Goal: Task Accomplishment & Management: Use online tool/utility

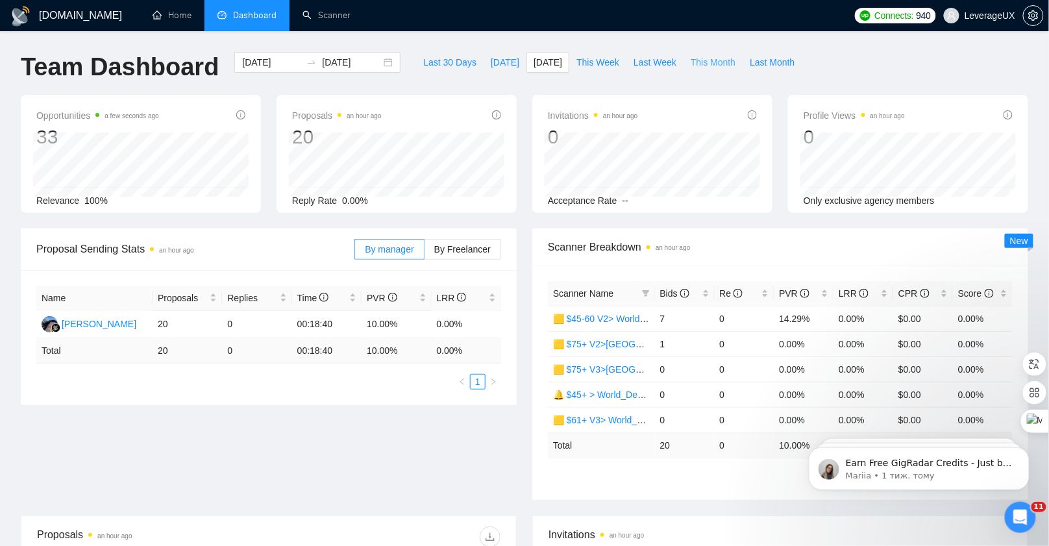
click at [720, 63] on span "This Month" at bounding box center [713, 62] width 45 height 14
type input "[DATE]"
click at [765, 66] on span "Last Month" at bounding box center [772, 62] width 45 height 14
type input "[DATE]"
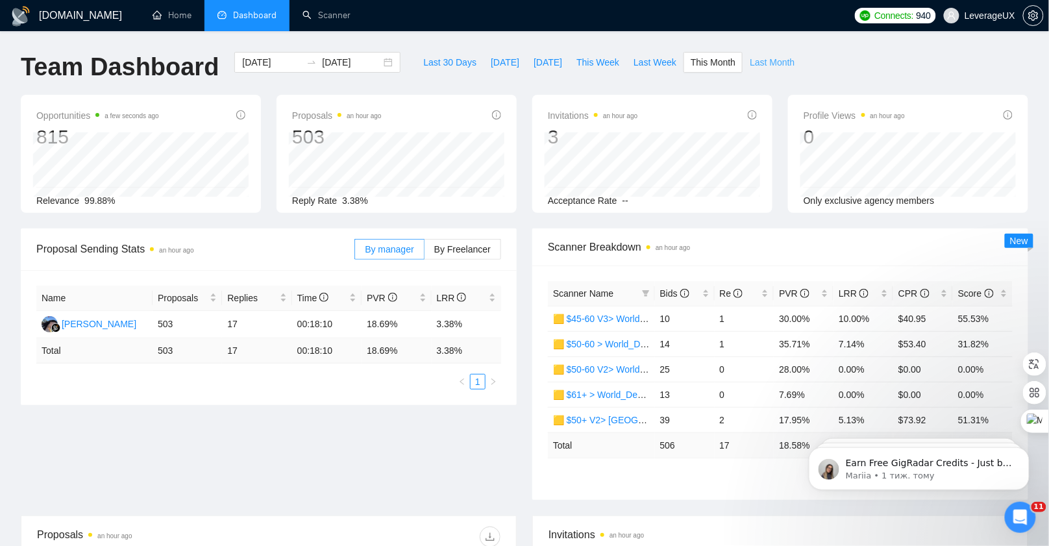
type input "[DATE]"
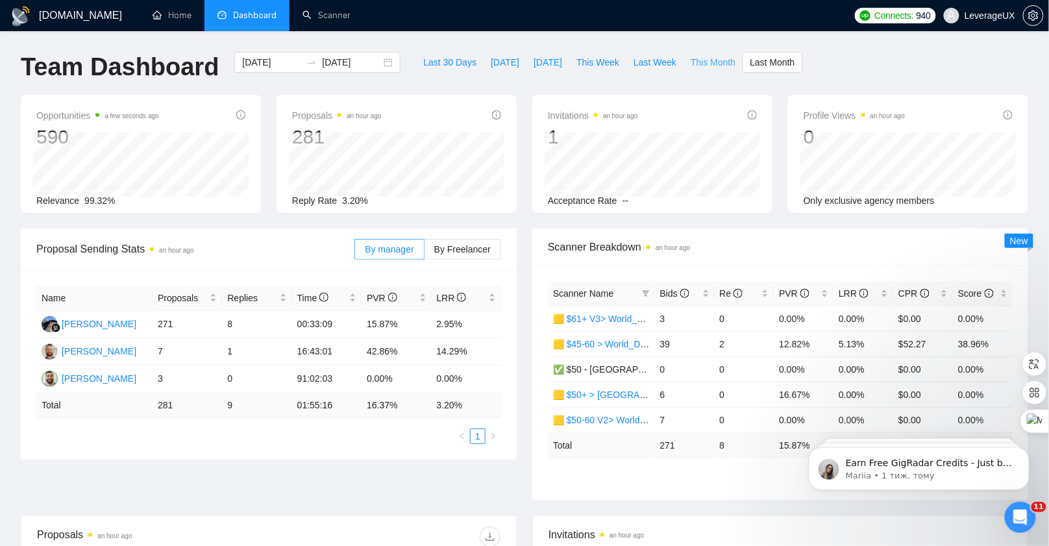
click at [708, 62] on span "This Month" at bounding box center [713, 62] width 45 height 14
type input "[DATE]"
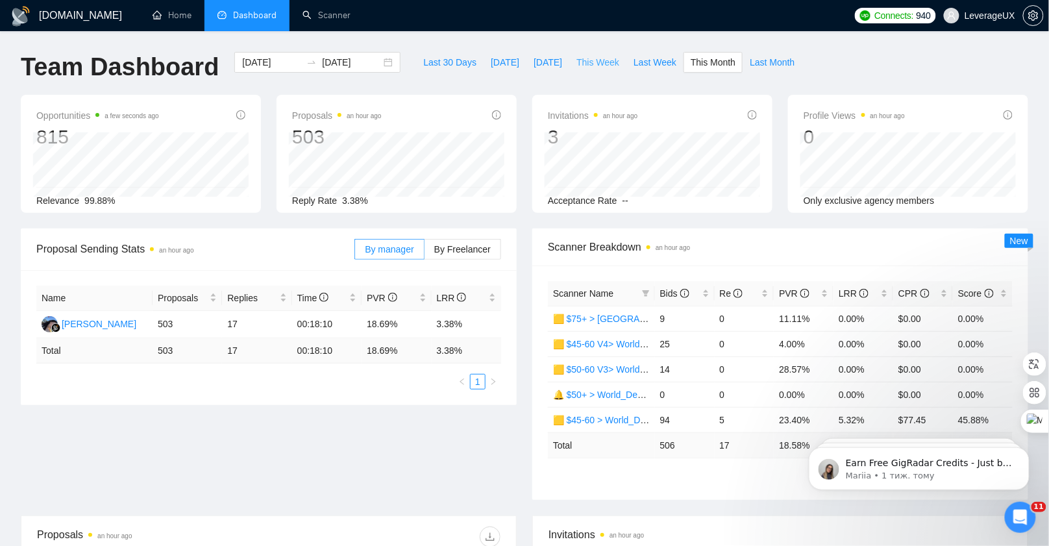
click at [593, 64] on span "This Week" at bounding box center [597, 62] width 43 height 14
click at [680, 290] on span "Bids" at bounding box center [674, 293] width 29 height 10
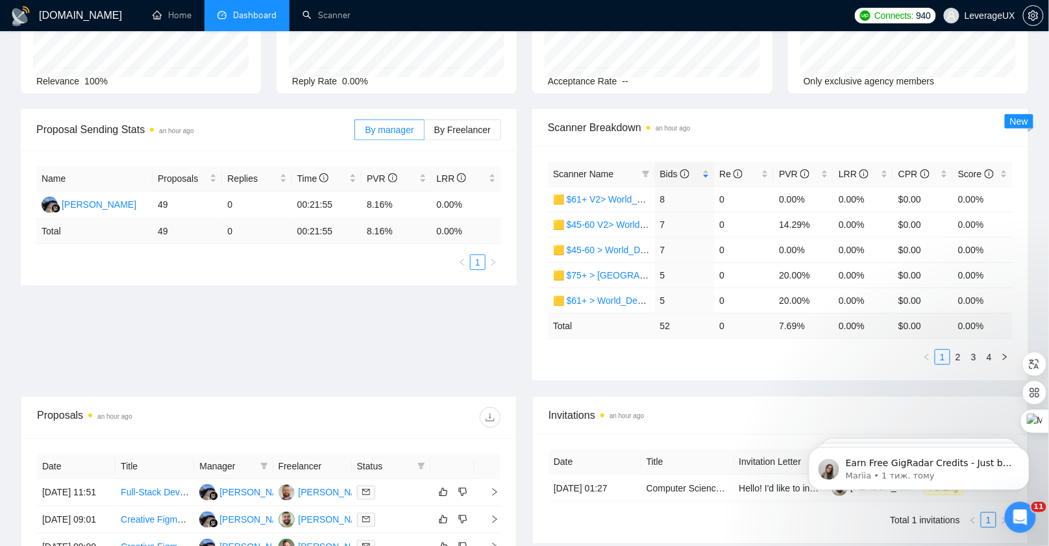
scroll to position [120, 0]
click at [961, 354] on link "2" at bounding box center [958, 356] width 14 height 14
click at [978, 356] on link "3" at bounding box center [974, 356] width 14 height 14
click at [946, 354] on link "1" at bounding box center [942, 356] width 14 height 14
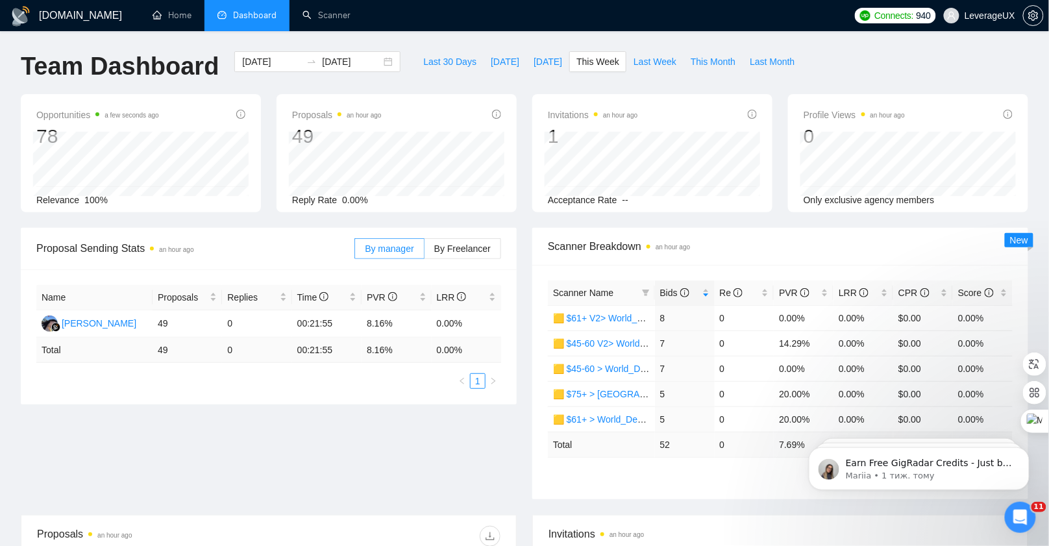
scroll to position [0, 0]
click at [654, 60] on span "Last Week" at bounding box center [655, 62] width 43 height 14
type input "[DATE]"
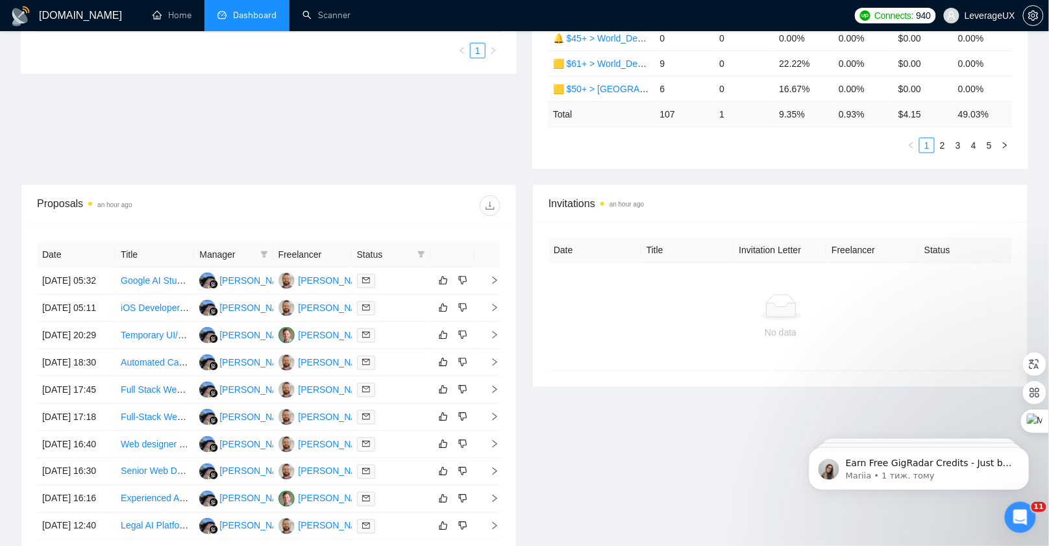
scroll to position [114, 0]
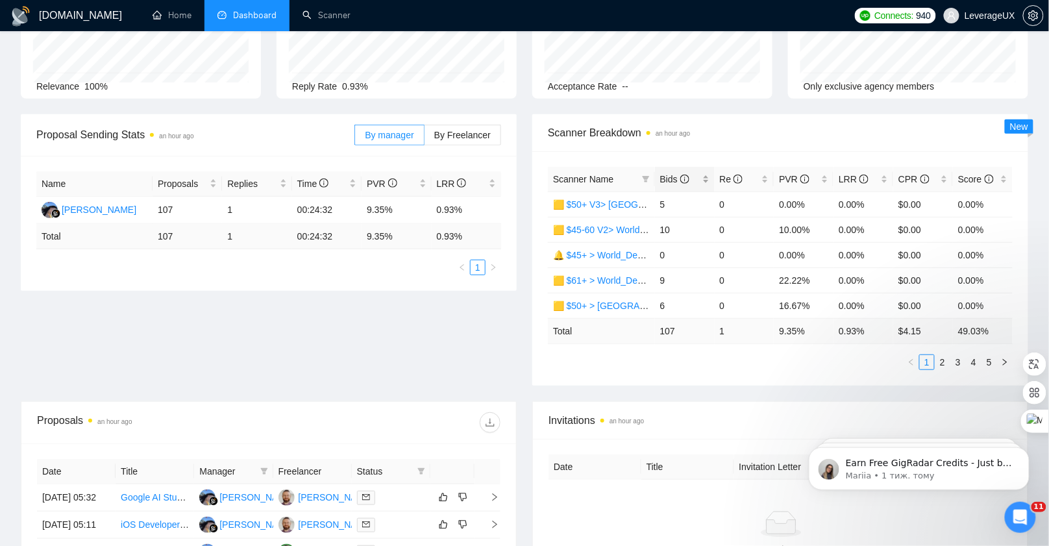
click at [663, 178] on span "Bids" at bounding box center [674, 179] width 29 height 10
click at [943, 358] on link "2" at bounding box center [942, 362] width 14 height 14
click at [926, 360] on link "1" at bounding box center [927, 362] width 14 height 14
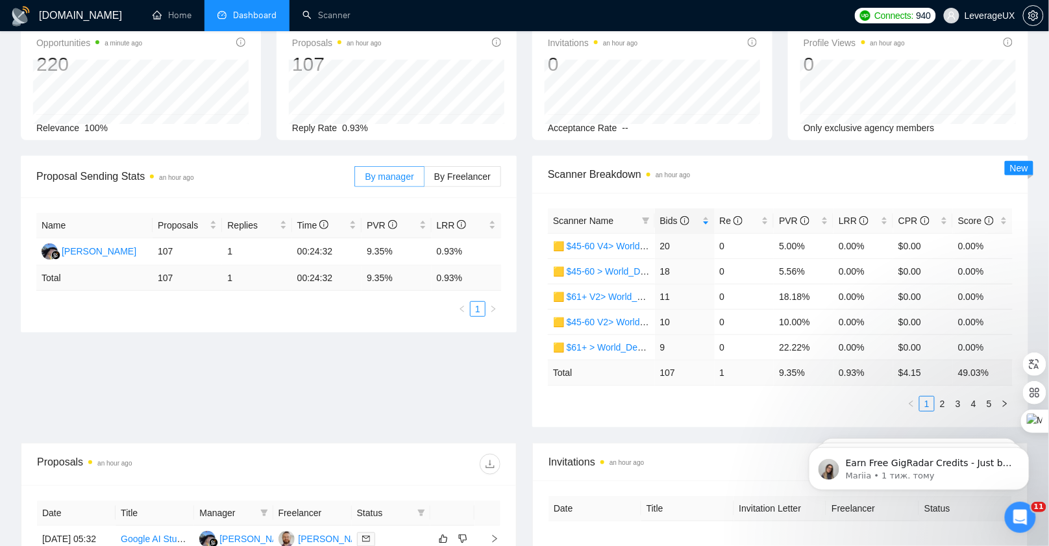
scroll to position [0, 0]
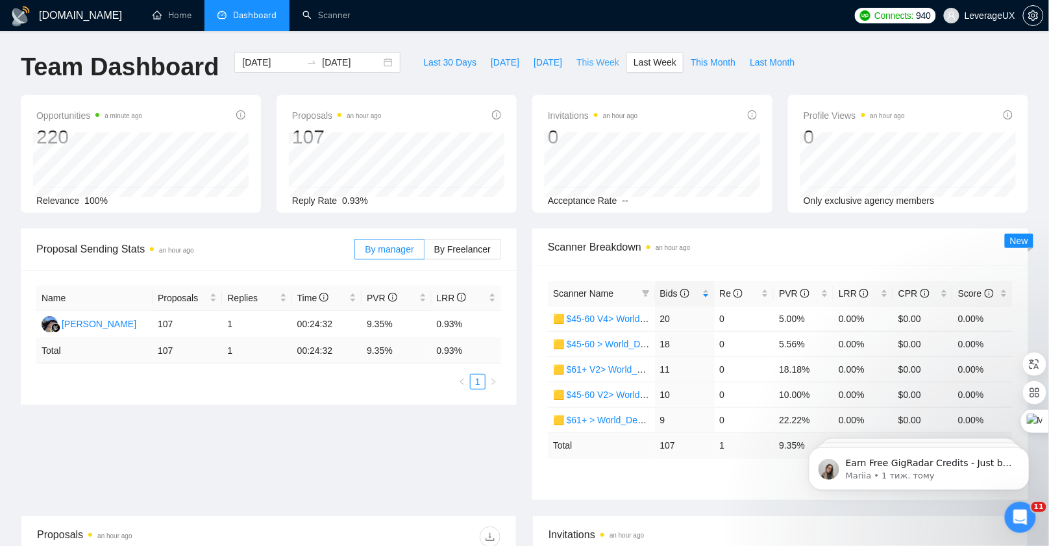
click at [580, 62] on span "This Week" at bounding box center [597, 62] width 43 height 14
type input "[DATE]"
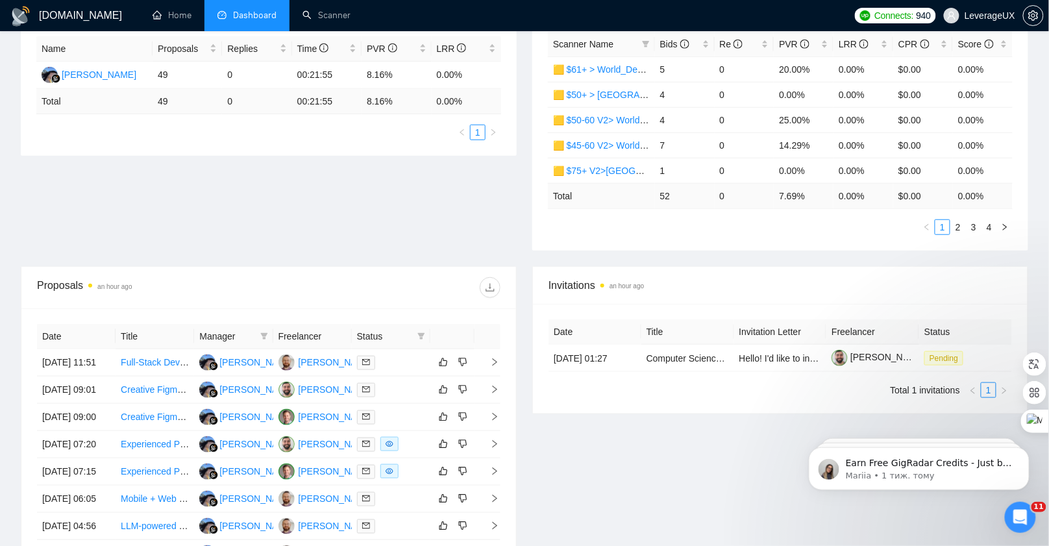
scroll to position [84, 0]
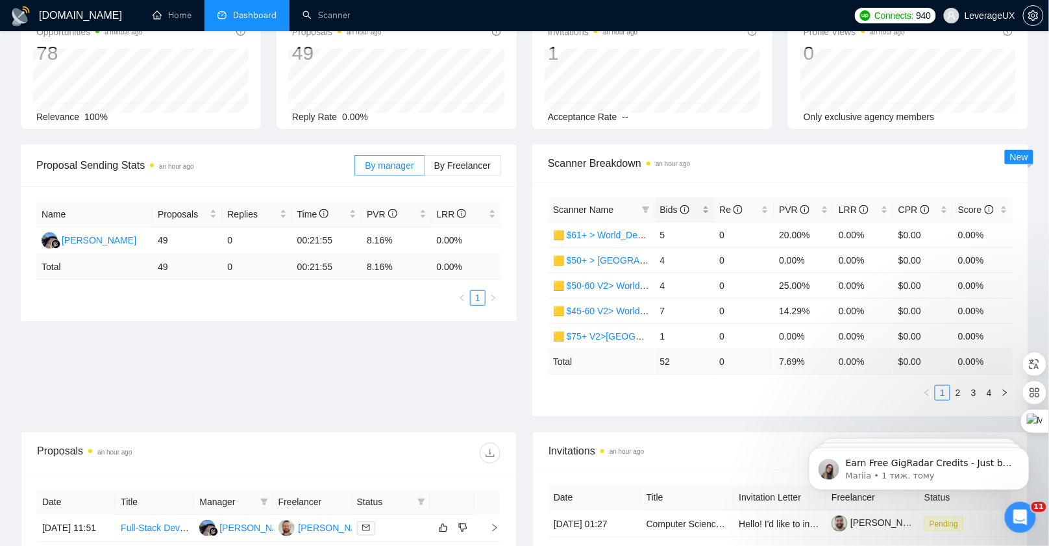
click at [671, 204] on span "Bids" at bounding box center [674, 209] width 29 height 10
click at [961, 389] on link "2" at bounding box center [958, 393] width 14 height 14
click at [973, 389] on link "3" at bounding box center [974, 393] width 14 height 14
click at [941, 388] on link "1" at bounding box center [942, 393] width 14 height 14
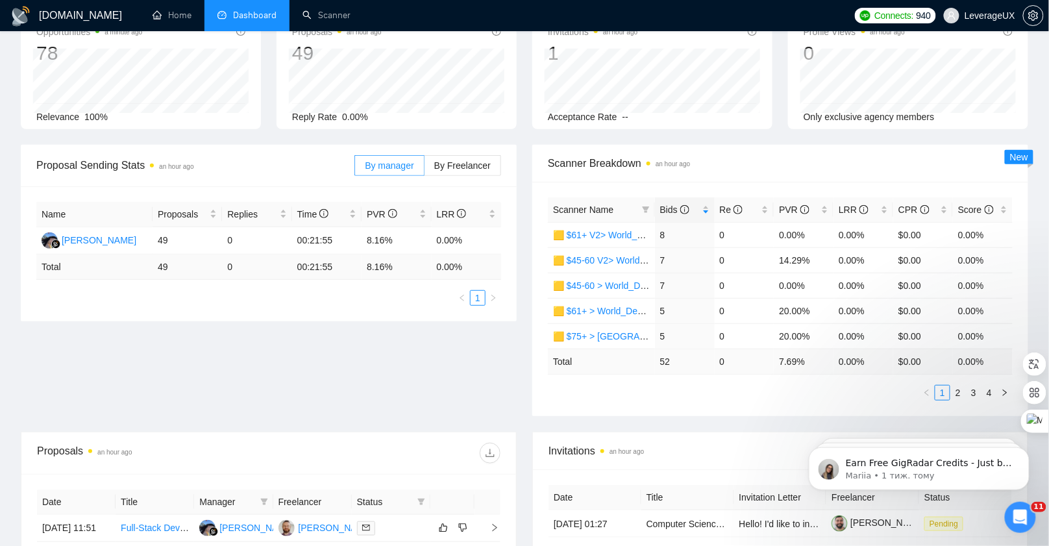
click at [461, 151] on div "By manager By Freelancer" at bounding box center [427, 166] width 147 height 42
click at [460, 157] on label "By Freelancer" at bounding box center [463, 165] width 77 height 21
click at [425, 169] on input "By Freelancer" at bounding box center [425, 169] width 0 height 0
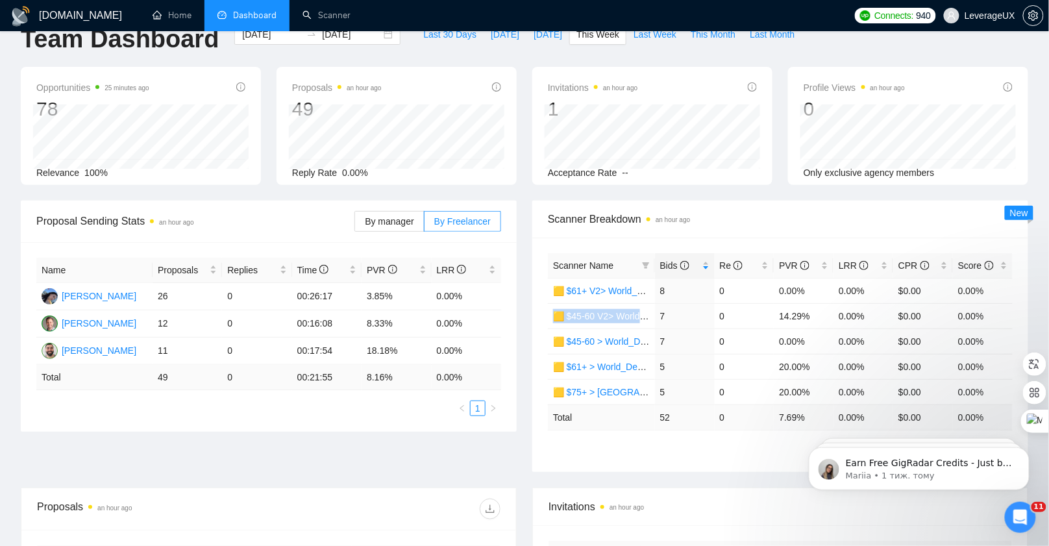
scroll to position [0, 0]
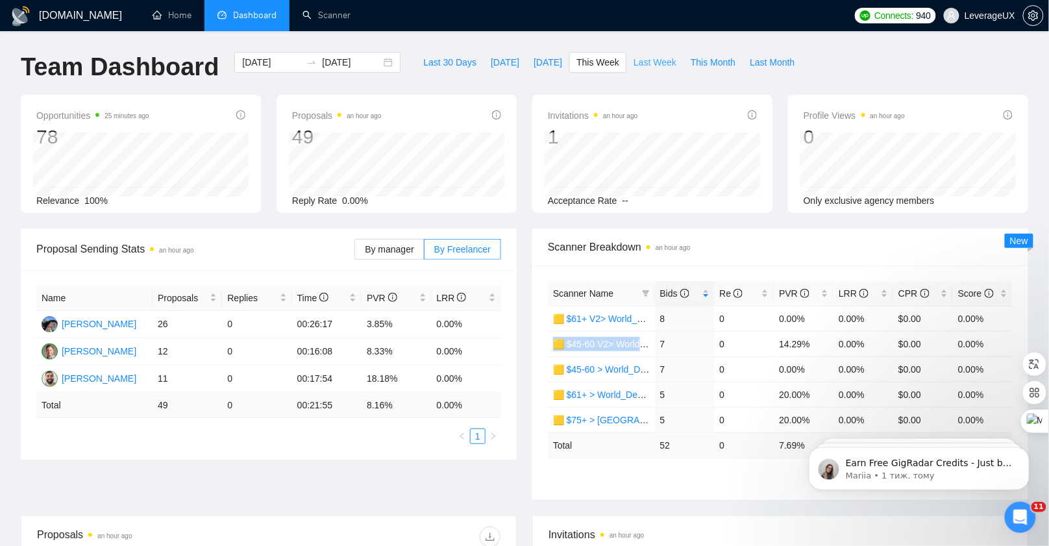
click at [654, 59] on span "Last Week" at bounding box center [655, 62] width 43 height 14
type input "[DATE]"
click at [718, 66] on span "This Month" at bounding box center [713, 62] width 45 height 14
type input "[DATE]"
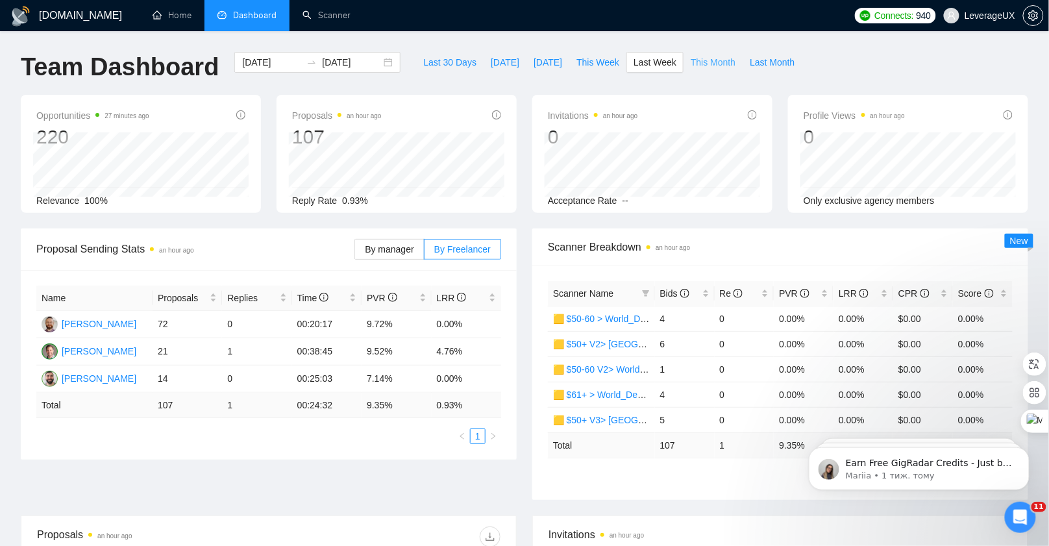
type input "[DATE]"
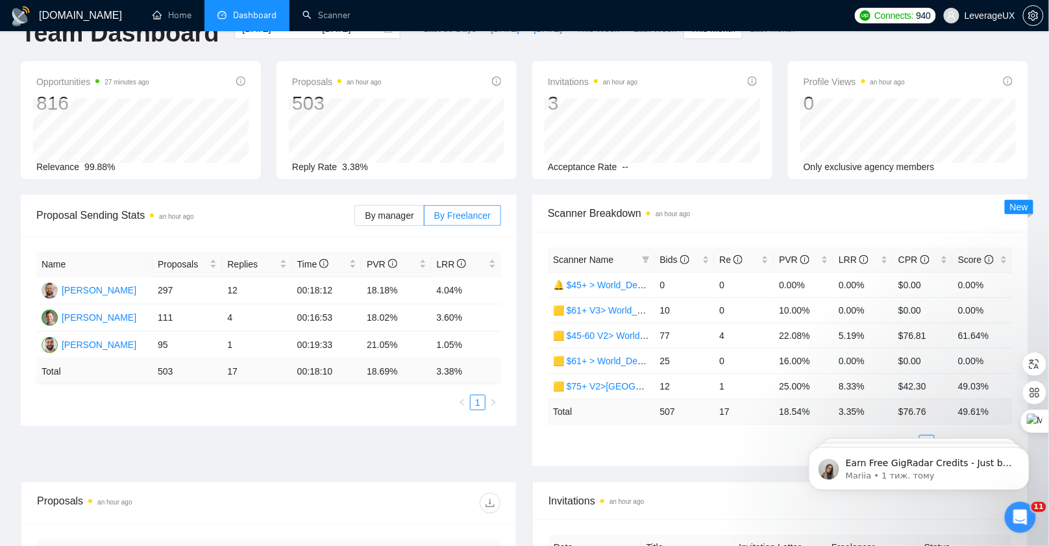
scroll to position [51, 0]
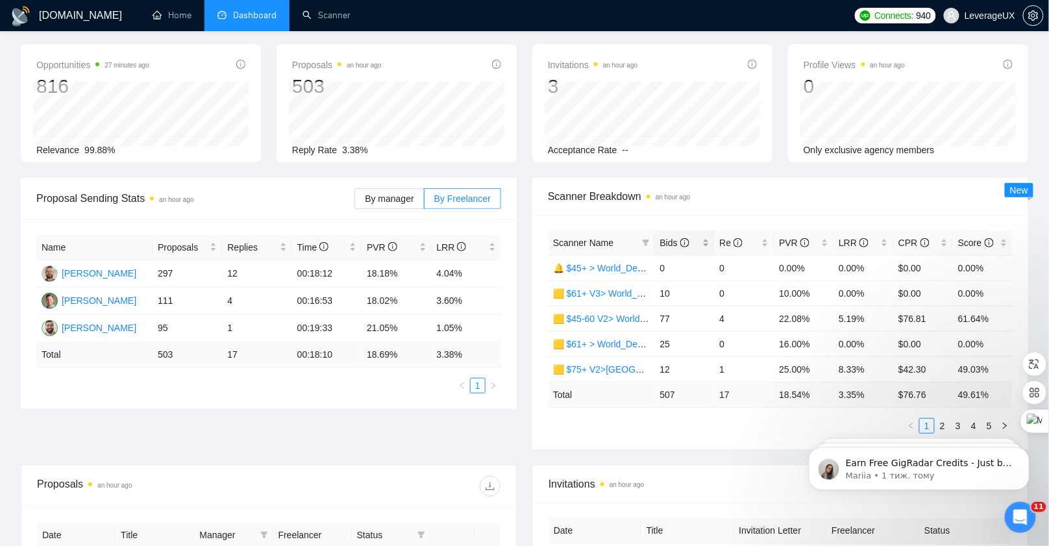
click at [673, 236] on div "Bids" at bounding box center [684, 243] width 49 height 14
click at [673, 236] on span "Bids" at bounding box center [680, 243] width 40 height 14
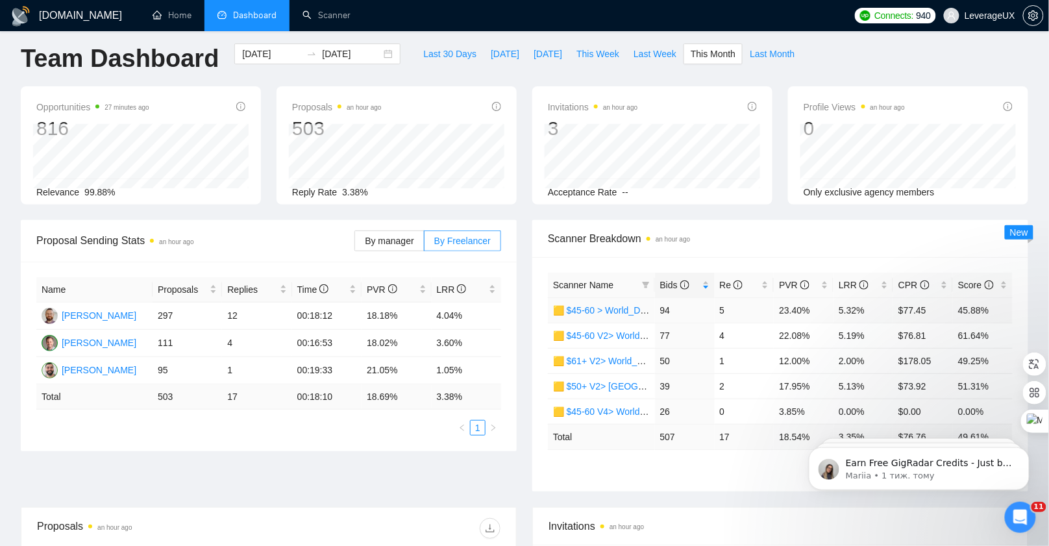
scroll to position [11, 0]
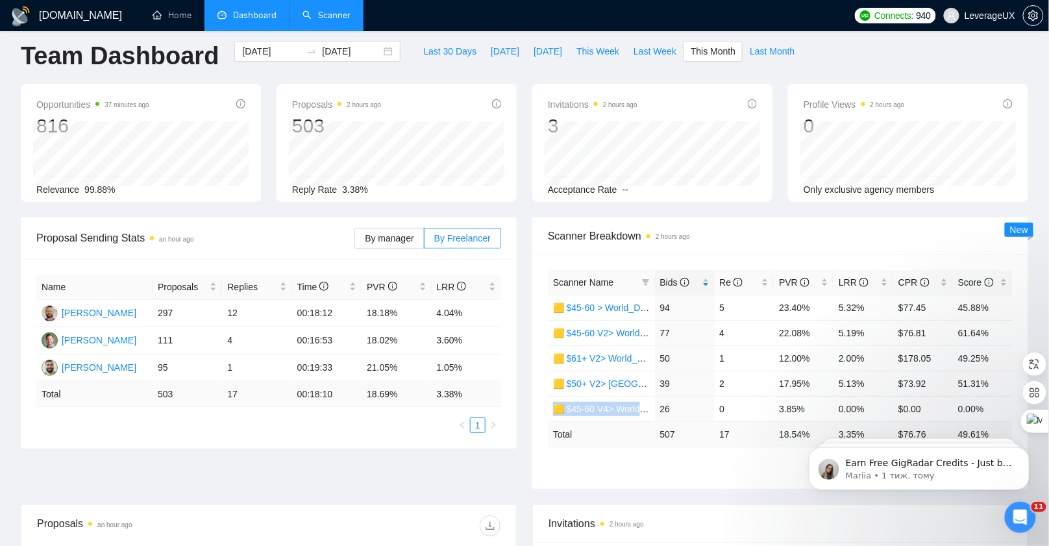
click at [304, 18] on link "Scanner" at bounding box center [327, 15] width 48 height 11
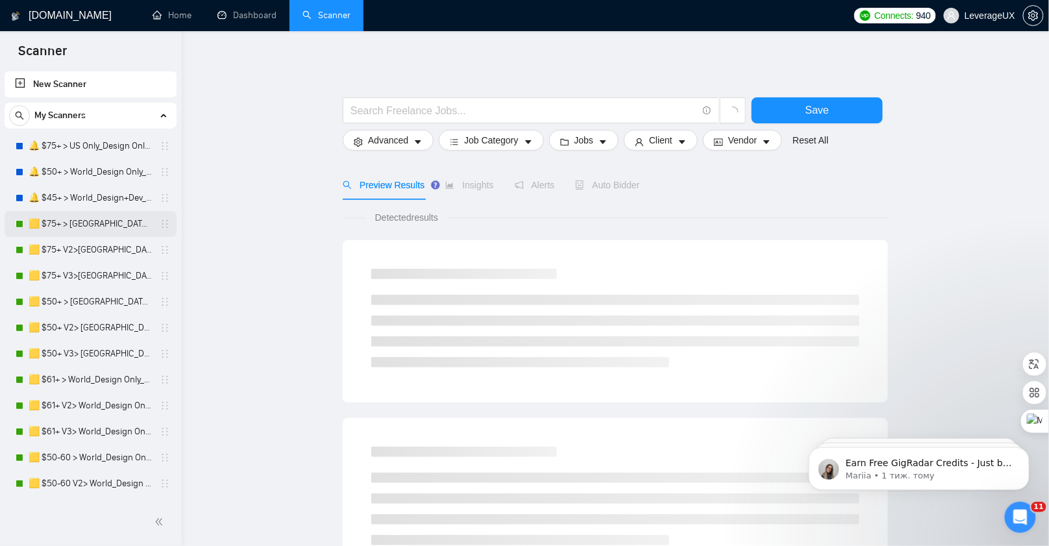
click at [80, 229] on link "🟨 $75+ > [GEOGRAPHIC_DATA]+[GEOGRAPHIC_DATA] Only_Tony-UX/UI_General" at bounding box center [90, 224] width 123 height 26
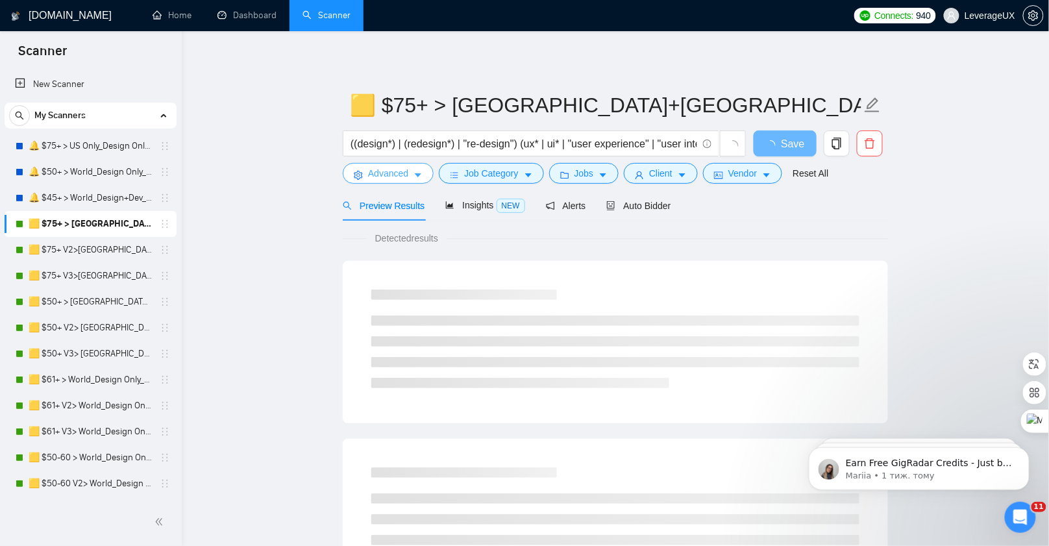
click at [422, 171] on icon "caret-down" at bounding box center [418, 175] width 9 height 9
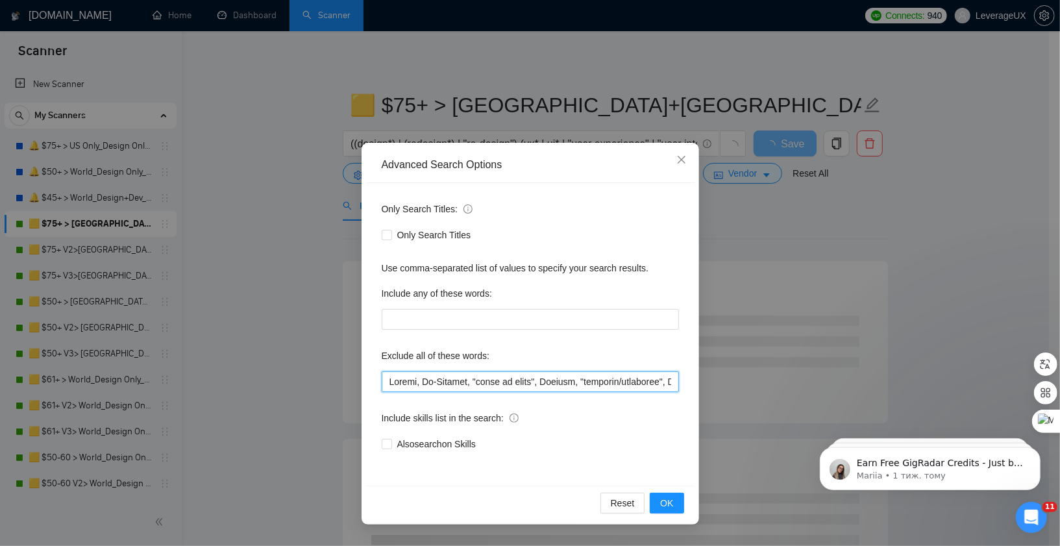
click at [389, 382] on input "text" at bounding box center [530, 381] width 297 height 21
paste input ""MATLAB developer", gambling, casino, [GEOGRAPHIC_DATA], "[GEOGRAPHIC_DATA] onl…"
drag, startPoint x: 665, startPoint y: 383, endPoint x: 234, endPoint y: 378, distance: 431.1
click at [221, 380] on div "Advanced Search Options Only Search Titles: Only Search Titles Use comma-separa…" at bounding box center [530, 273] width 1060 height 546
type input ""MATLAB developer", gambling, casino, [GEOGRAPHIC_DATA], "[GEOGRAPHIC_DATA] onl…"
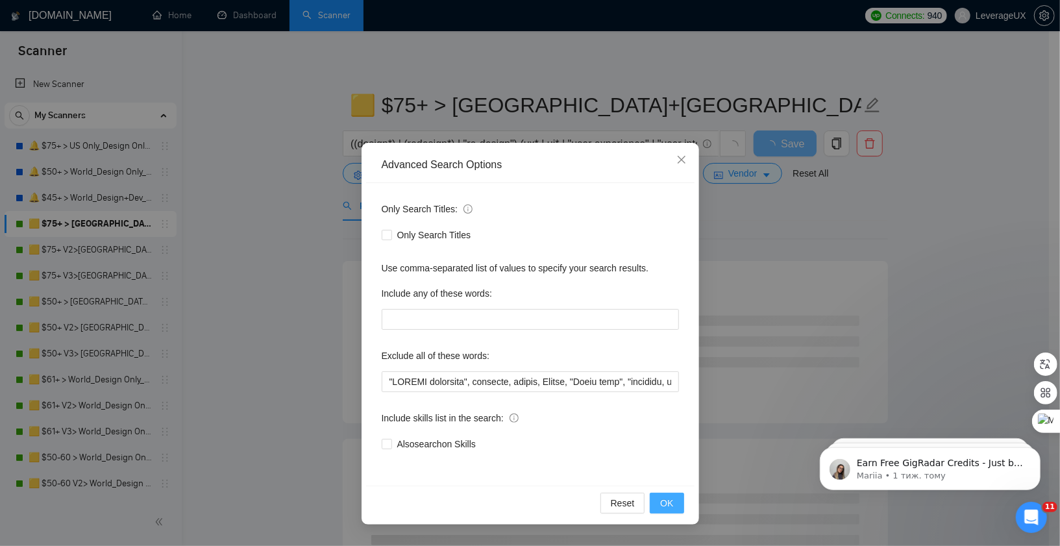
click at [667, 503] on span "OK" at bounding box center [666, 503] width 13 height 14
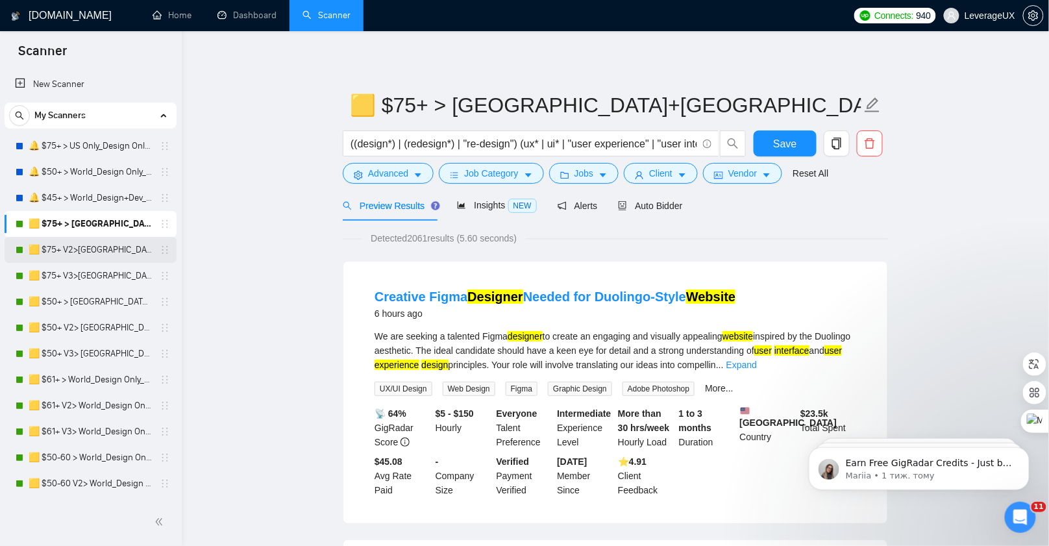
click at [90, 252] on link "🟨 $75+ V2>[GEOGRAPHIC_DATA]+[GEOGRAPHIC_DATA] Only_Tony-UX/UI_General" at bounding box center [90, 250] width 123 height 26
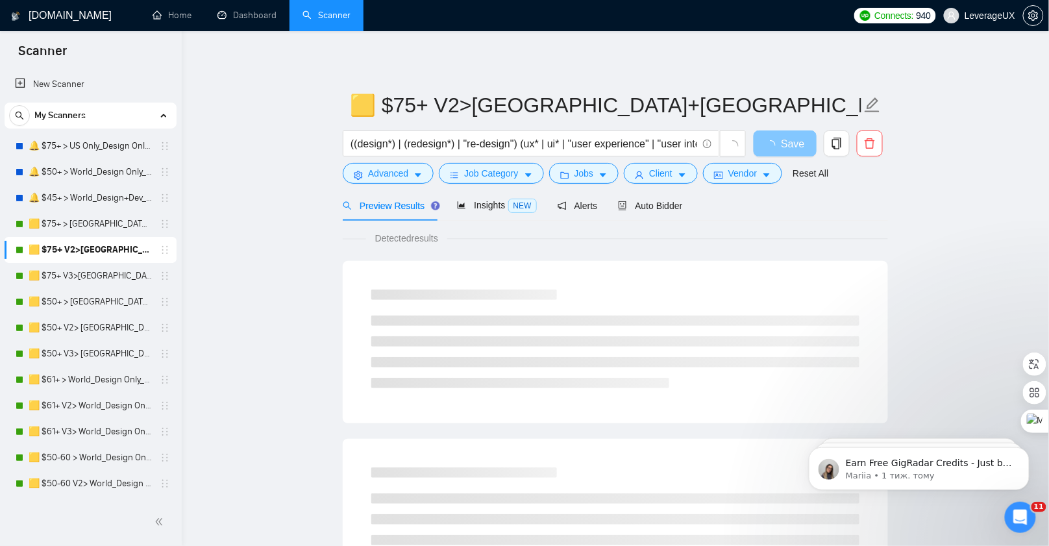
click at [785, 142] on span "Save" at bounding box center [792, 144] width 23 height 16
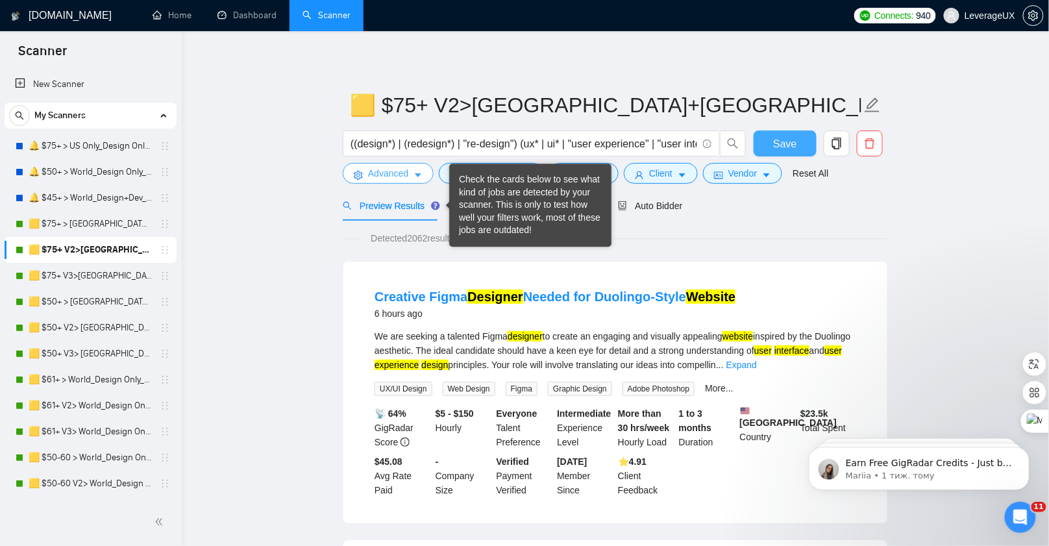
click at [426, 171] on button "Advanced" at bounding box center [388, 173] width 91 height 21
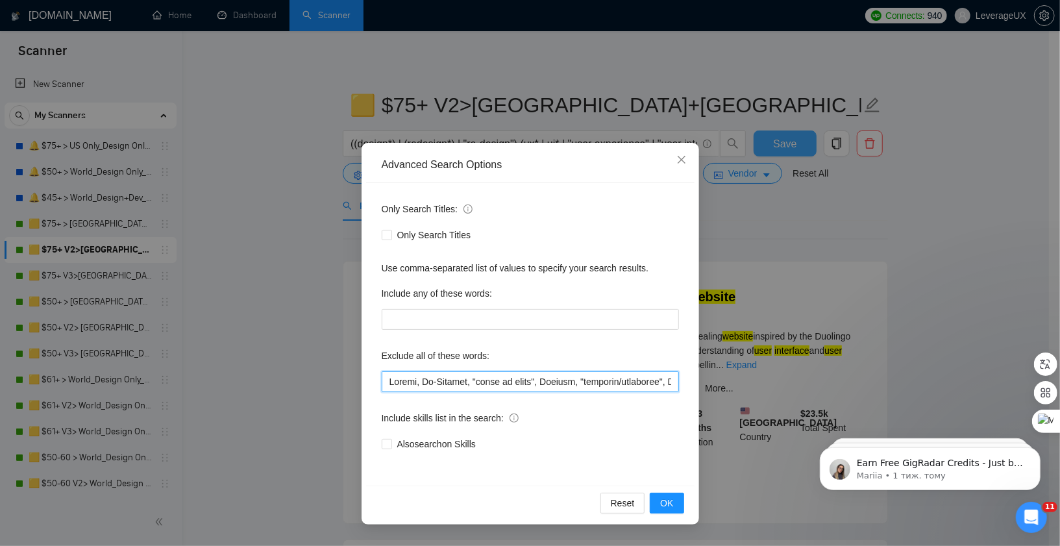
click at [388, 388] on input "text" at bounding box center [530, 381] width 297 height 21
paste input ""MATLAB developer", gambling, casino, [GEOGRAPHIC_DATA], "[GEOGRAPHIC_DATA] onl…"
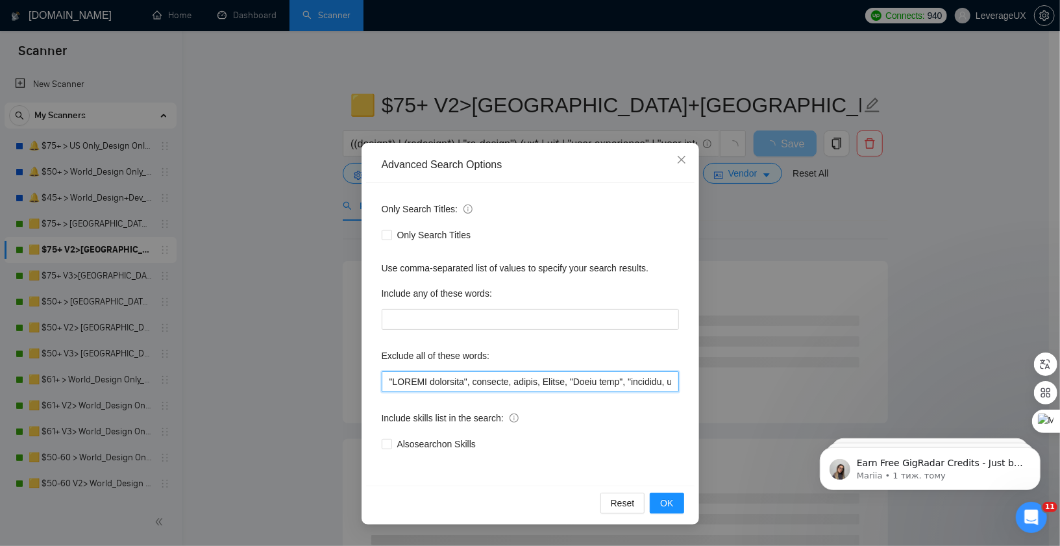
drag, startPoint x: 671, startPoint y: 384, endPoint x: 225, endPoint y: 377, distance: 445.4
click at [212, 377] on div "Advanced Search Options Only Search Titles: Only Search Titles Use comma-separa…" at bounding box center [530, 273] width 1060 height 546
type input ""MATLAB developer", gambling, casino, [GEOGRAPHIC_DATA], "[GEOGRAPHIC_DATA] onl…"
click at [671, 508] on span "OK" at bounding box center [666, 503] width 13 height 14
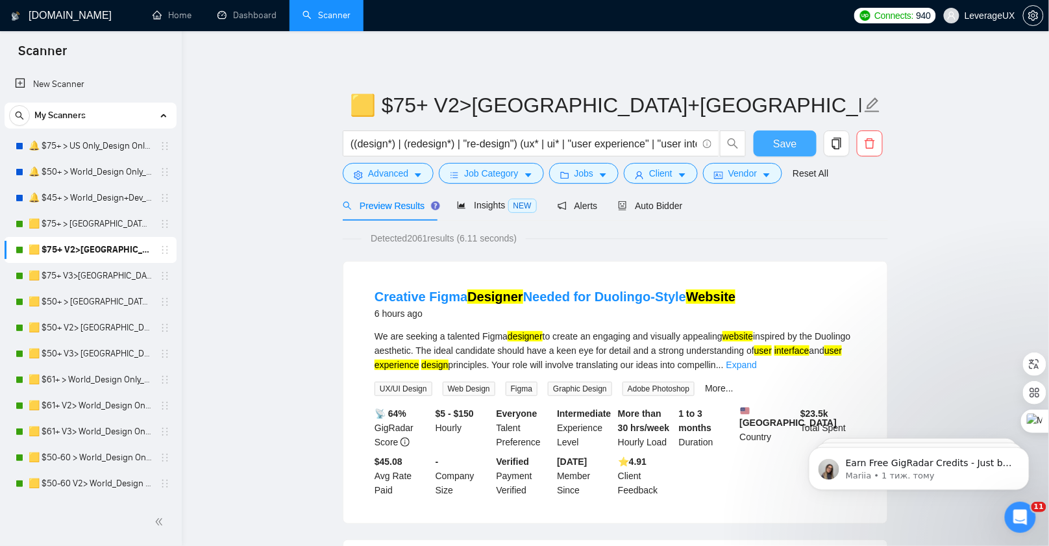
click at [785, 143] on span "Save" at bounding box center [784, 144] width 23 height 16
click at [100, 269] on link "🟨 $75+ V3>[GEOGRAPHIC_DATA]+[GEOGRAPHIC_DATA] Only_Tony-UX/UI_General" at bounding box center [90, 276] width 123 height 26
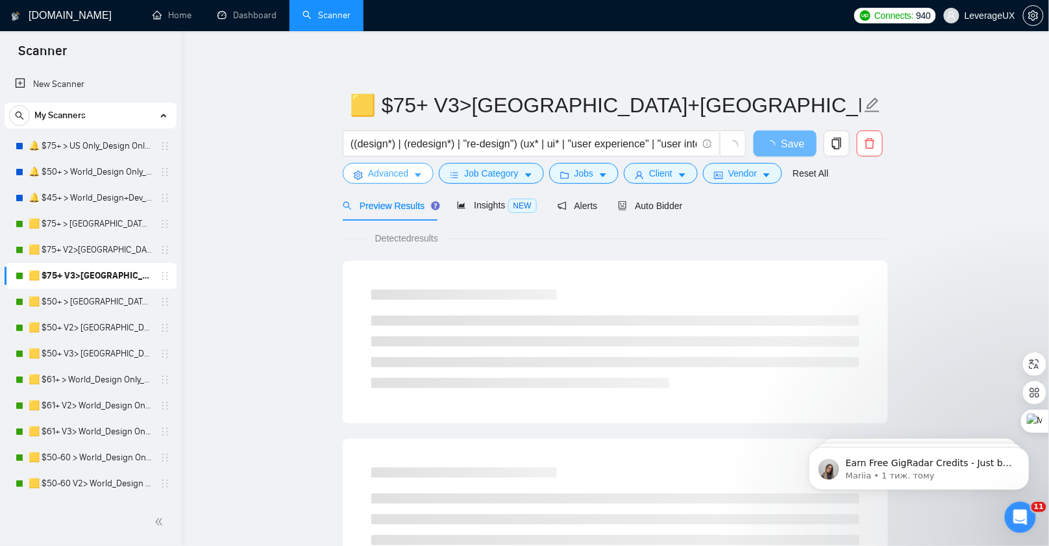
click at [420, 179] on icon "caret-down" at bounding box center [418, 175] width 9 height 9
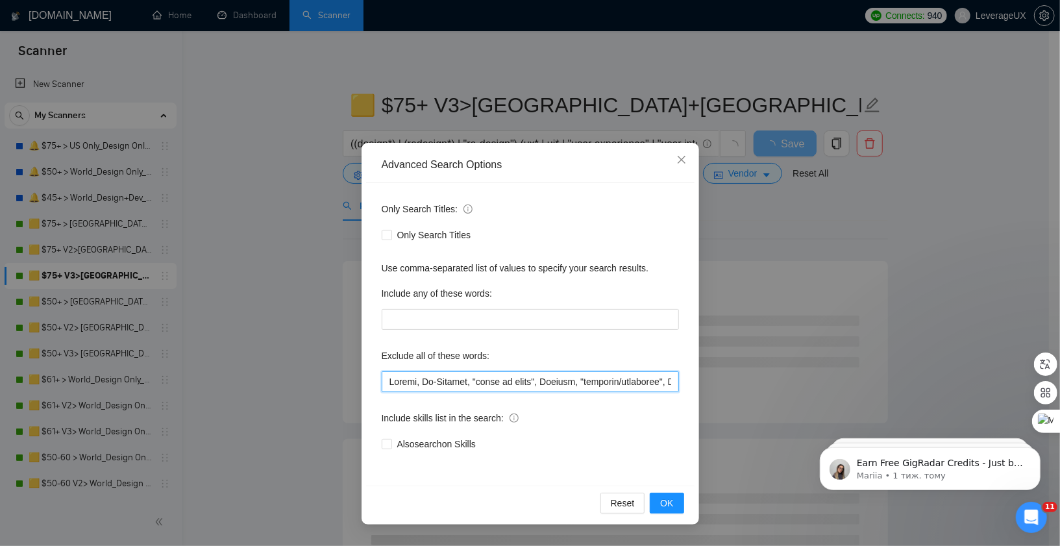
click at [388, 385] on input "text" at bounding box center [530, 381] width 297 height 21
paste input ""MATLAB developer", gambling, casino, [GEOGRAPHIC_DATA], "[GEOGRAPHIC_DATA] onl…"
type input ""MATLAB developer", gambling, casino, [GEOGRAPHIC_DATA], "[GEOGRAPHIC_DATA] onl…"
click at [658, 497] on button "OK" at bounding box center [667, 503] width 34 height 21
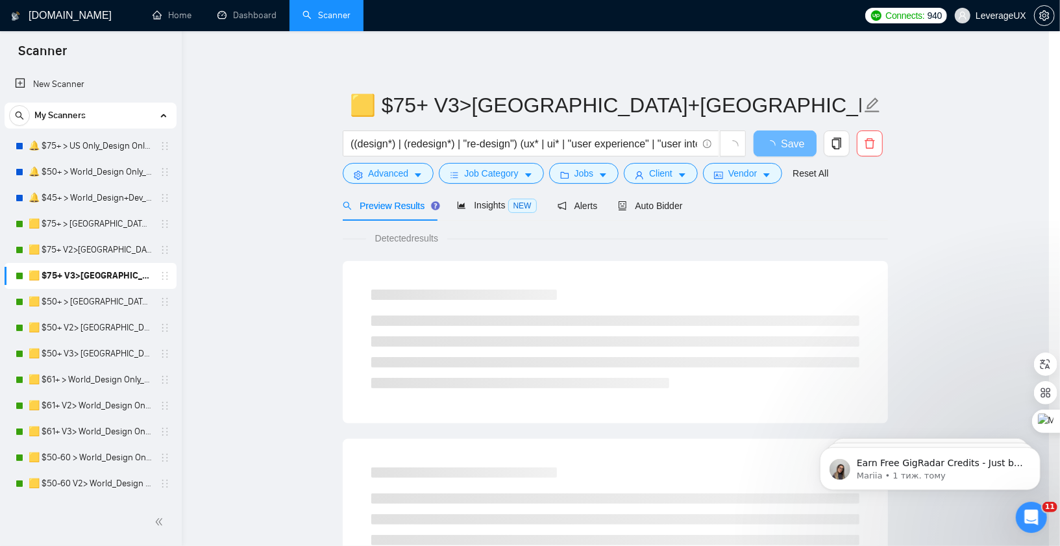
scroll to position [0, 0]
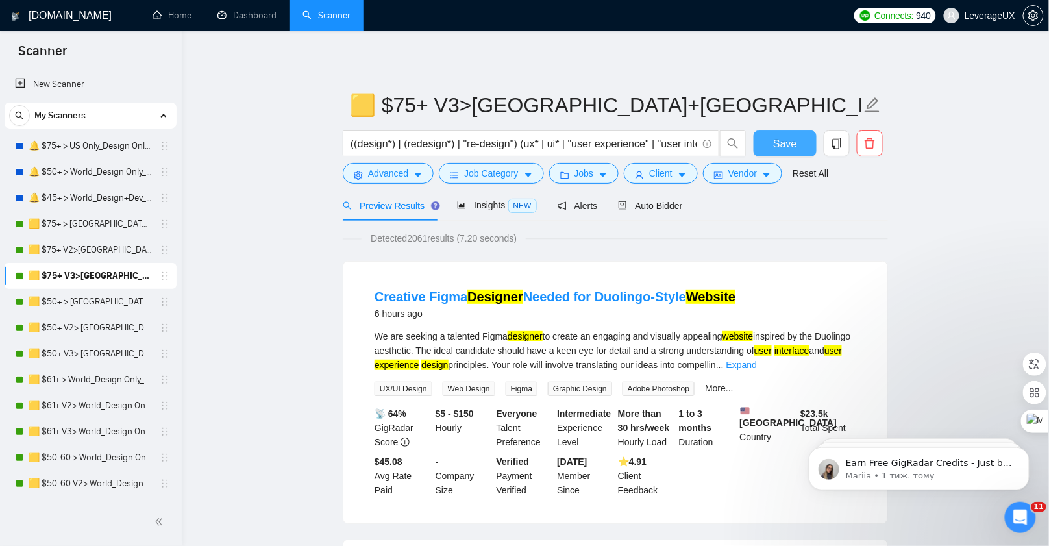
click at [760, 148] on button "Save" at bounding box center [785, 143] width 63 height 26
click at [127, 303] on link "🟨 $50+ > [GEOGRAPHIC_DATA]+[GEOGRAPHIC_DATA] Only_Tony-UX/UI_General" at bounding box center [90, 302] width 123 height 26
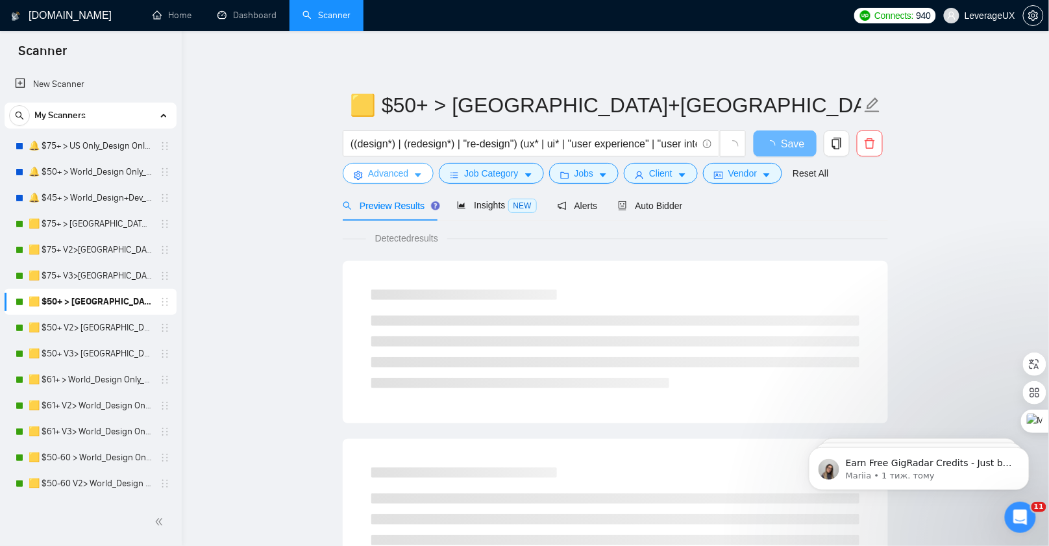
click at [406, 177] on span "Advanced" at bounding box center [388, 173] width 40 height 14
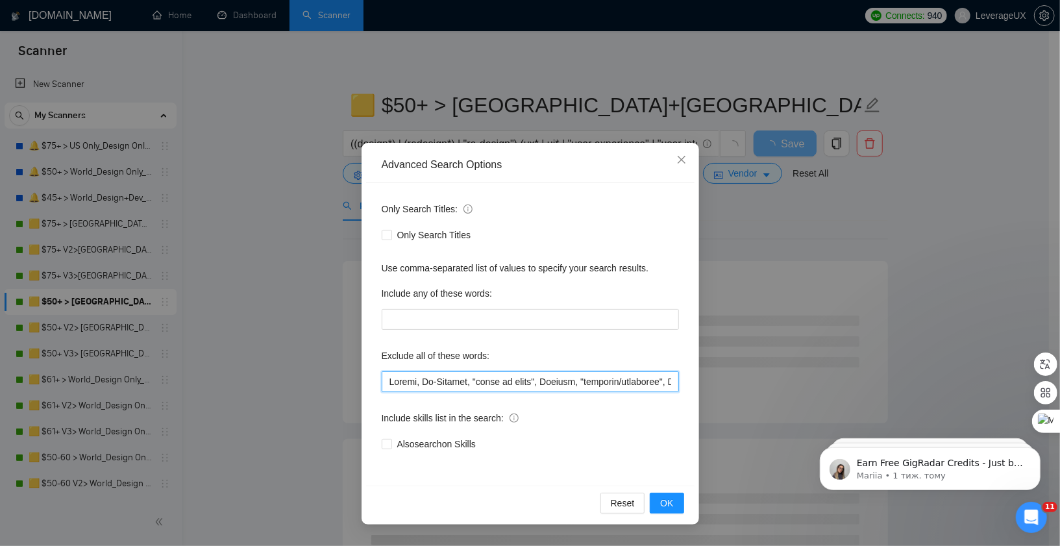
click at [387, 381] on input "text" at bounding box center [530, 381] width 297 height 21
paste input ""MATLAB developer", gambling, casino, [GEOGRAPHIC_DATA], "[GEOGRAPHIC_DATA] onl…"
type input ""MATLAB developer", gambling, casino, [GEOGRAPHIC_DATA], "[GEOGRAPHIC_DATA] onl…"
click at [683, 512] on button "OK" at bounding box center [667, 503] width 34 height 21
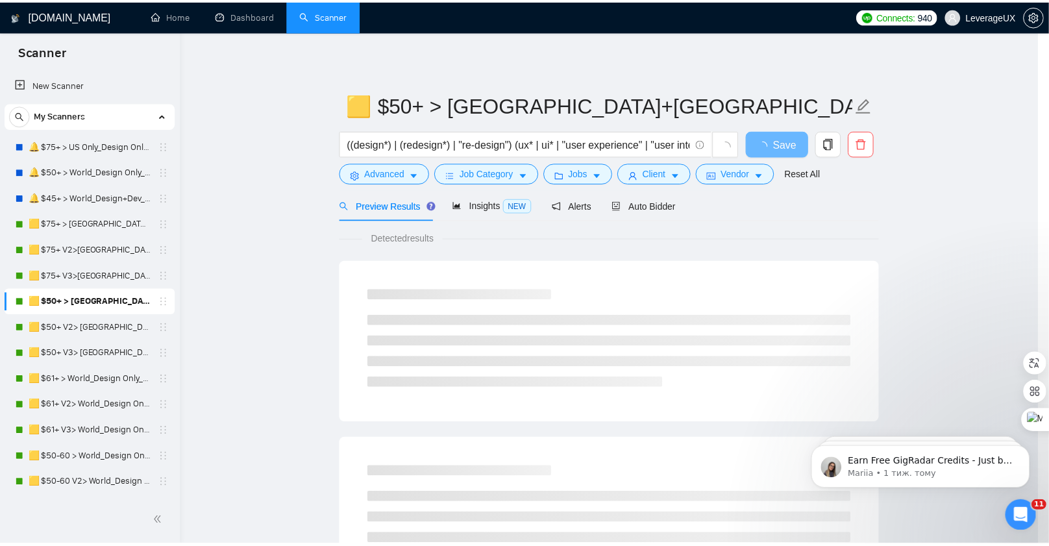
scroll to position [0, 0]
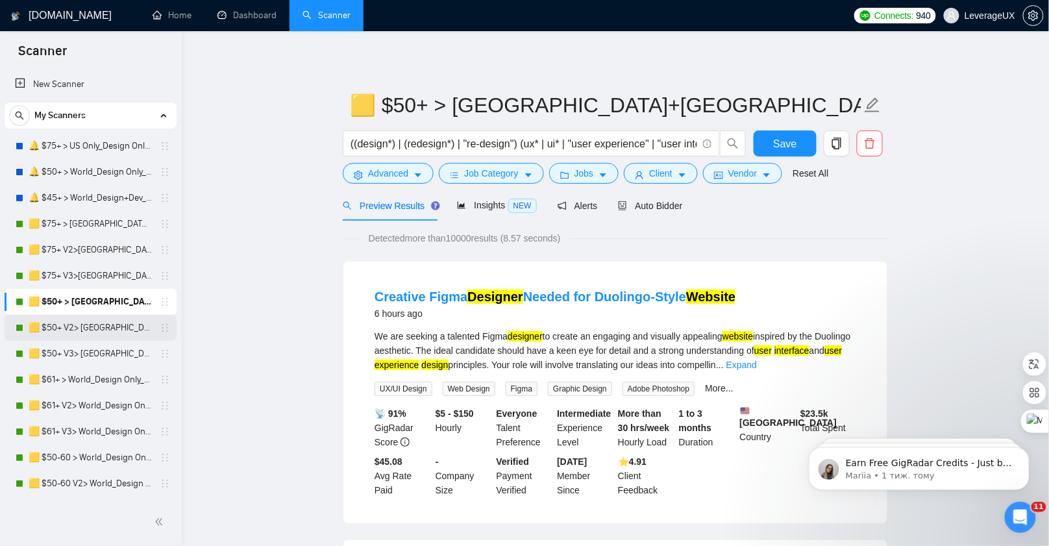
click at [110, 325] on link "🟨 $50+ V2> [GEOGRAPHIC_DATA]+[GEOGRAPHIC_DATA] Only_Tony-UX/UI_General" at bounding box center [90, 328] width 123 height 26
click at [789, 143] on span "Save" at bounding box center [784, 144] width 23 height 16
click at [71, 325] on link "🟨 $50+ V2> [GEOGRAPHIC_DATA]+[GEOGRAPHIC_DATA] Only_Tony-UX/UI_General" at bounding box center [90, 328] width 123 height 26
click at [93, 355] on link "🟨 $50+ V3> [GEOGRAPHIC_DATA]+[GEOGRAPHIC_DATA] Only_Tony-UX/UI_General" at bounding box center [90, 354] width 123 height 26
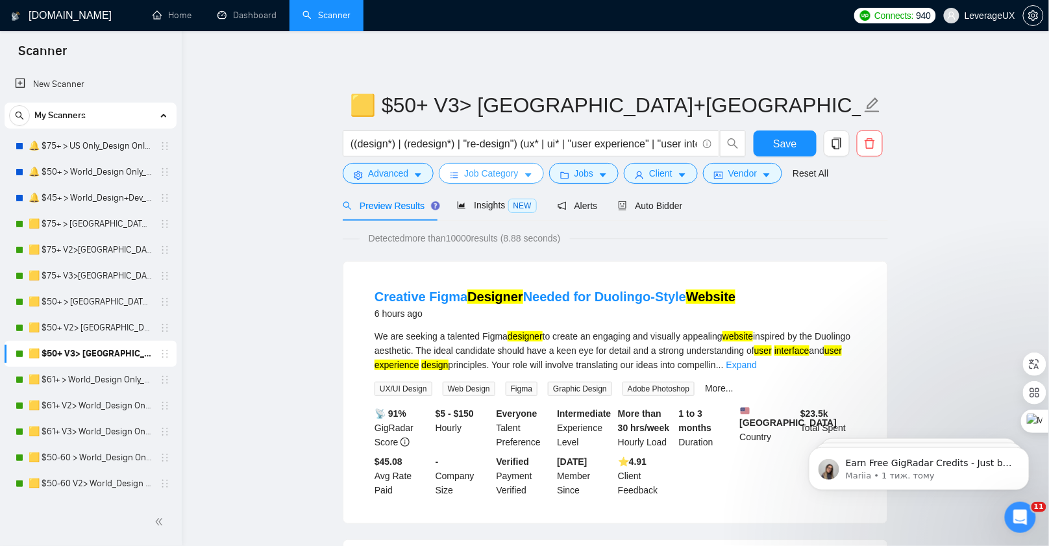
click at [508, 175] on span "Job Category" at bounding box center [491, 173] width 54 height 14
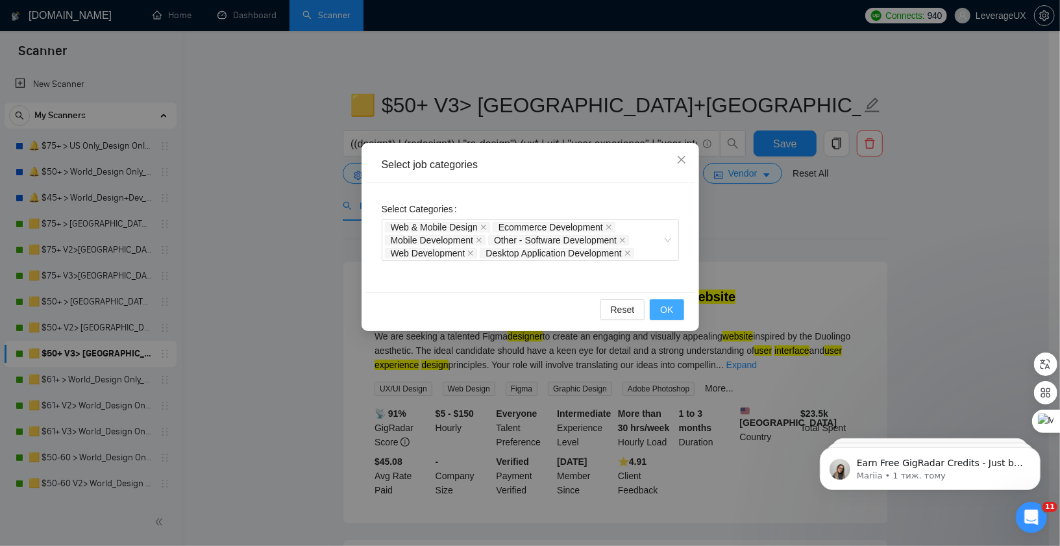
click at [676, 314] on button "OK" at bounding box center [667, 309] width 34 height 21
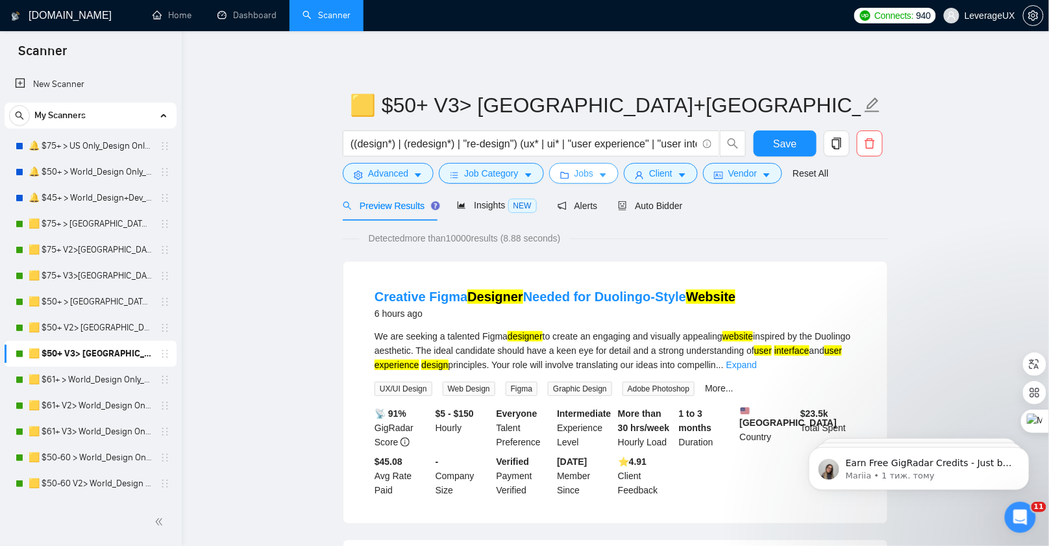
click at [600, 180] on button "Jobs" at bounding box center [584, 173] width 70 height 21
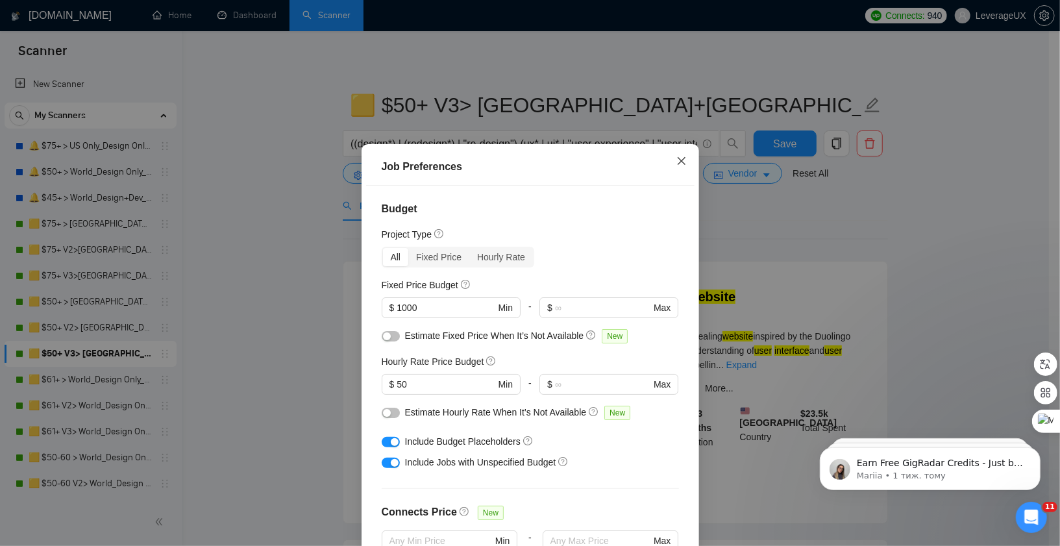
click at [680, 164] on icon "close" at bounding box center [681, 161] width 10 height 10
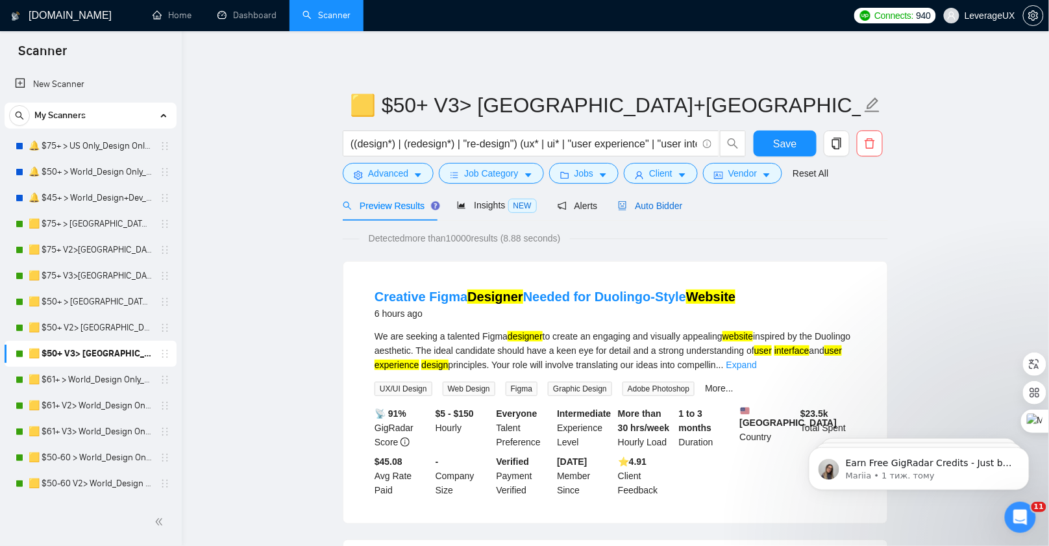
click at [676, 206] on span "Auto Bidder" at bounding box center [650, 206] width 64 height 10
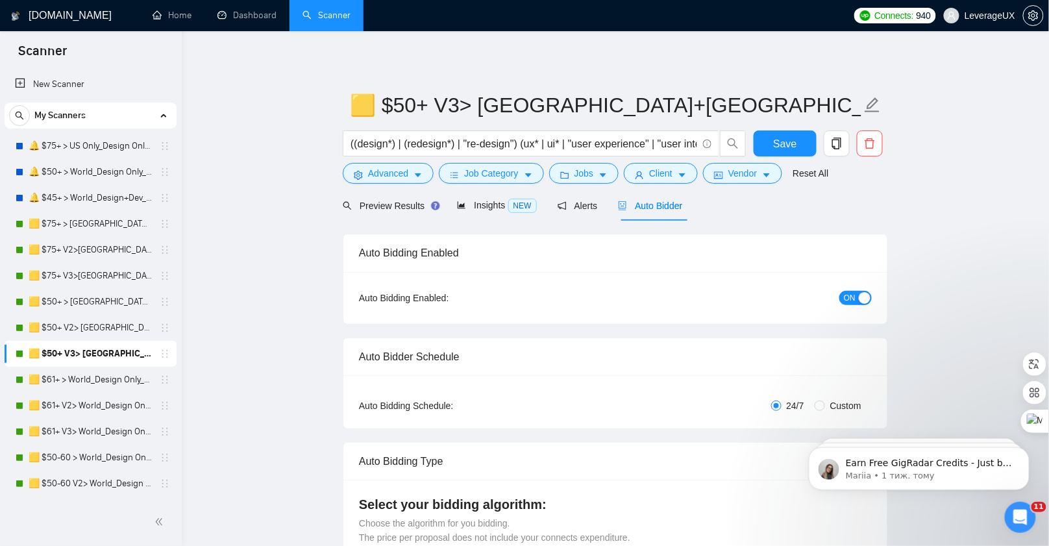
radio input "false"
radio input "true"
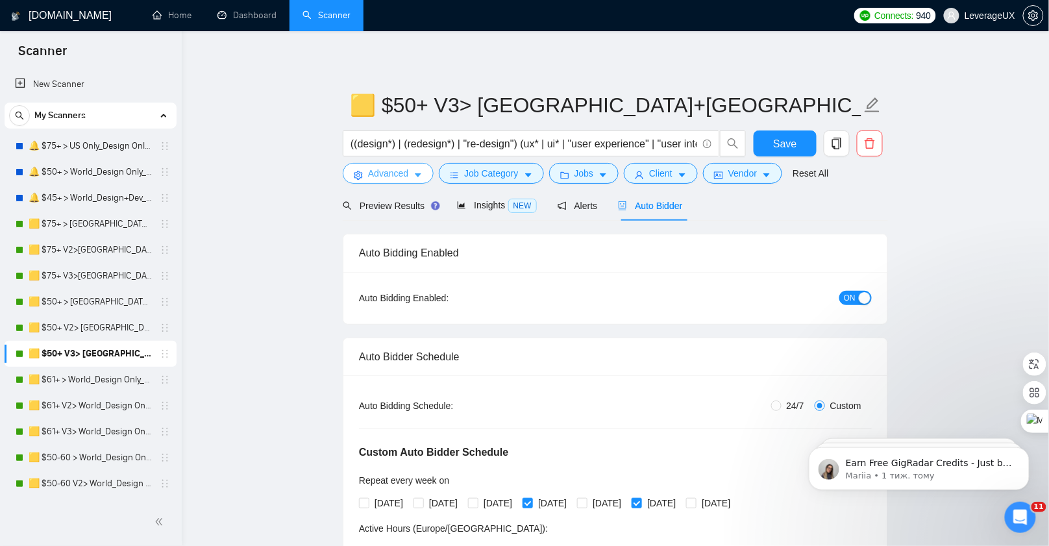
click at [402, 179] on span "Advanced" at bounding box center [388, 173] width 40 height 14
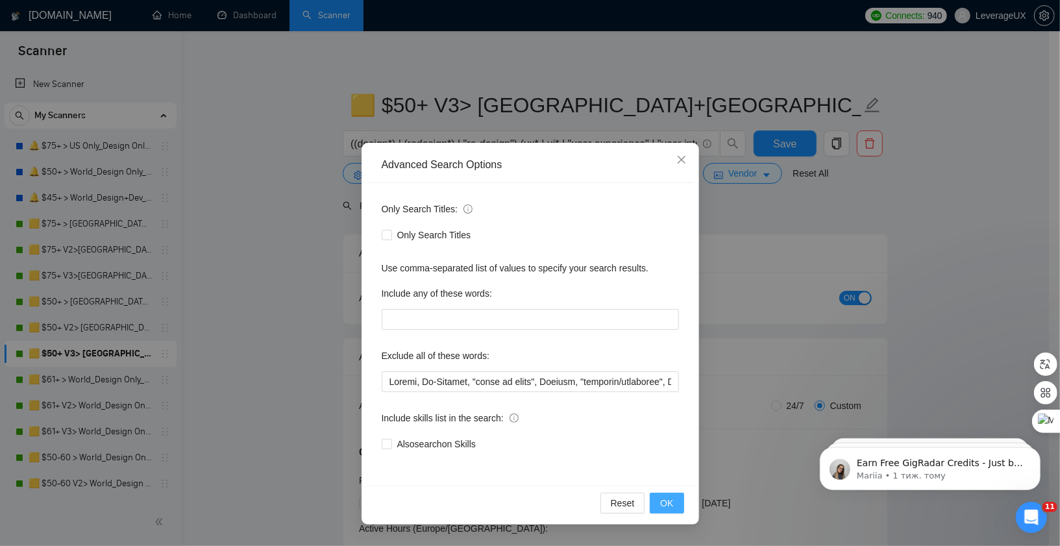
click at [673, 497] on span "OK" at bounding box center [666, 503] width 13 height 14
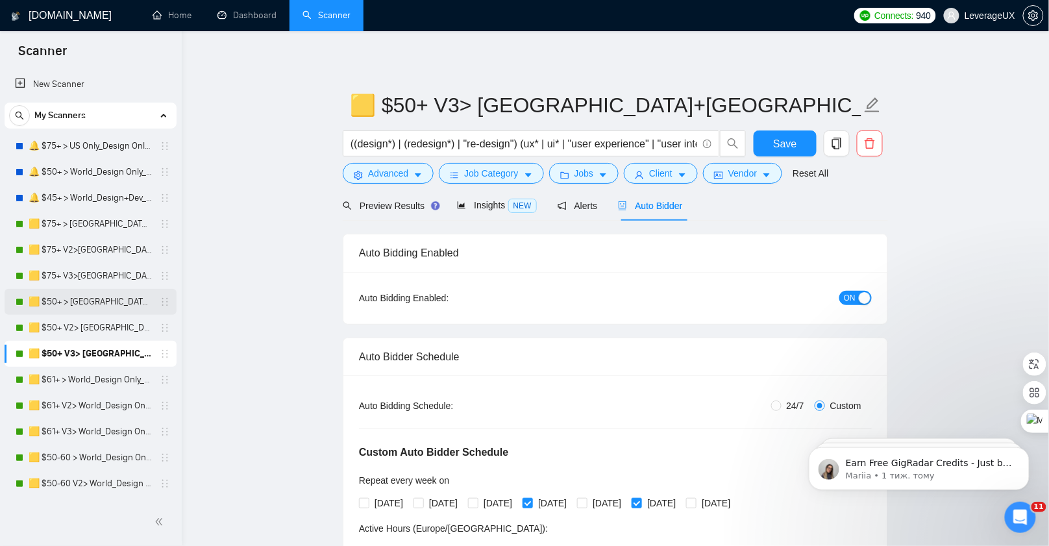
click at [80, 308] on link "🟨 $50+ > [GEOGRAPHIC_DATA]+[GEOGRAPHIC_DATA] Only_Tony-UX/UI_General" at bounding box center [90, 302] width 123 height 26
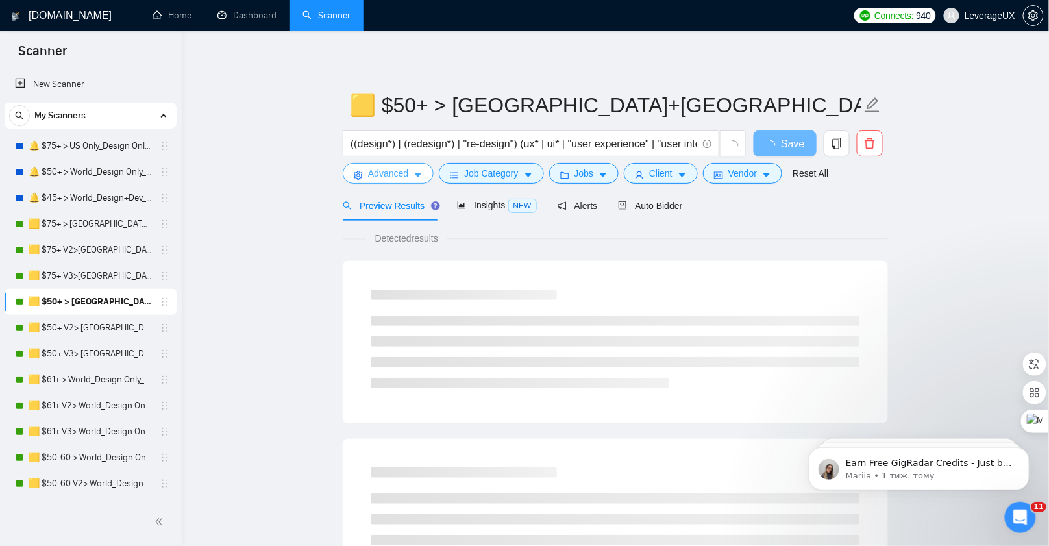
click at [419, 178] on icon "caret-down" at bounding box center [418, 175] width 9 height 9
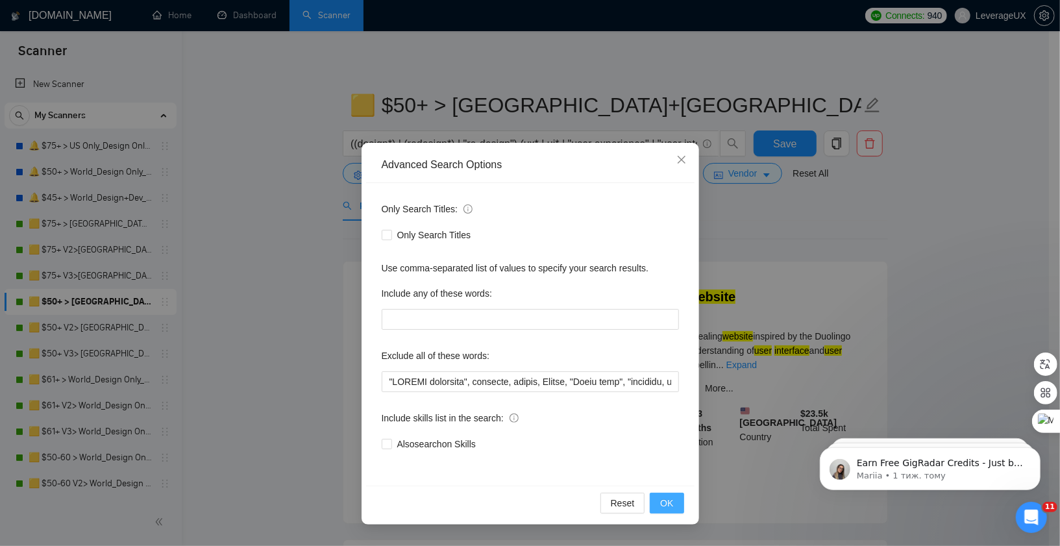
click at [665, 496] on span "OK" at bounding box center [666, 503] width 13 height 14
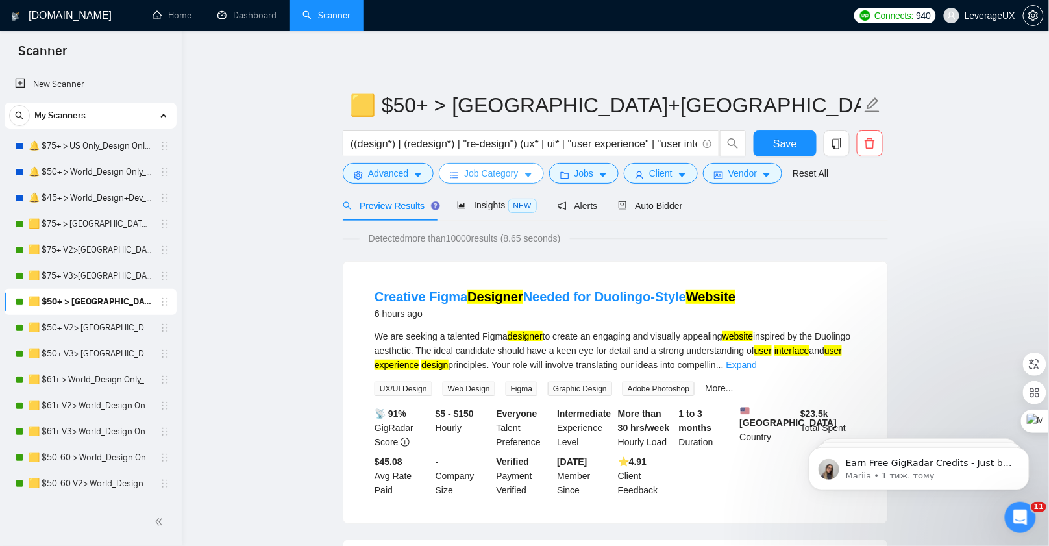
click at [526, 174] on button "Job Category" at bounding box center [491, 173] width 105 height 21
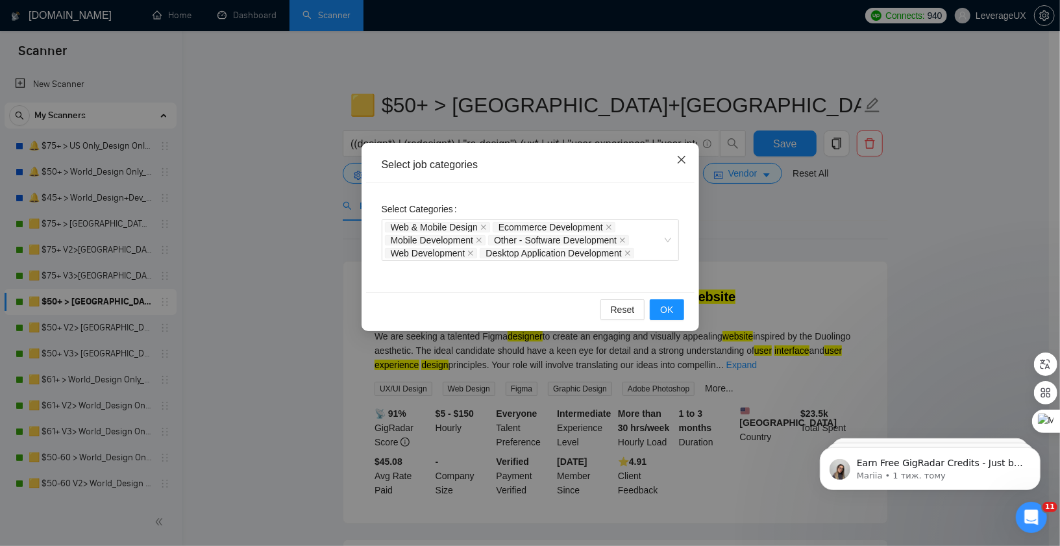
click at [678, 162] on icon "close" at bounding box center [681, 159] width 10 height 10
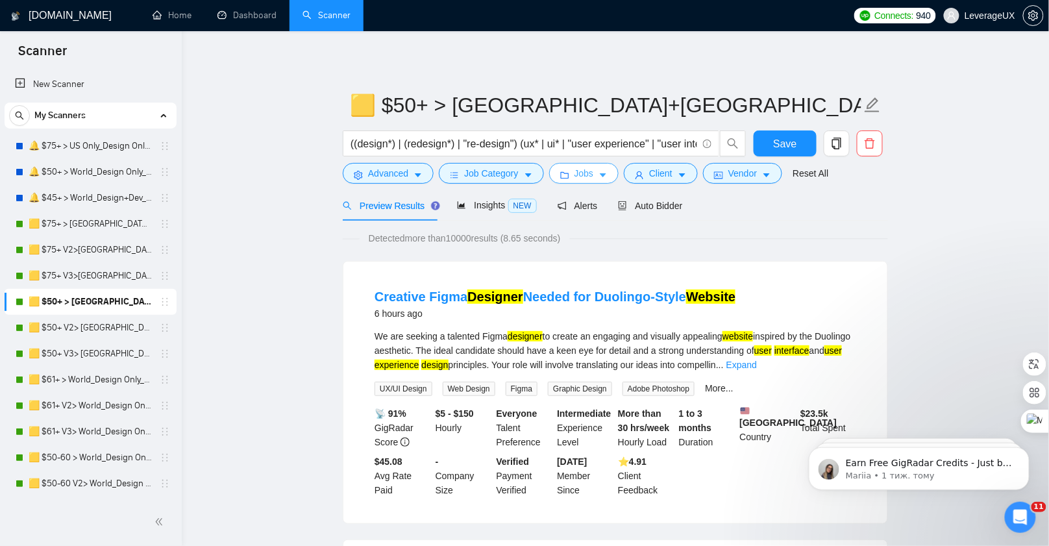
click at [608, 179] on icon "caret-down" at bounding box center [603, 175] width 9 height 9
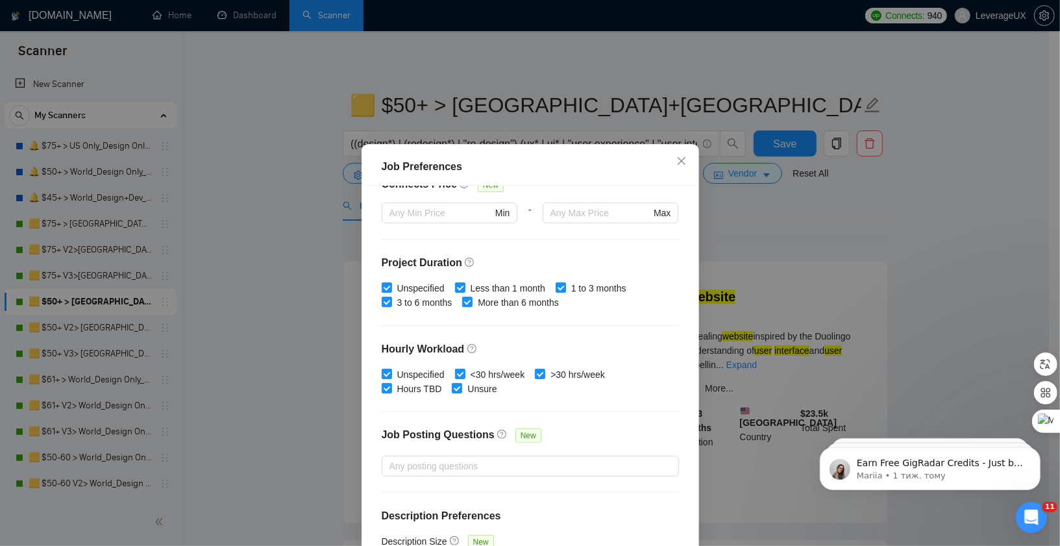
scroll to position [348, 0]
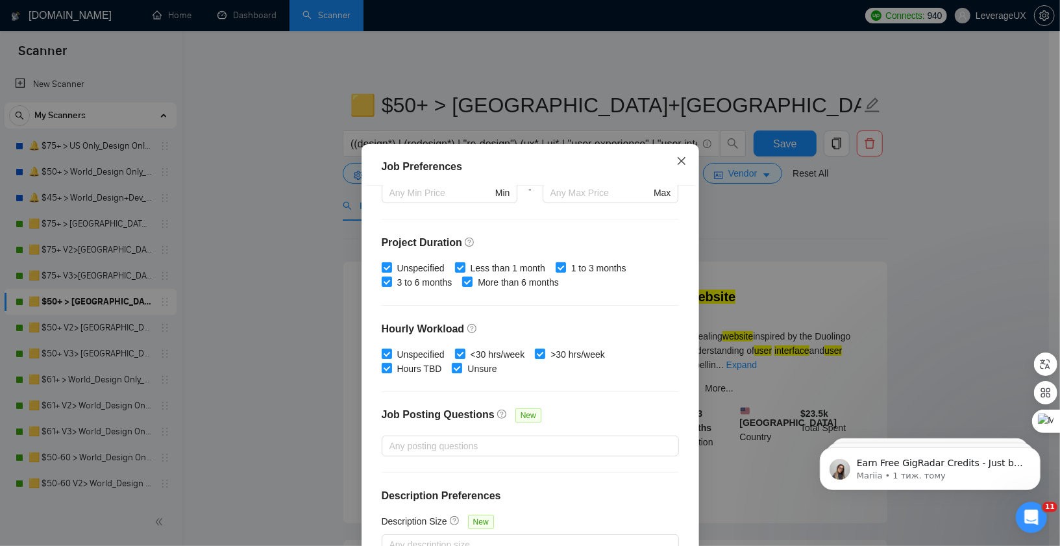
click at [676, 158] on icon "close" at bounding box center [681, 161] width 10 height 10
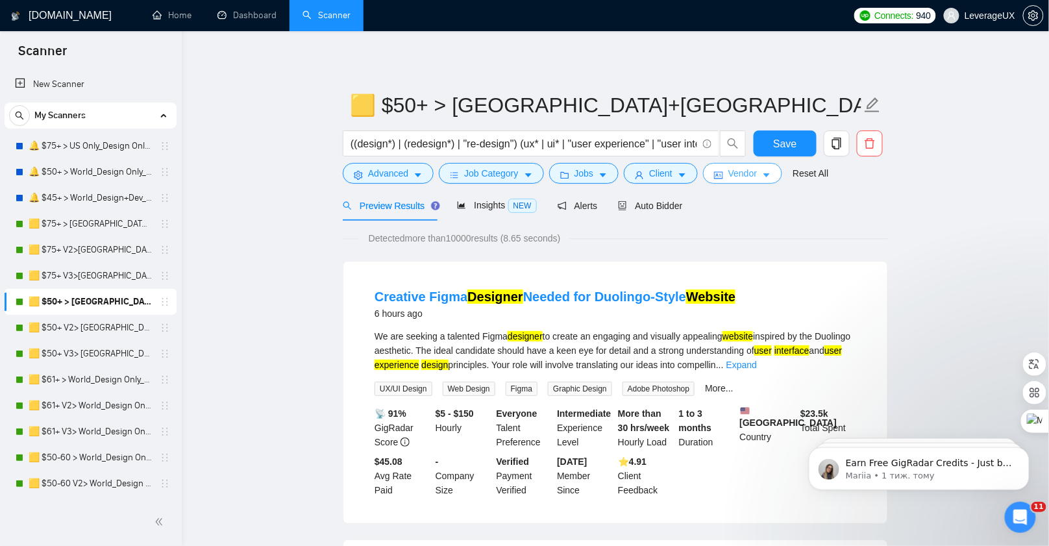
click at [767, 182] on button "Vendor" at bounding box center [742, 173] width 79 height 21
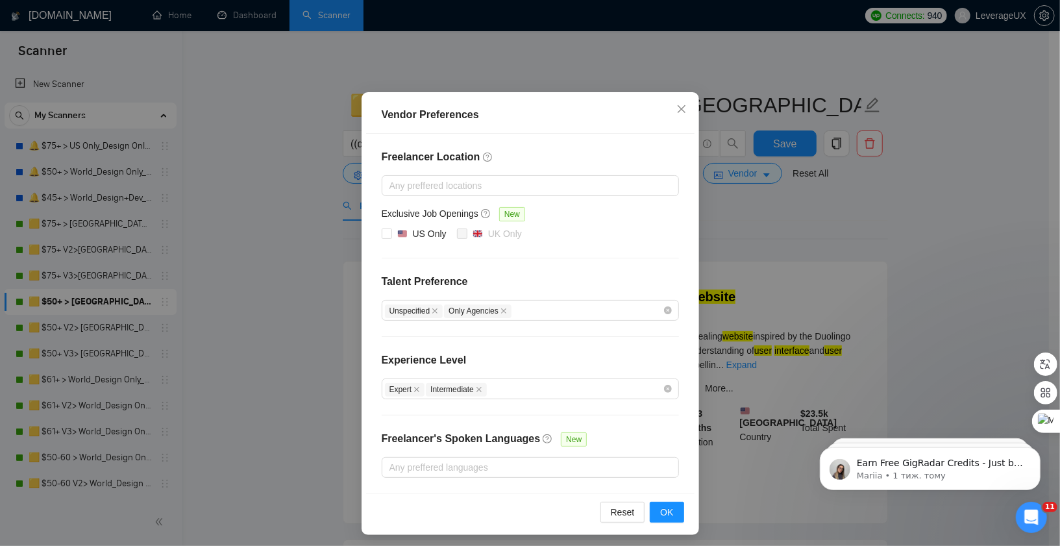
scroll to position [0, 0]
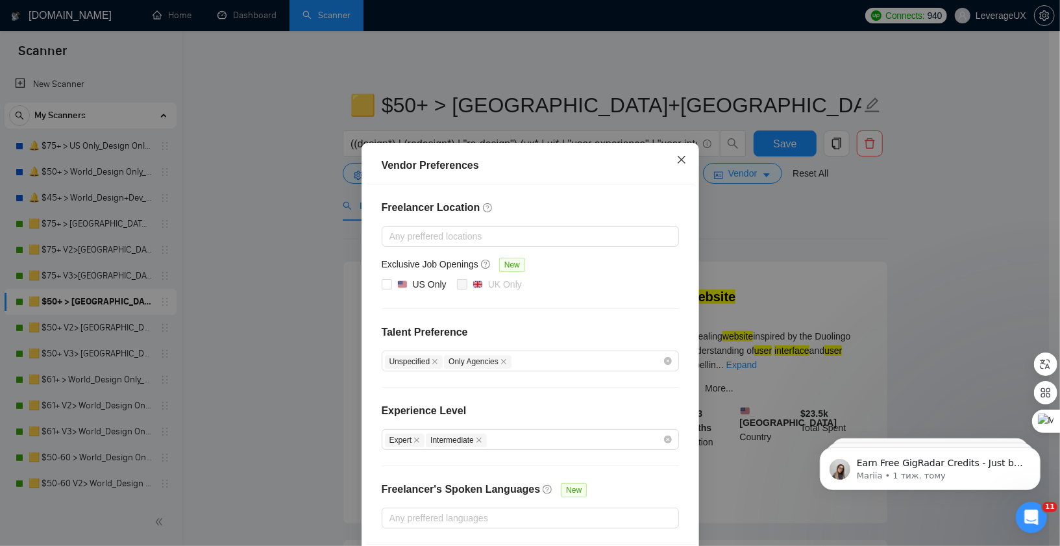
click at [679, 157] on icon "close" at bounding box center [681, 159] width 10 height 10
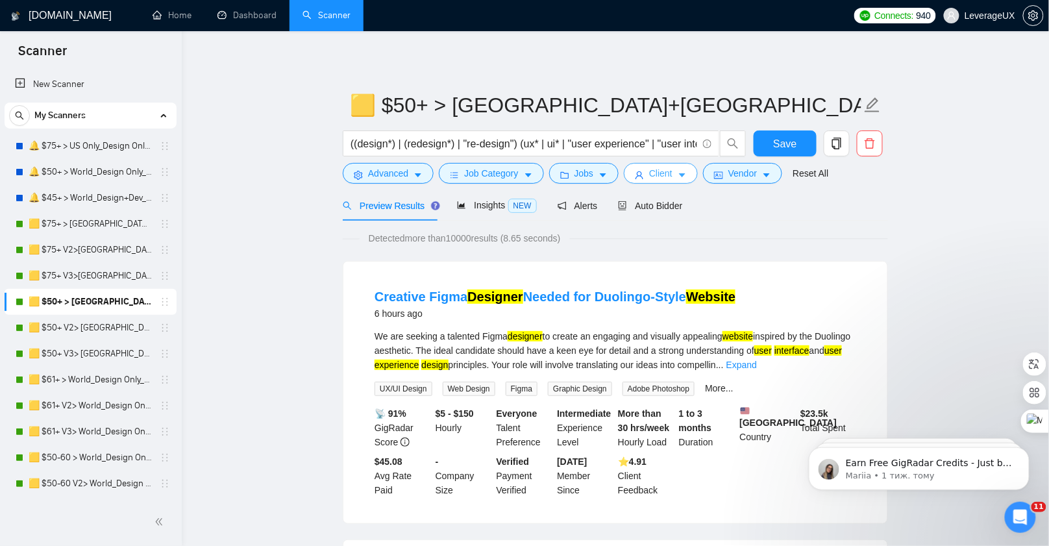
click at [685, 180] on button "Client" at bounding box center [661, 173] width 74 height 21
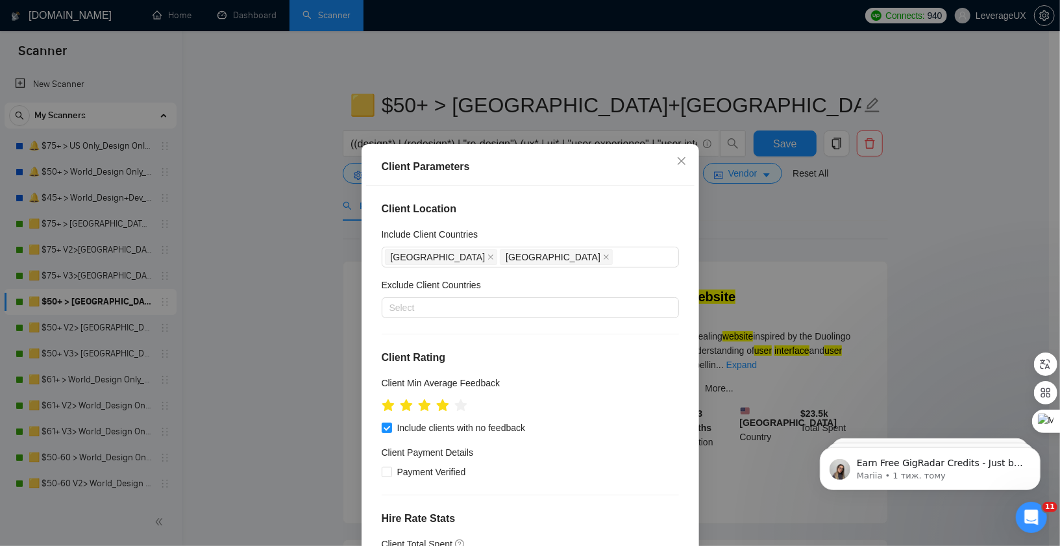
click at [745, 248] on div "Client Parameters Client Location Include Client Countries [GEOGRAPHIC_DATA] [G…" at bounding box center [530, 273] width 1060 height 546
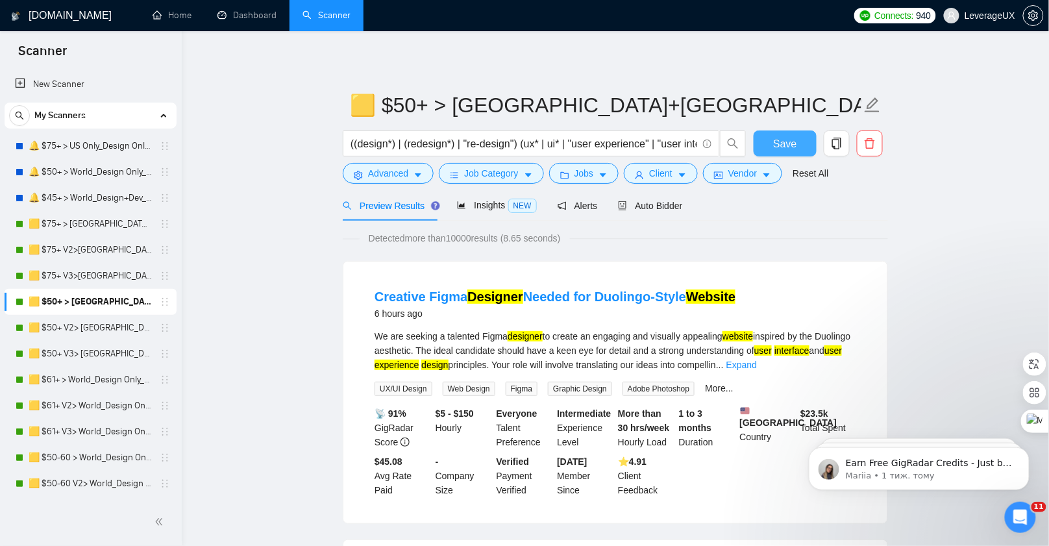
click at [773, 140] on button "Save" at bounding box center [785, 143] width 63 height 26
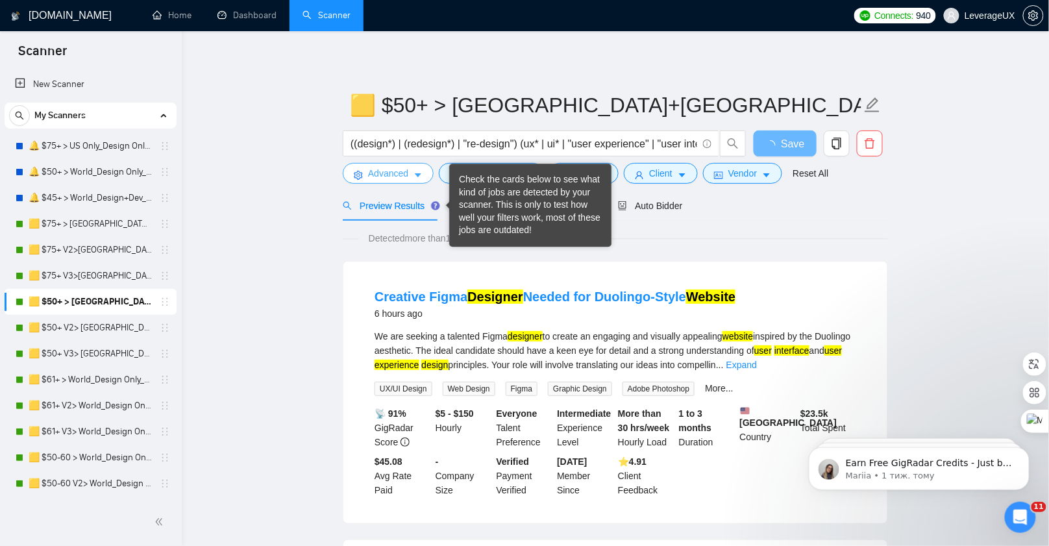
click at [422, 179] on icon "caret-down" at bounding box center [418, 175] width 9 height 9
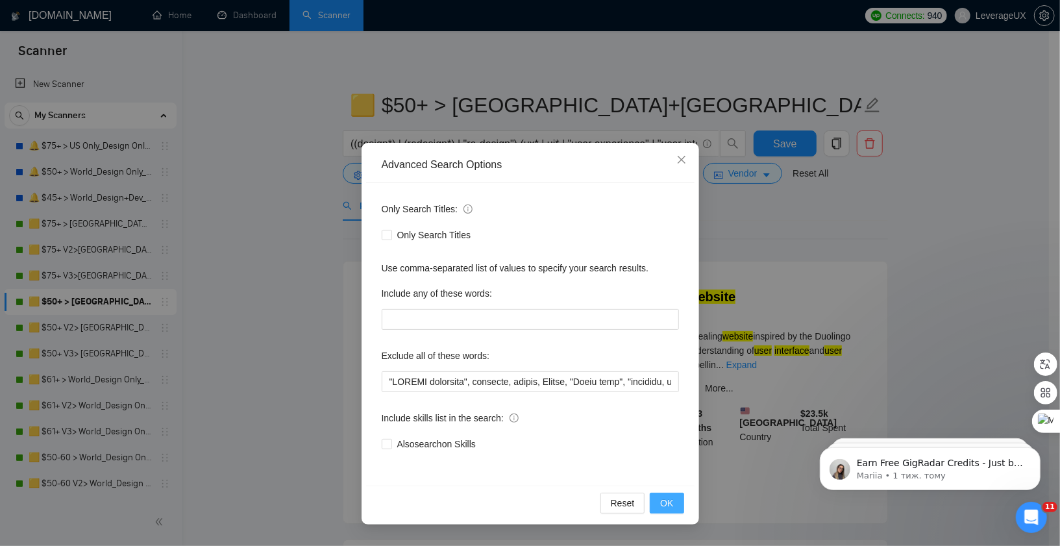
click at [669, 502] on span "OK" at bounding box center [666, 503] width 13 height 14
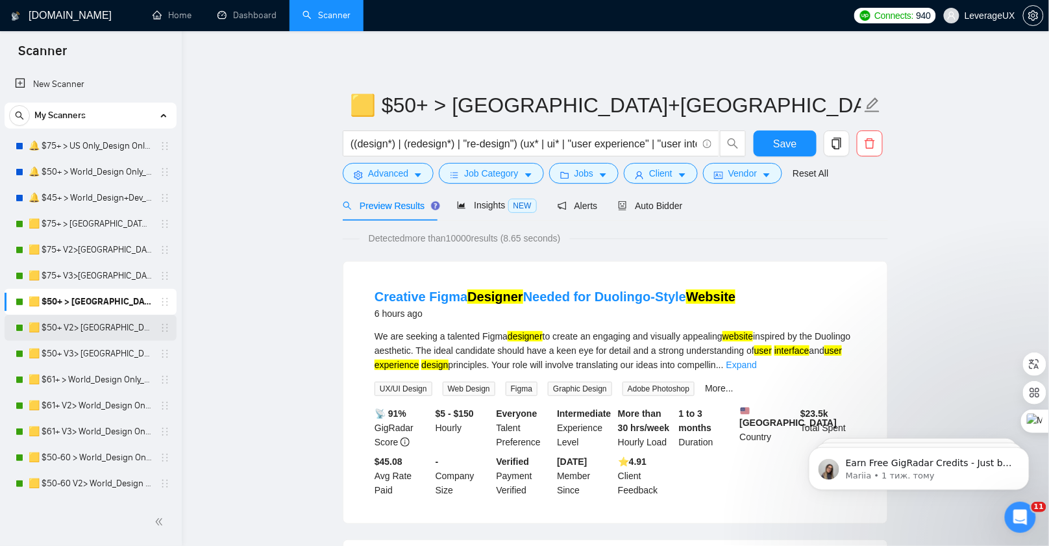
click at [115, 331] on link "🟨 $50+ V2> [GEOGRAPHIC_DATA]+[GEOGRAPHIC_DATA] Only_Tony-UX/UI_General" at bounding box center [90, 328] width 123 height 26
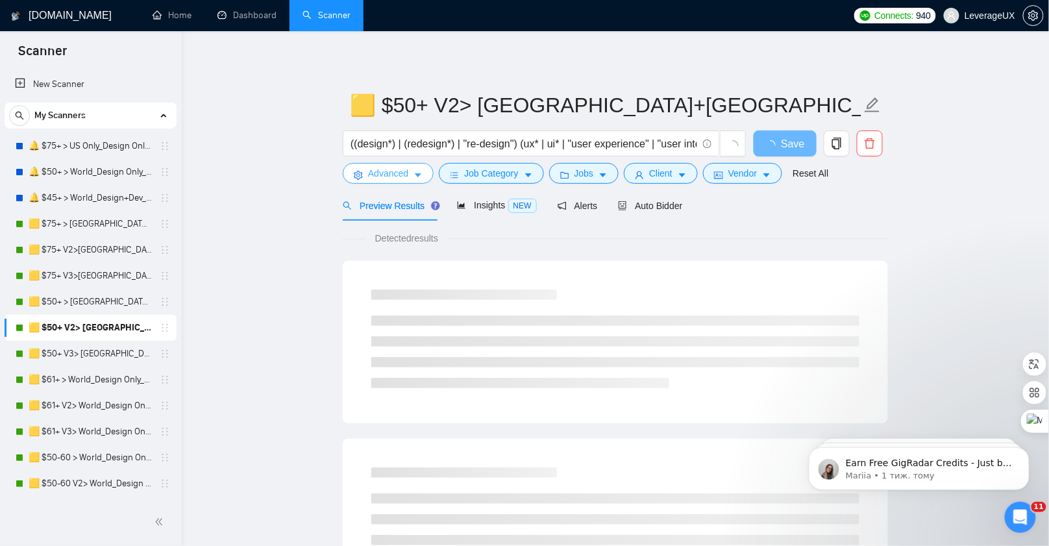
click at [425, 171] on button "Advanced" at bounding box center [388, 173] width 91 height 21
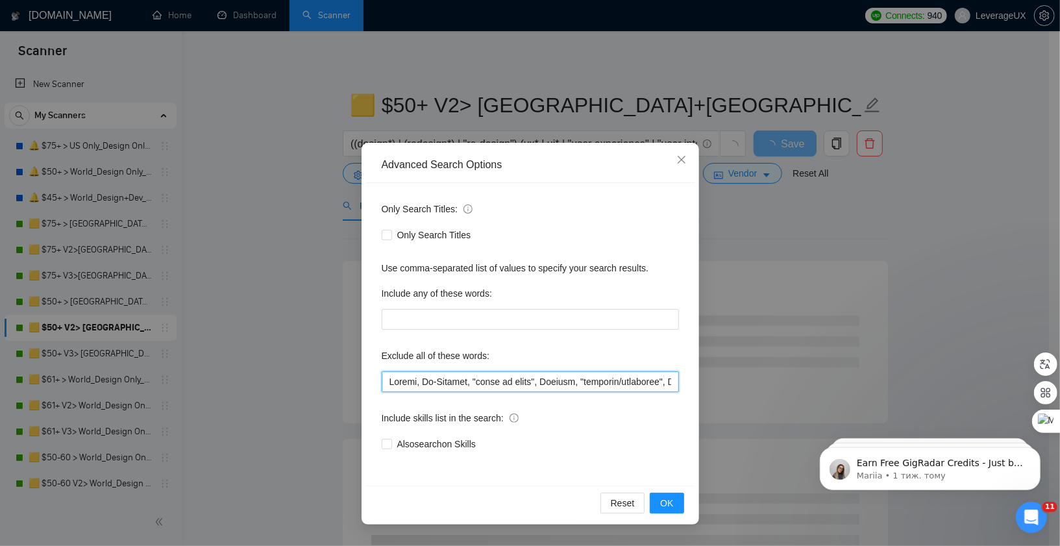
click at [387, 380] on input "text" at bounding box center [530, 381] width 297 height 21
paste input ""MATLAB developer", gambling, casino, [GEOGRAPHIC_DATA], "[GEOGRAPHIC_DATA] onl…"
type input ""MATLAB developer", gambling, casino, [GEOGRAPHIC_DATA], "[GEOGRAPHIC_DATA] onl…"
click at [661, 502] on span "OK" at bounding box center [666, 503] width 13 height 14
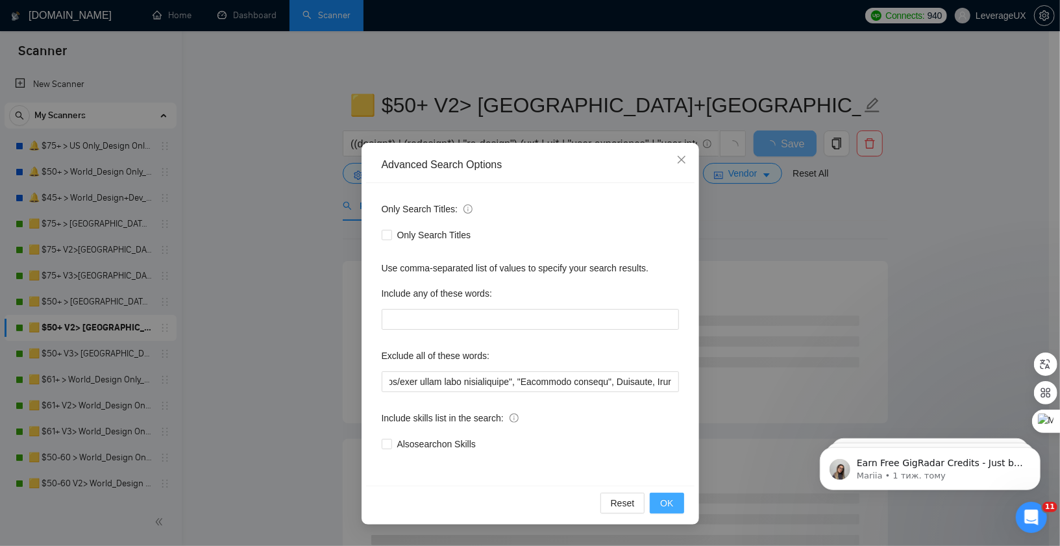
scroll to position [0, 0]
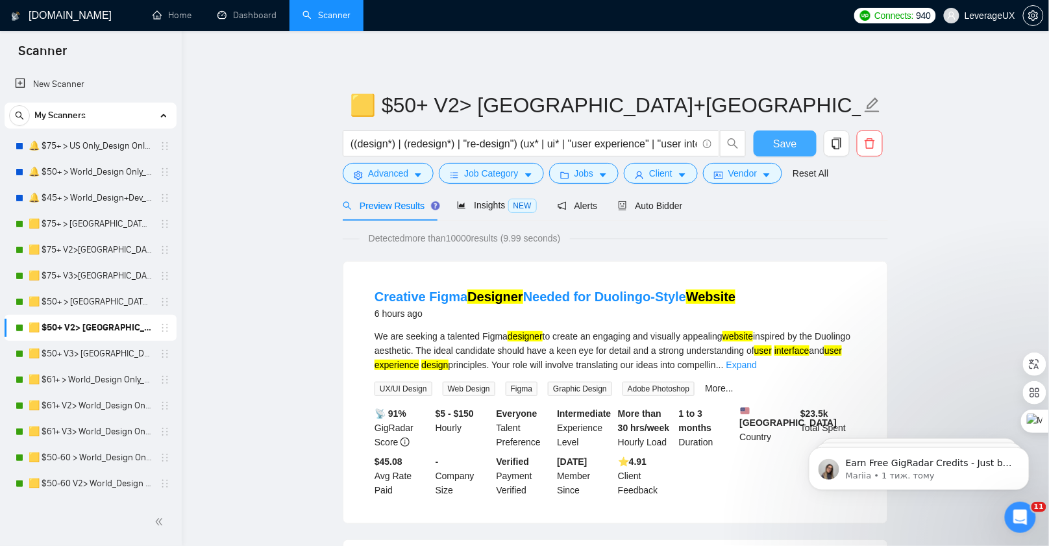
click at [795, 136] on span "Save" at bounding box center [784, 144] width 23 height 16
click at [84, 352] on link "🟨 $50+ V3> [GEOGRAPHIC_DATA]+[GEOGRAPHIC_DATA] Only_Tony-UX/UI_General" at bounding box center [90, 354] width 123 height 26
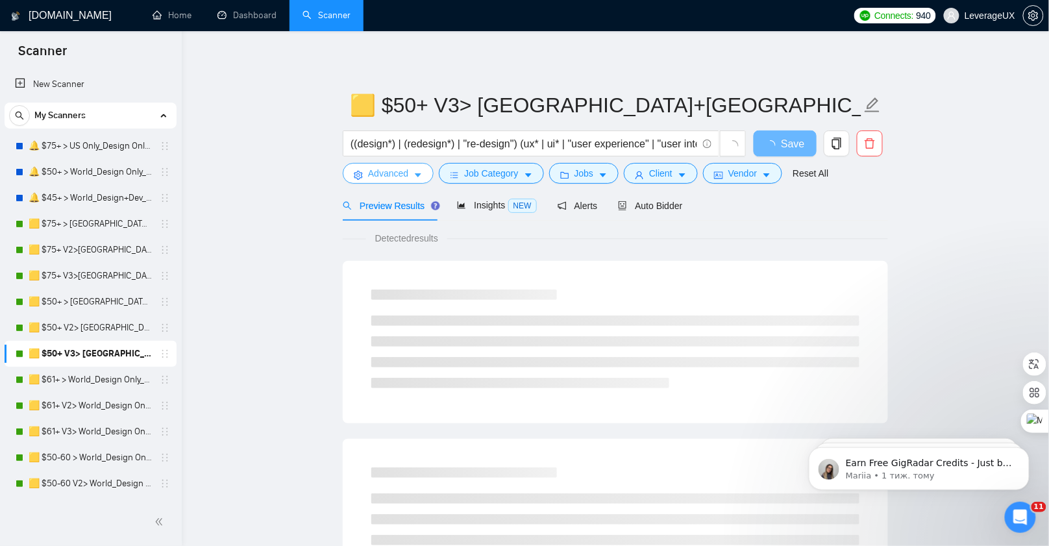
click at [420, 177] on icon "caret-down" at bounding box center [418, 175] width 9 height 9
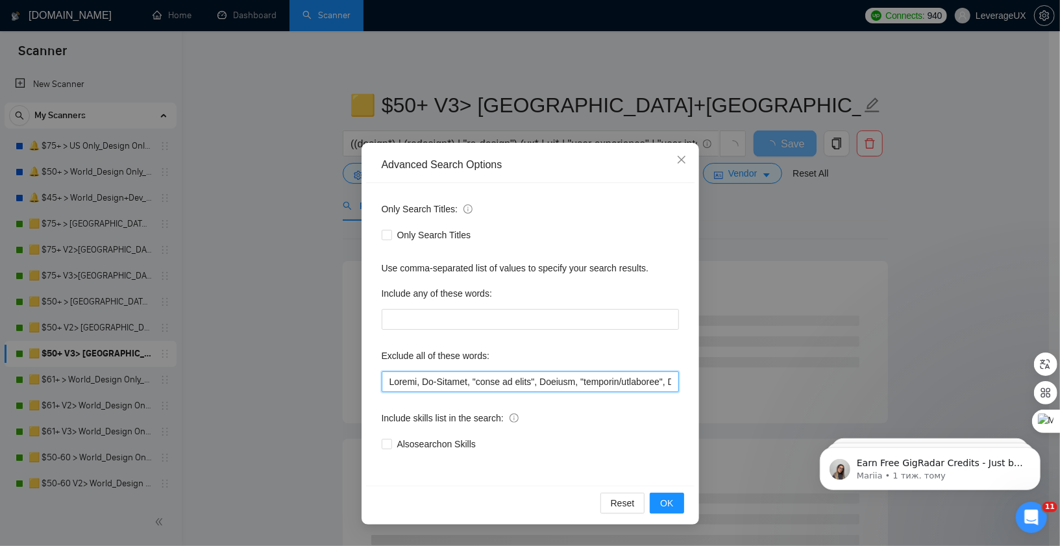
click at [388, 384] on input "text" at bounding box center [530, 381] width 297 height 21
paste input ""MATLAB developer", gambling, casino, [GEOGRAPHIC_DATA], "[GEOGRAPHIC_DATA] onl…"
type input ""MATLAB developer", gambling, casino, [GEOGRAPHIC_DATA], "[GEOGRAPHIC_DATA] onl…"
click at [675, 507] on button "OK" at bounding box center [667, 503] width 34 height 21
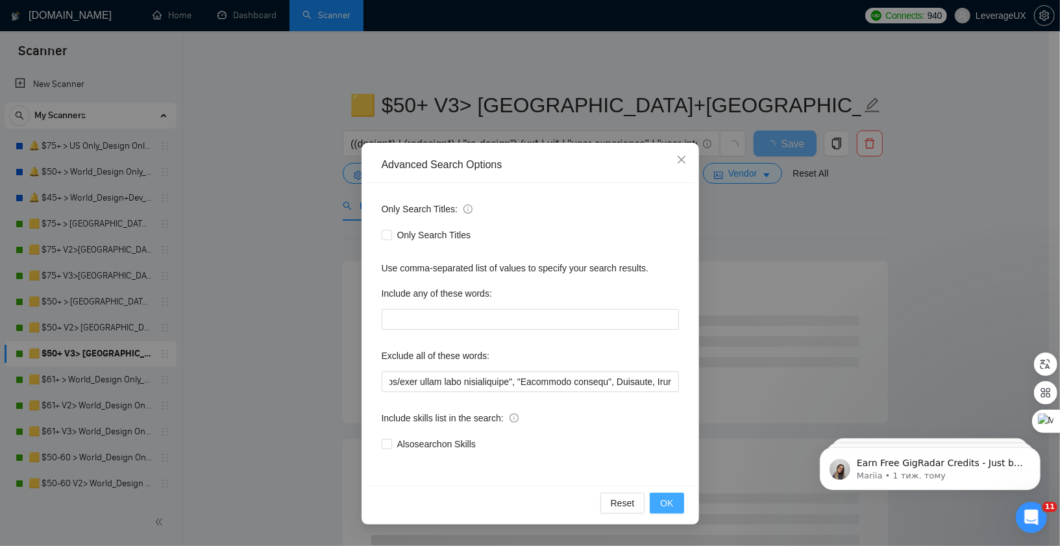
scroll to position [0, 0]
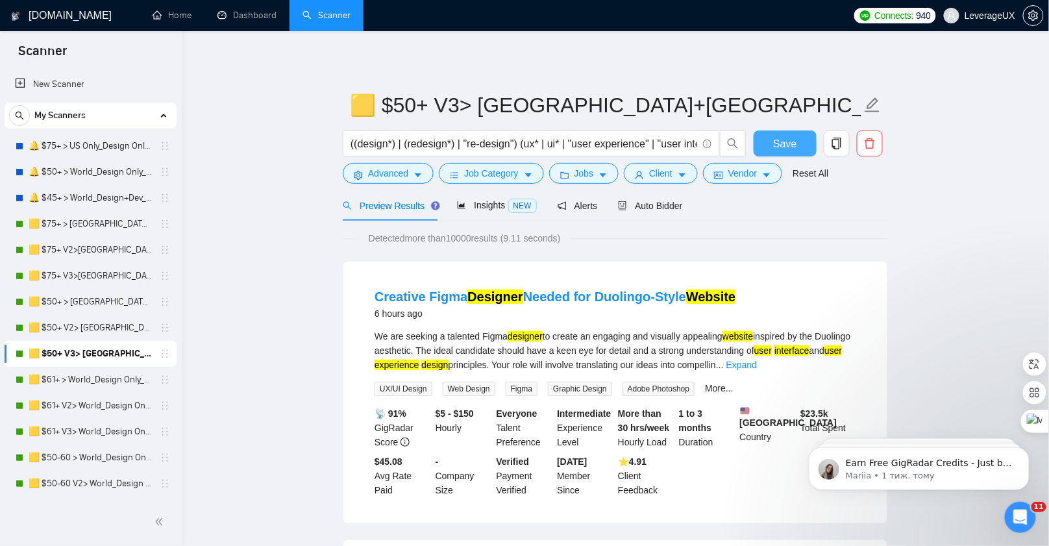
click at [772, 153] on button "Save" at bounding box center [785, 143] width 63 height 26
click at [71, 378] on link "🟨 $61+ > World_Design Only_Roman-UX/UI_General" at bounding box center [90, 380] width 123 height 26
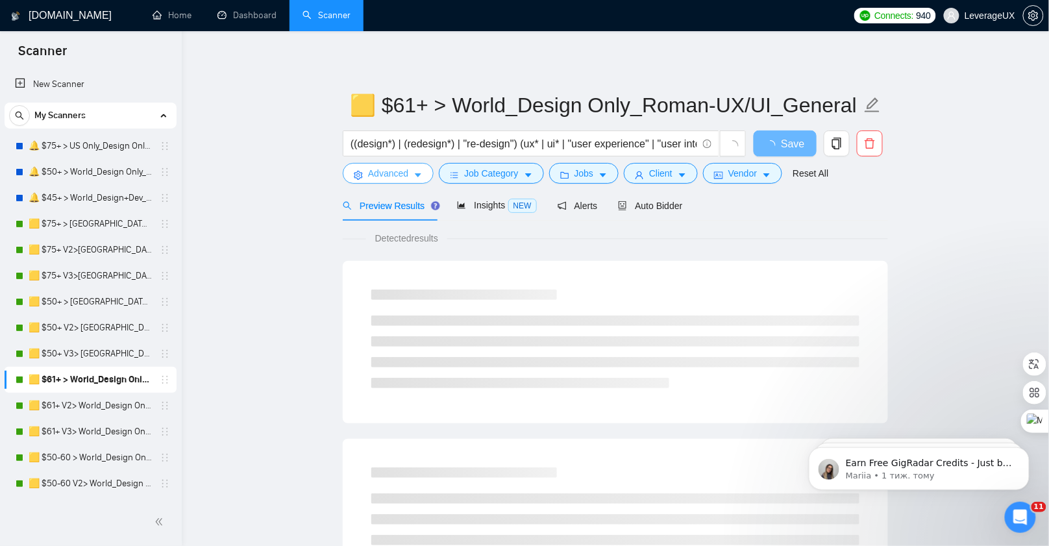
click at [406, 182] on button "Advanced" at bounding box center [388, 173] width 91 height 21
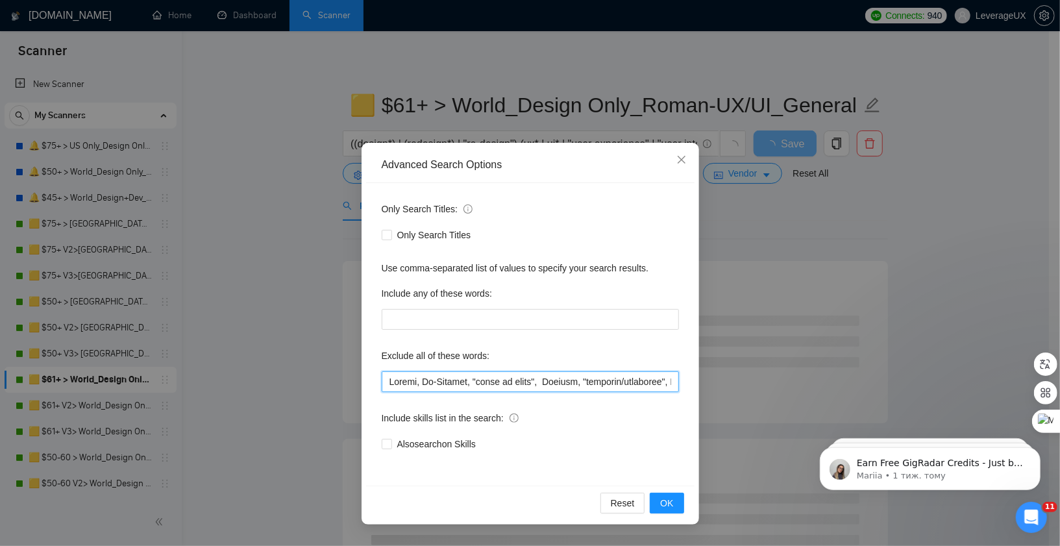
click at [386, 380] on input "text" at bounding box center [530, 381] width 297 height 21
paste input ""MATLAB developer", gambling, casino, [GEOGRAPHIC_DATA], "[GEOGRAPHIC_DATA] onl…"
type input ""MATLAB developer", gambling, casino, [GEOGRAPHIC_DATA], "[GEOGRAPHIC_DATA] onl…"
click at [665, 503] on span "OK" at bounding box center [666, 503] width 13 height 14
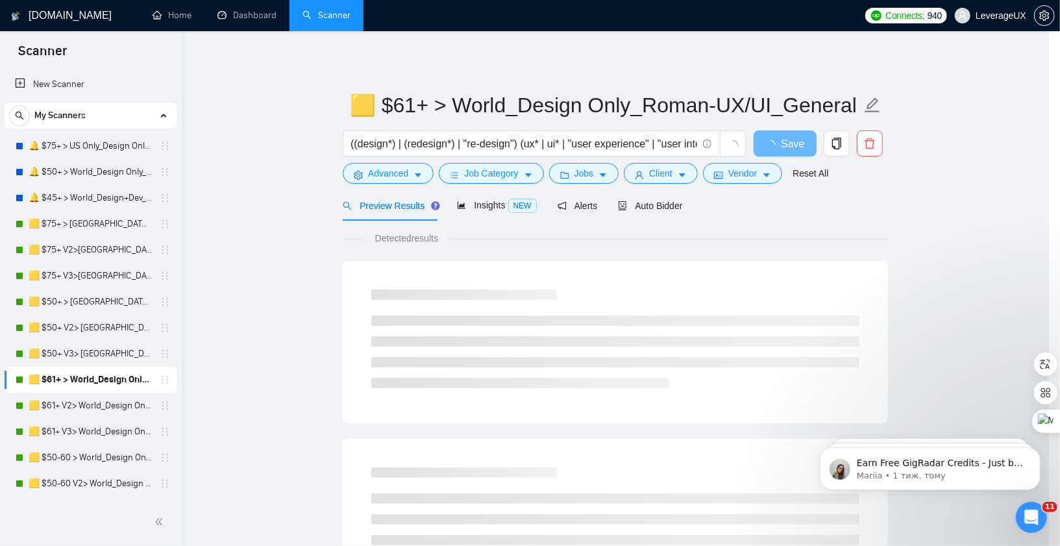
scroll to position [0, 0]
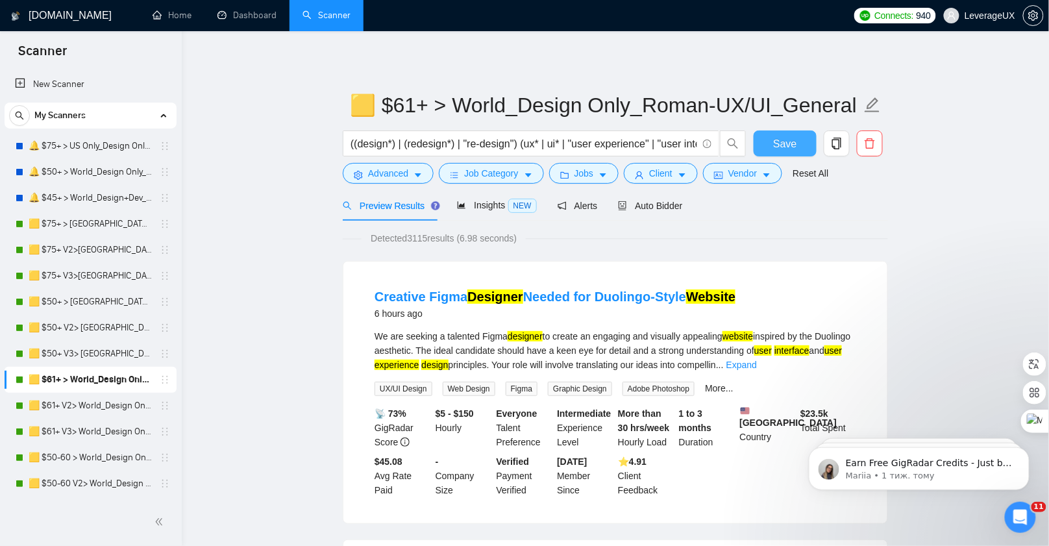
click at [777, 153] on button "Save" at bounding box center [785, 143] width 63 height 26
click at [104, 409] on link "🟨 $61+ V2> World_Design Only_Roman-UX/UI_General" at bounding box center [90, 406] width 123 height 26
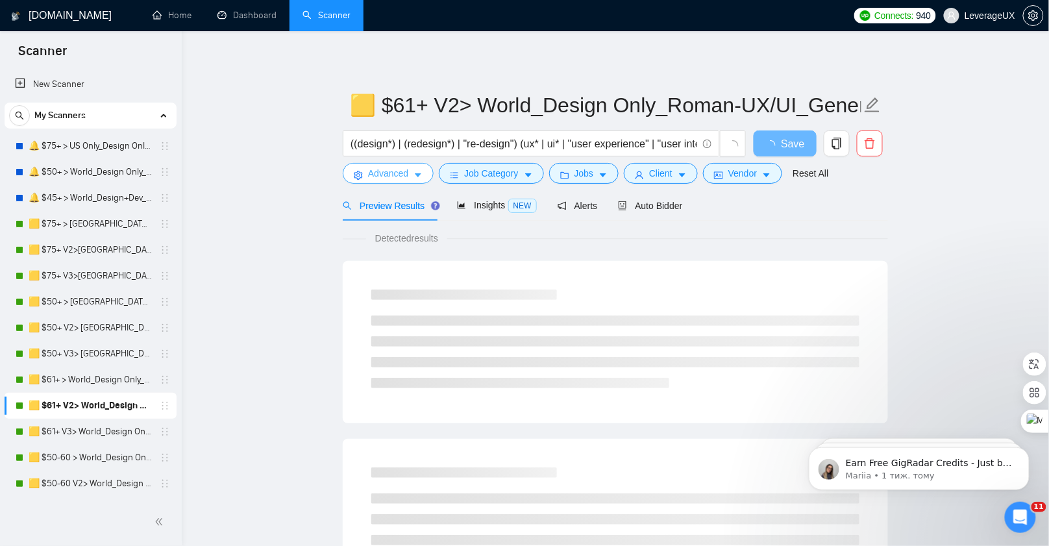
click at [412, 181] on button "Advanced" at bounding box center [388, 173] width 91 height 21
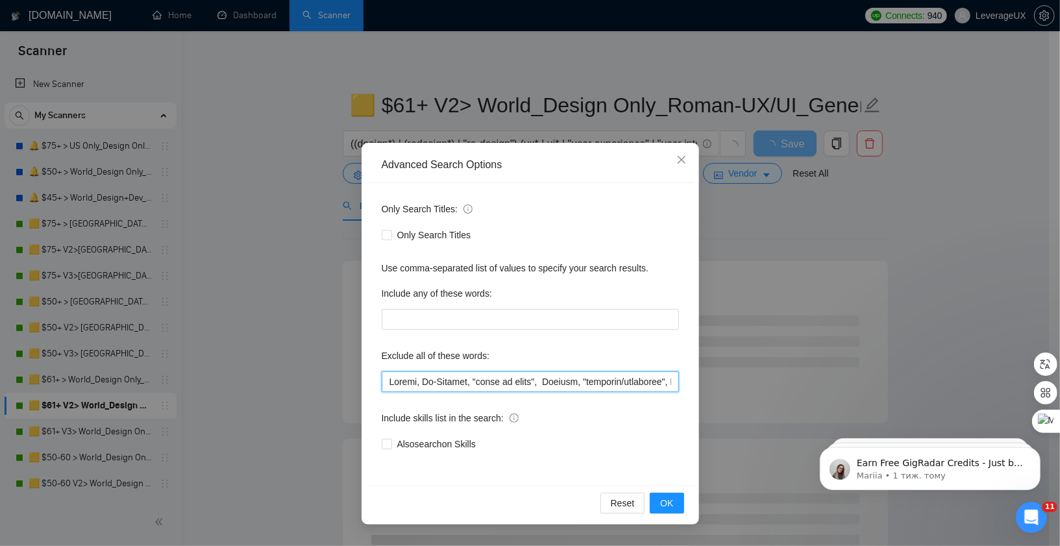
click at [388, 381] on input "text" at bounding box center [530, 381] width 297 height 21
paste input ""MATLAB developer", gambling, casino, [GEOGRAPHIC_DATA], "[GEOGRAPHIC_DATA] onl…"
type input ""MATLAB developer", gambling, casino, [GEOGRAPHIC_DATA], "[GEOGRAPHIC_DATA] onl…"
drag, startPoint x: 659, startPoint y: 499, endPoint x: 660, endPoint y: 476, distance: 22.8
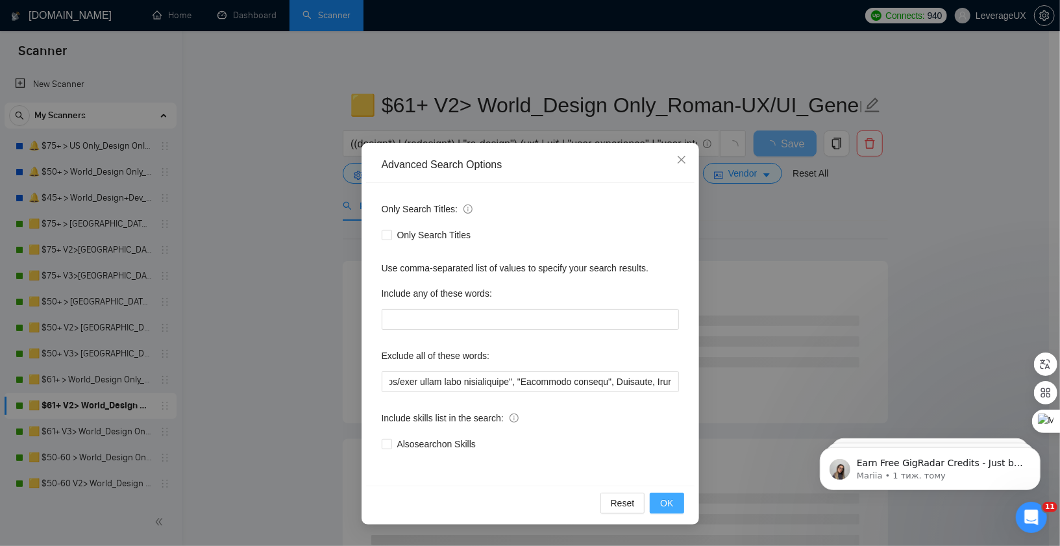
click at [659, 499] on button "OK" at bounding box center [667, 503] width 34 height 21
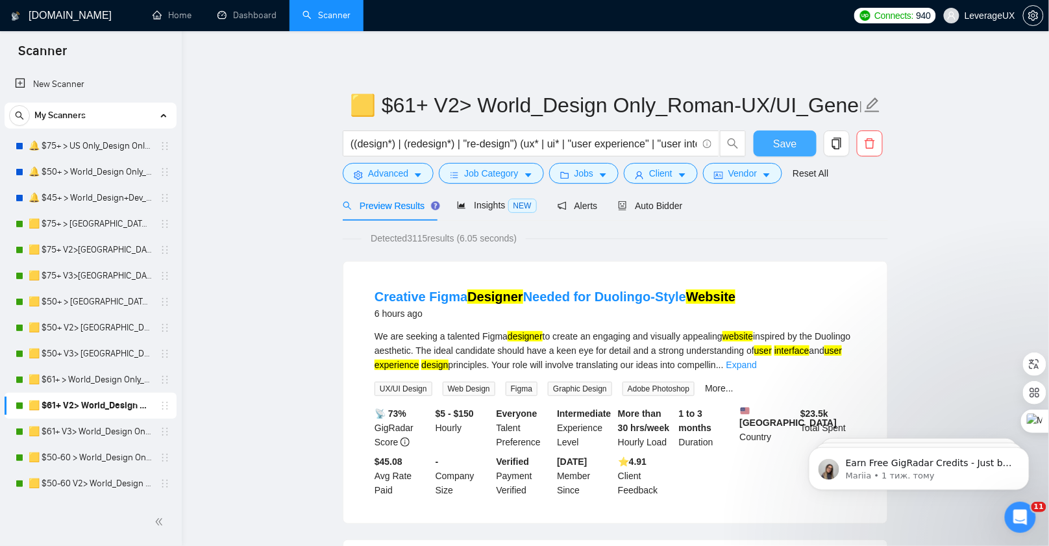
click at [793, 146] on span "Save" at bounding box center [784, 144] width 23 height 16
click at [130, 433] on link "🟨 $61+ V3> World_Design Only_Roman-UX/UI_General" at bounding box center [90, 432] width 123 height 26
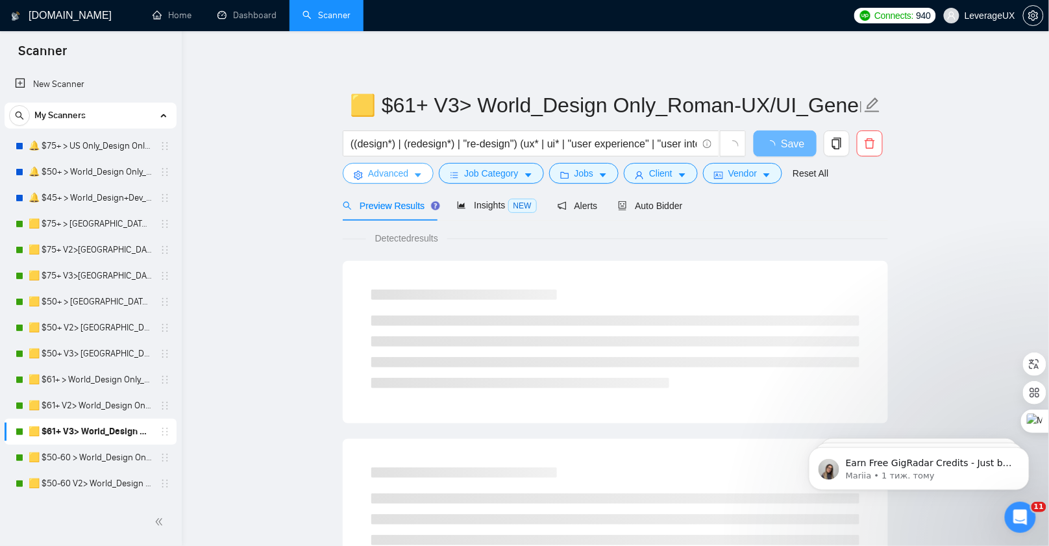
click at [421, 166] on button "Advanced" at bounding box center [388, 173] width 91 height 21
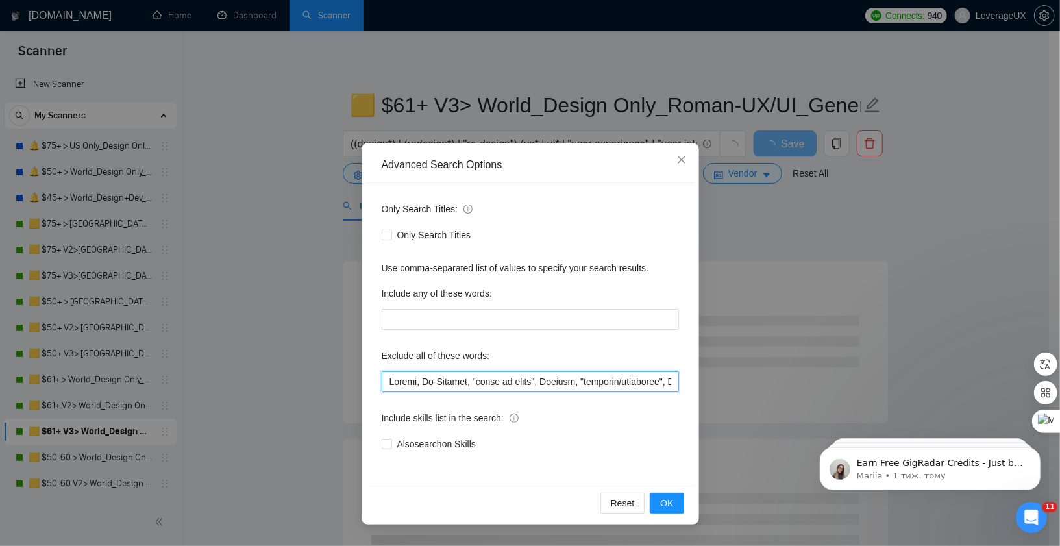
click at [386, 384] on input "text" at bounding box center [530, 381] width 297 height 21
paste input ""MATLAB developer", gambling, casino, [GEOGRAPHIC_DATA], "[GEOGRAPHIC_DATA] onl…"
type input ""MATLAB developer", gambling, casino, [GEOGRAPHIC_DATA], "[GEOGRAPHIC_DATA] onl…"
click at [656, 500] on button "OK" at bounding box center [667, 503] width 34 height 21
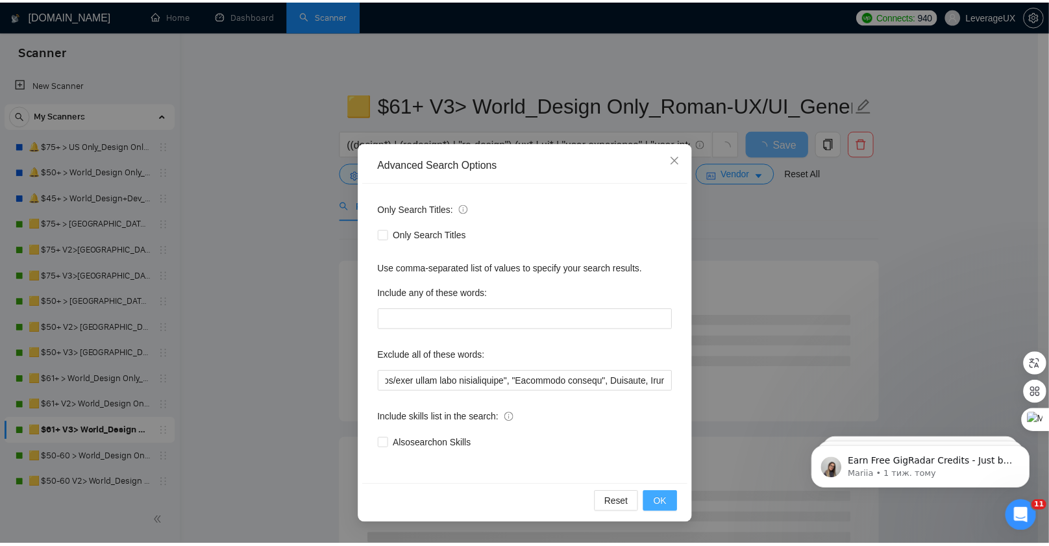
scroll to position [0, 0]
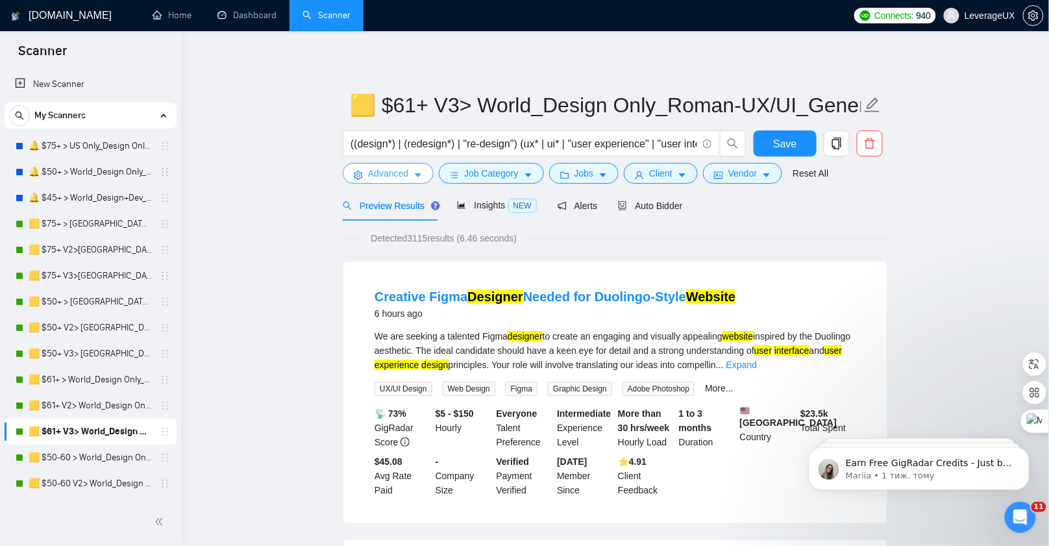
click at [396, 182] on button "Advanced" at bounding box center [388, 173] width 91 height 21
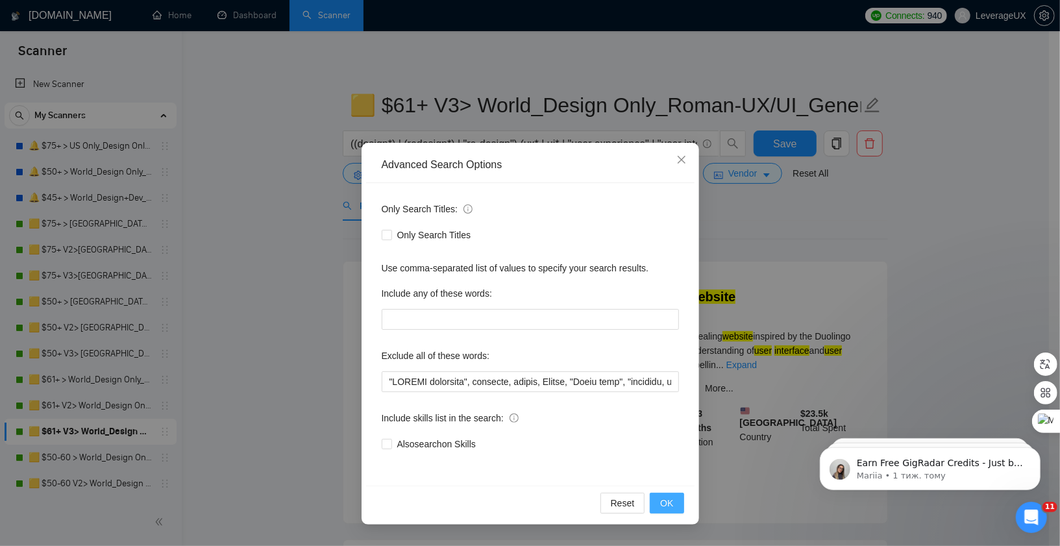
drag, startPoint x: 675, startPoint y: 502, endPoint x: 576, endPoint y: 443, distance: 115.6
click at [675, 502] on button "OK" at bounding box center [667, 503] width 34 height 21
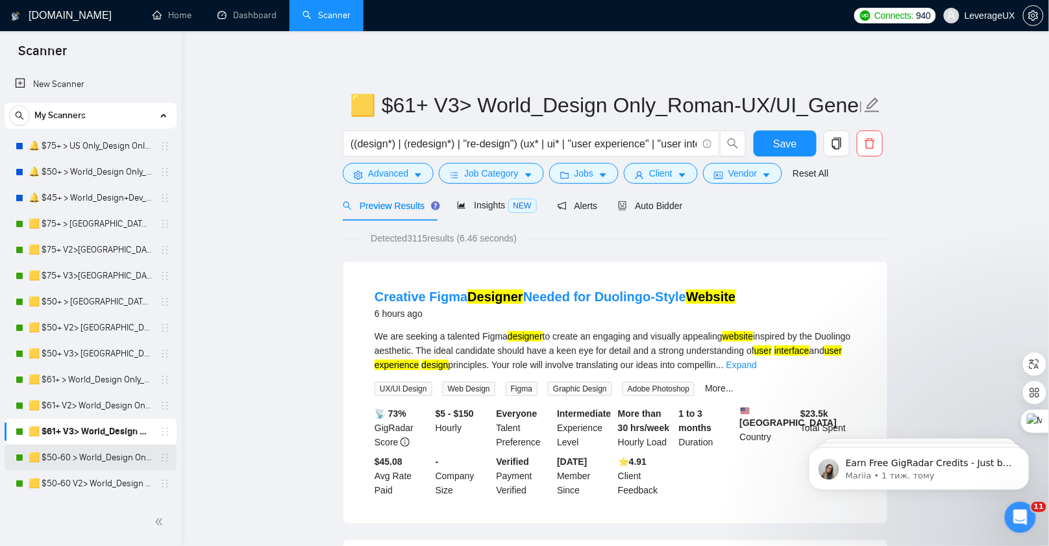
click at [93, 452] on link "🟨 $50-60 > World_Design Only_Roman-Web Design_General" at bounding box center [90, 458] width 123 height 26
click at [773, 144] on button "Save" at bounding box center [785, 143] width 63 height 26
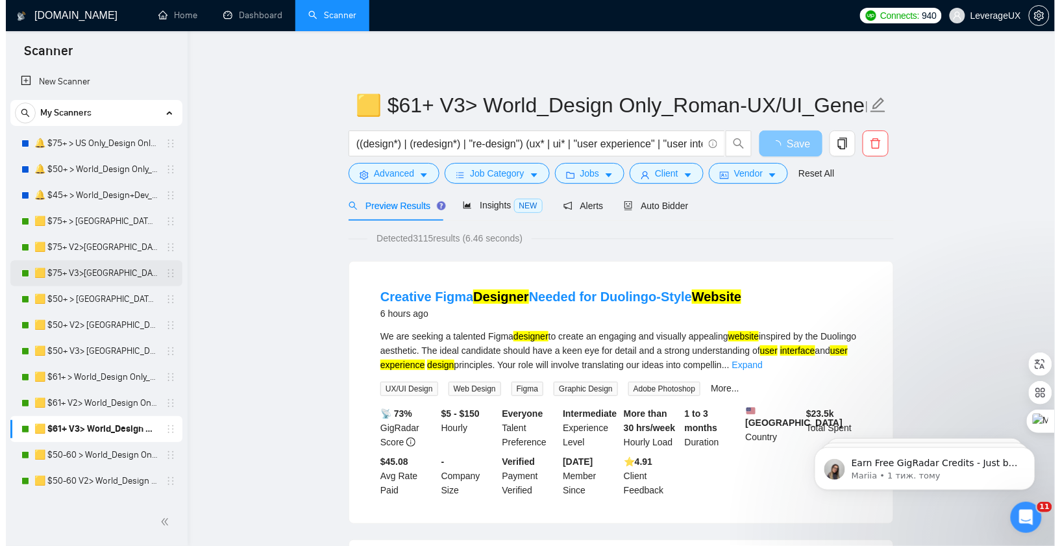
scroll to position [12, 0]
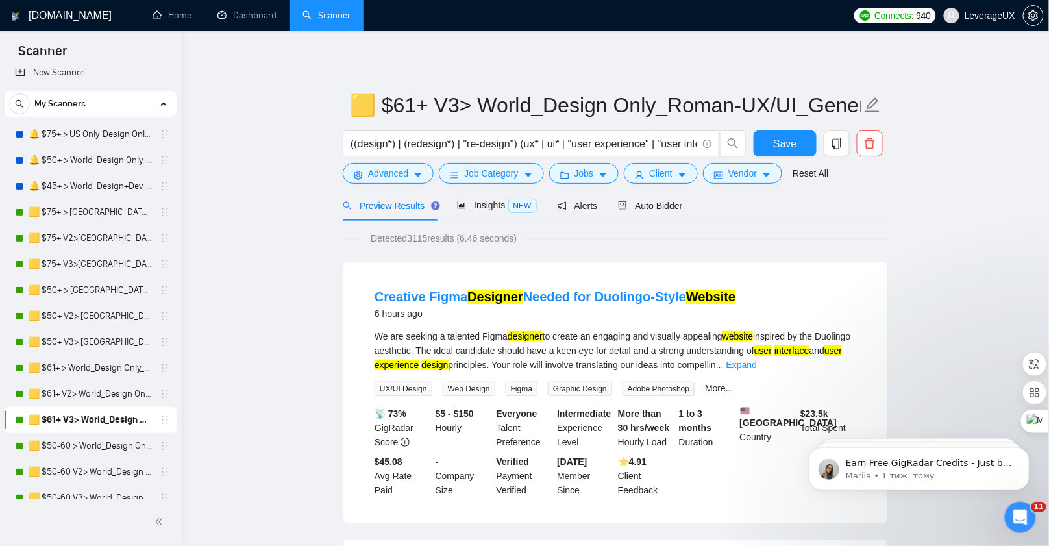
click at [122, 451] on link "🟨 $50-60 > World_Design Only_Roman-Web Design_General" at bounding box center [90, 446] width 123 height 26
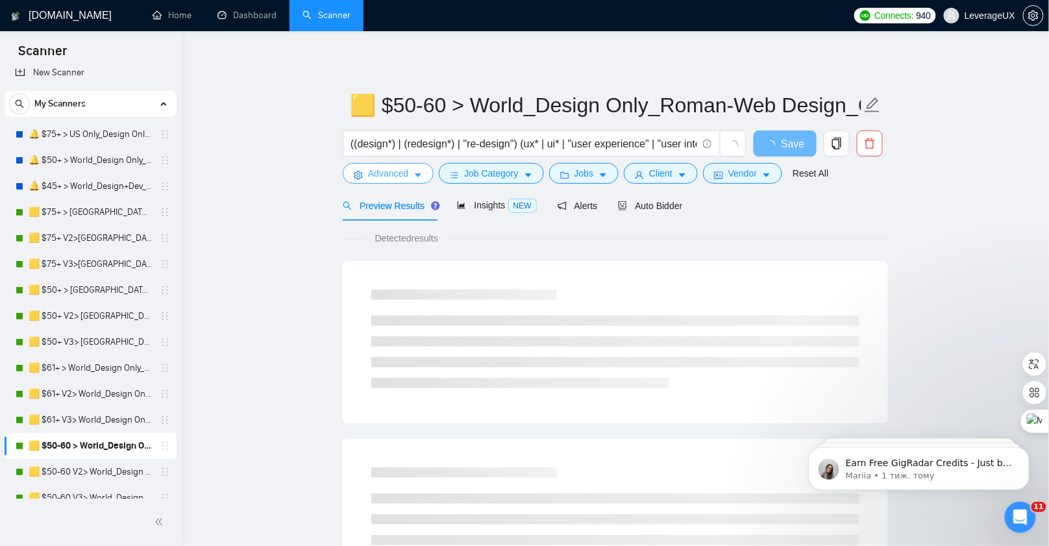
click at [395, 181] on button "Advanced" at bounding box center [388, 173] width 91 height 21
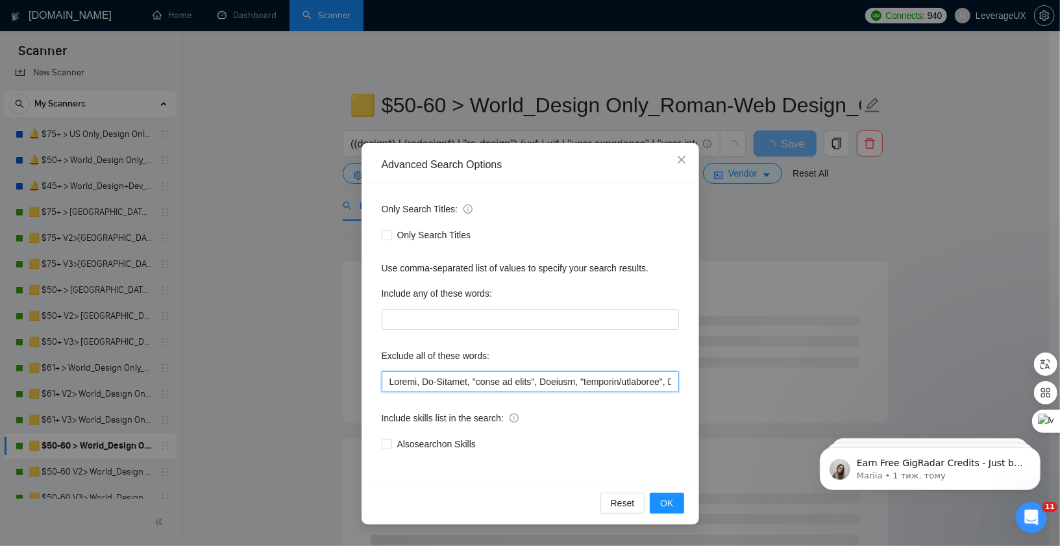
click at [393, 384] on input "text" at bounding box center [530, 381] width 297 height 21
click at [391, 384] on input "text" at bounding box center [530, 381] width 297 height 21
paste input ""MATLAB developer", gambling, casino, [GEOGRAPHIC_DATA], "[GEOGRAPHIC_DATA] onl…"
type input ""MATLAB developer", gambling, casino, [GEOGRAPHIC_DATA], "[GEOGRAPHIC_DATA] onl…"
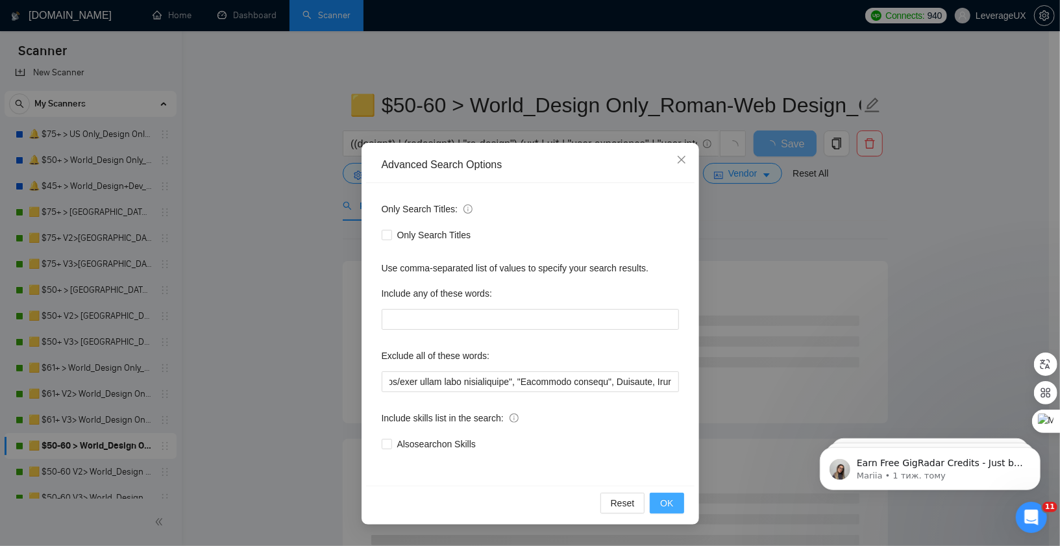
click at [671, 503] on span "OK" at bounding box center [666, 503] width 13 height 14
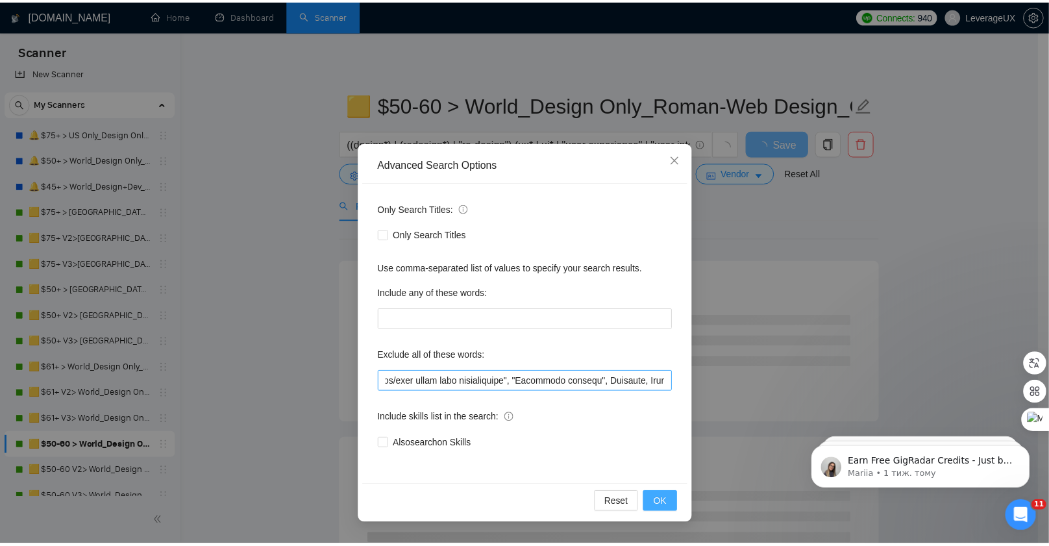
scroll to position [0, 0]
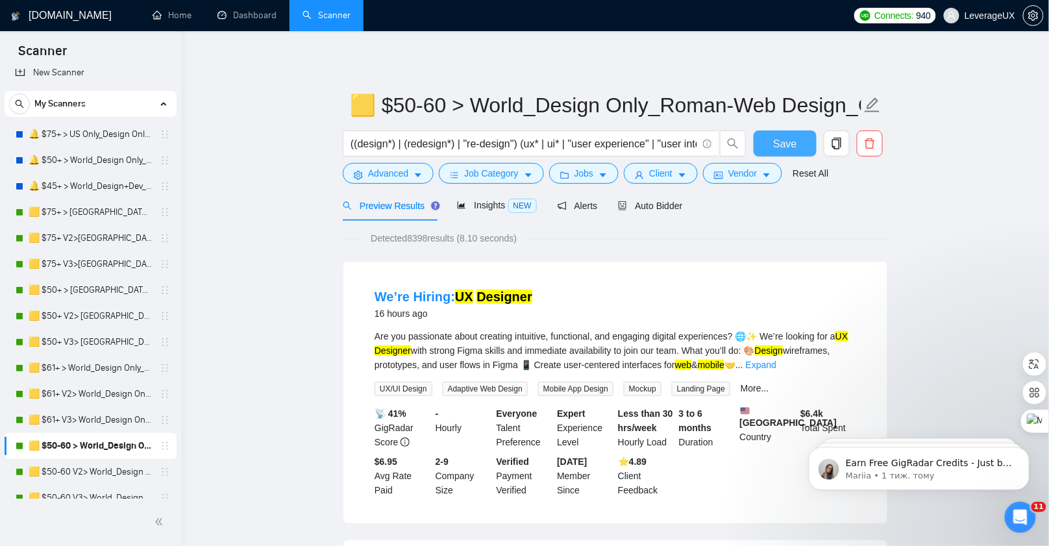
click at [806, 146] on button "Save" at bounding box center [785, 143] width 63 height 26
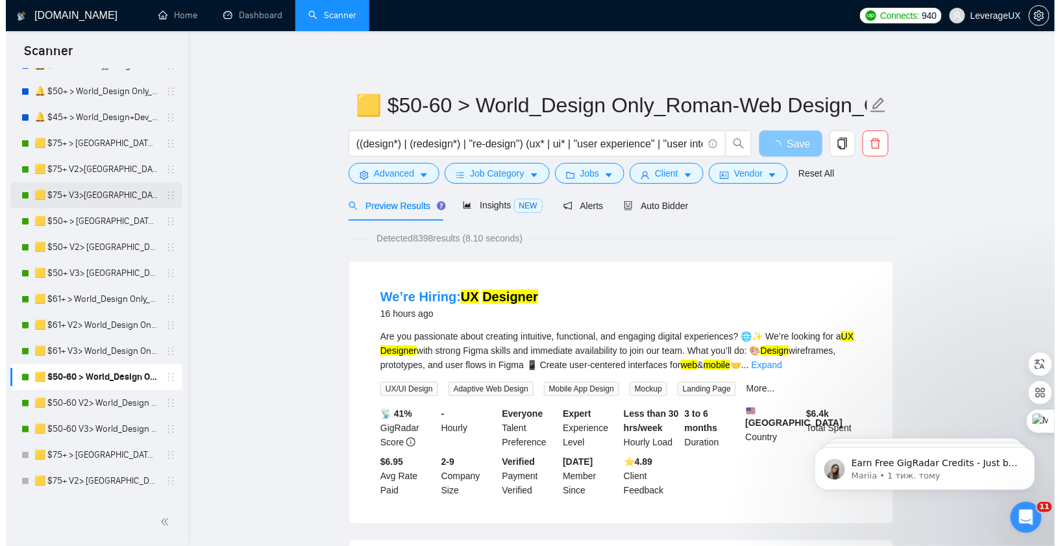
scroll to position [82, 0]
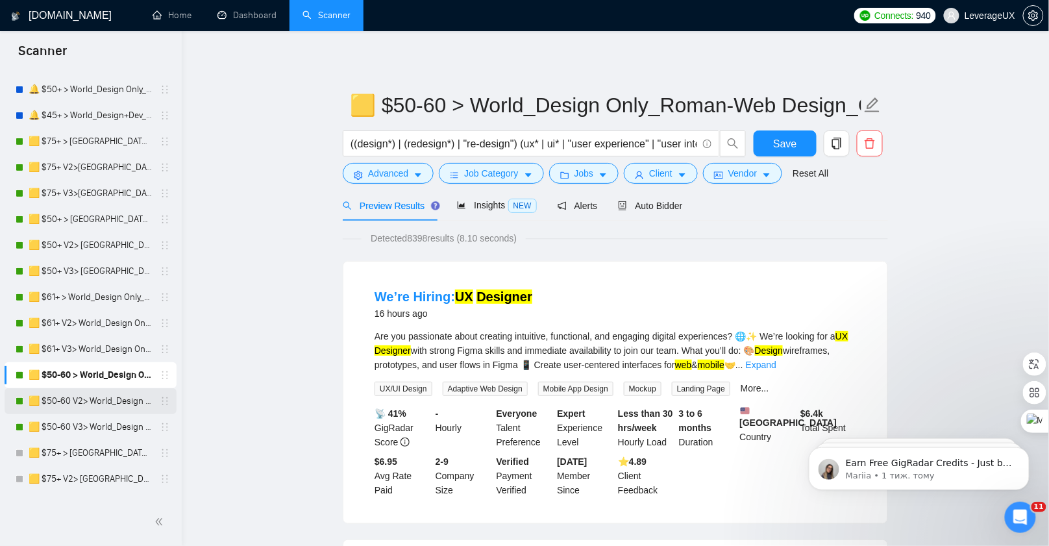
click at [87, 411] on link "🟨 $50-60 V2> World_Design Only_Roman-Web Design_General" at bounding box center [90, 401] width 123 height 26
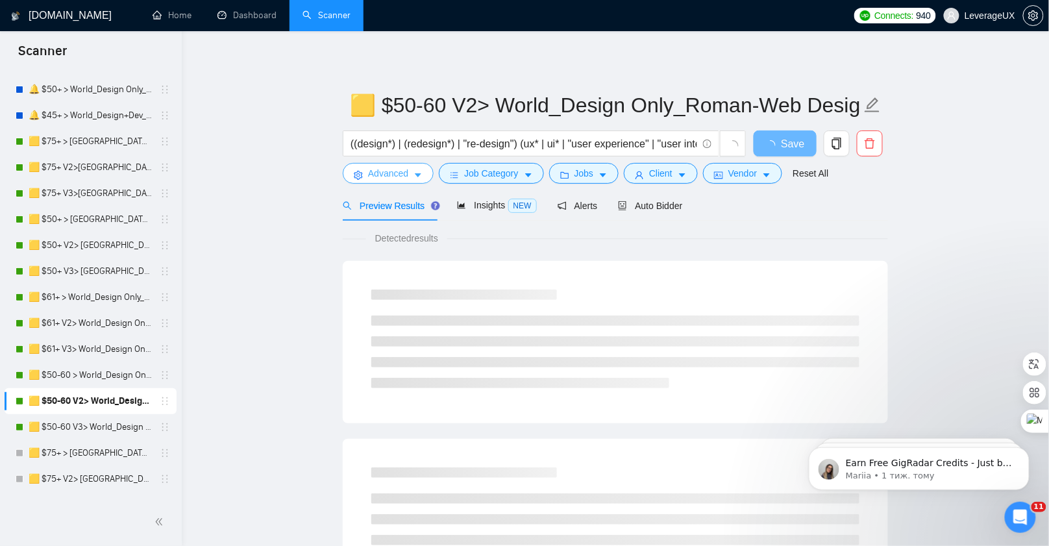
click at [420, 171] on icon "caret-down" at bounding box center [418, 175] width 9 height 9
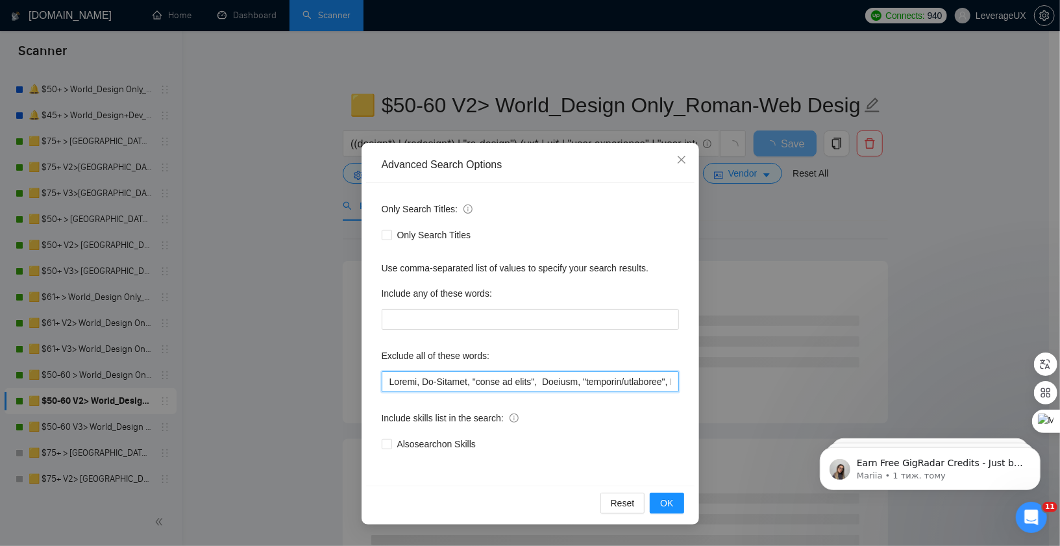
click at [386, 382] on input "text" at bounding box center [530, 381] width 297 height 21
paste input ""MATLAB developer", gambling, casino, [GEOGRAPHIC_DATA], "[GEOGRAPHIC_DATA] onl…"
type input ""MATLAB developer", gambling, casino, [GEOGRAPHIC_DATA], "[GEOGRAPHIC_DATA] onl…"
click at [687, 506] on div "Reset OK" at bounding box center [530, 503] width 328 height 34
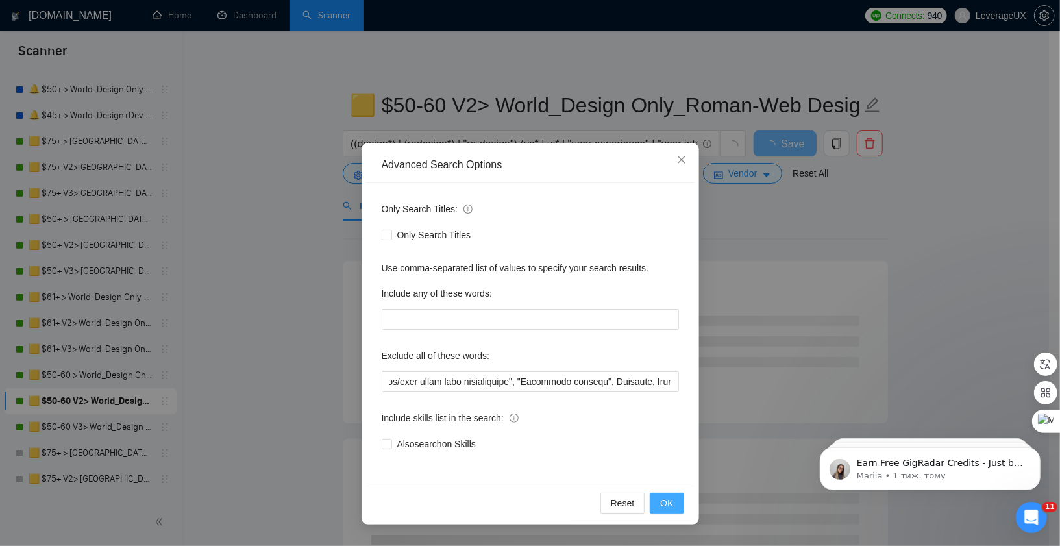
scroll to position [0, 0]
click at [676, 508] on button "OK" at bounding box center [667, 503] width 34 height 21
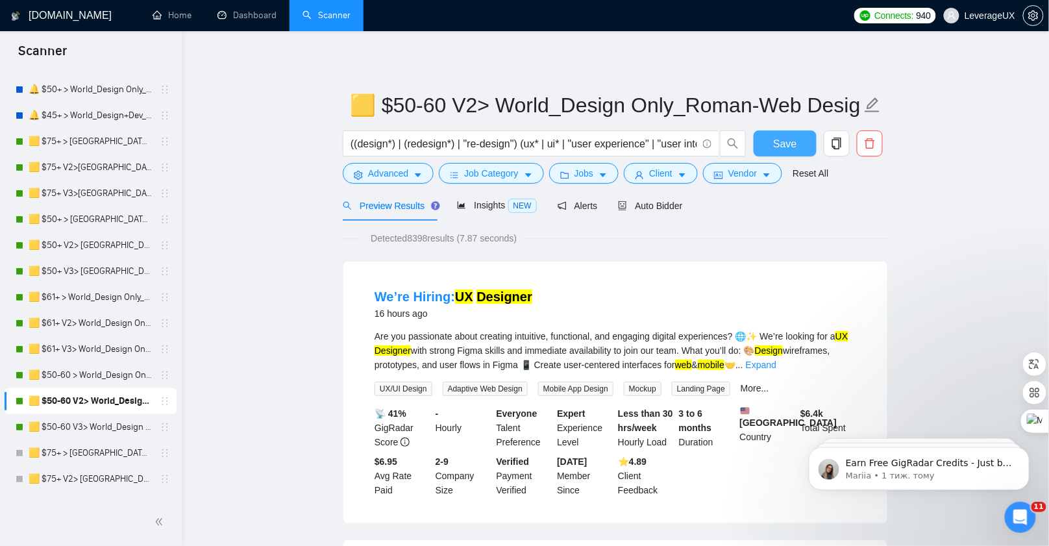
click at [762, 151] on button "Save" at bounding box center [785, 143] width 63 height 26
click at [91, 428] on link "🟨 $50-60 V3> World_Design Only_Roman-Web Design_General" at bounding box center [90, 427] width 123 height 26
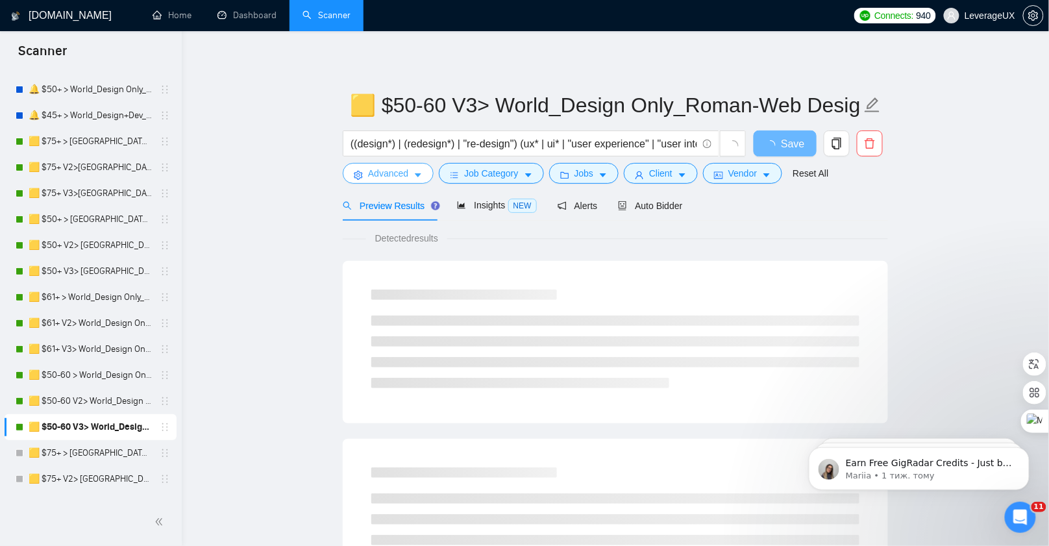
click at [418, 177] on icon "caret-down" at bounding box center [418, 175] width 9 height 9
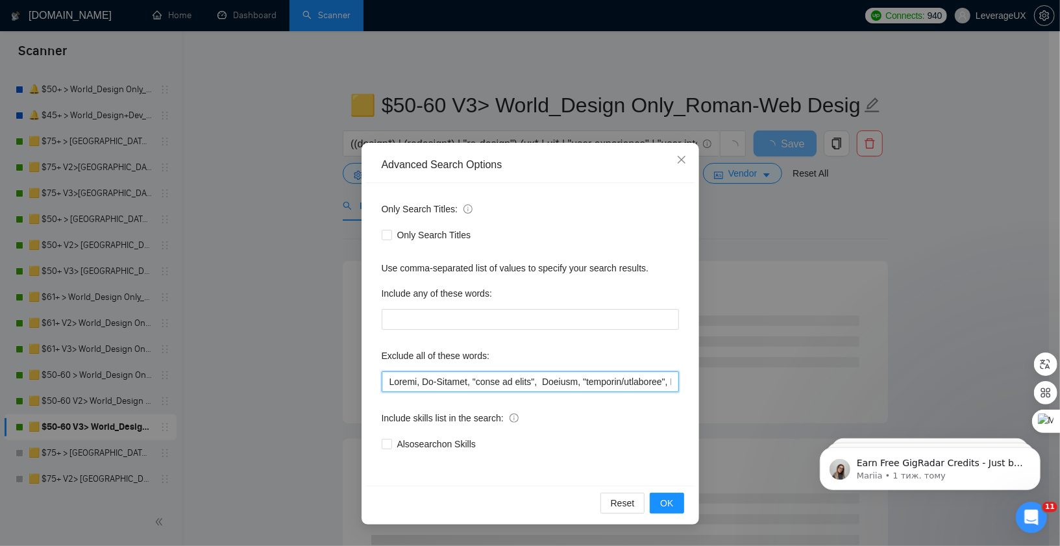
click at [389, 384] on input "text" at bounding box center [530, 381] width 297 height 21
paste input ""MATLAB developer", gambling, casino, [GEOGRAPHIC_DATA], "[GEOGRAPHIC_DATA] onl…"
type input ""MATLAB developer", gambling, casino, [GEOGRAPHIC_DATA], "[GEOGRAPHIC_DATA] onl…"
click at [670, 503] on span "OK" at bounding box center [666, 503] width 13 height 14
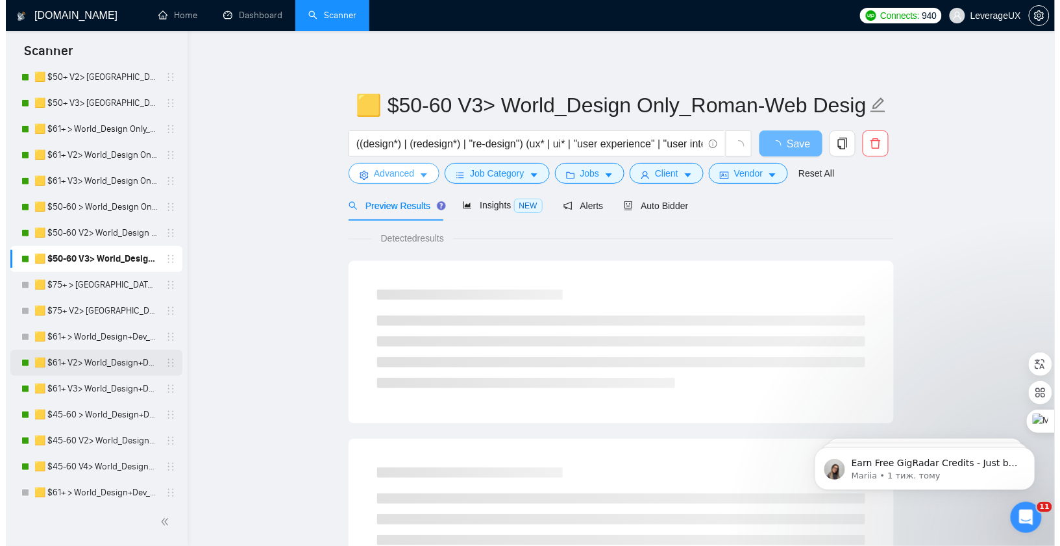
scroll to position [251, 0]
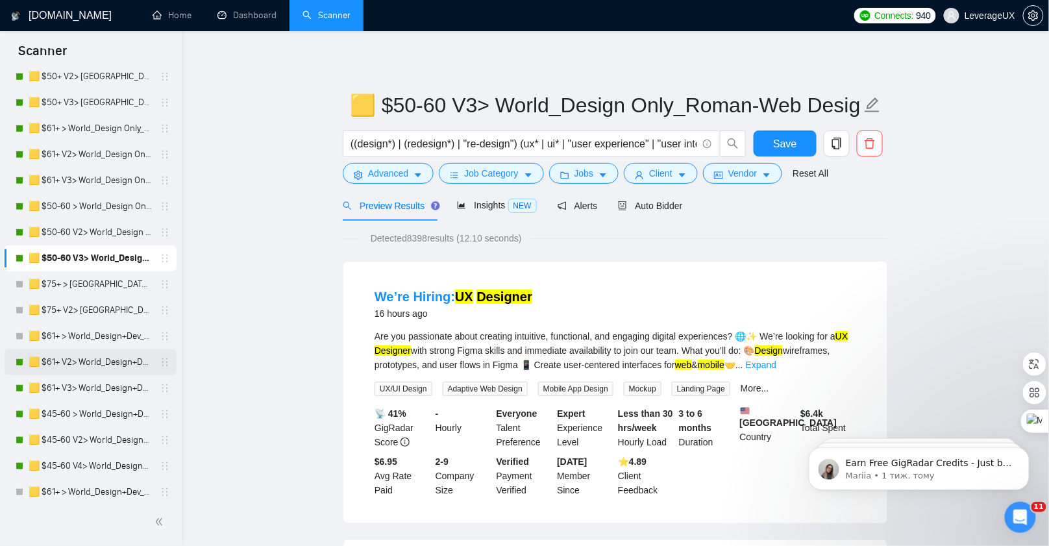
click at [123, 364] on link "🟨 $61+ V2> World_Design+Dev_Antony-Full-Stack_General" at bounding box center [90, 362] width 123 height 26
click at [780, 138] on span "Save" at bounding box center [784, 144] width 23 height 16
click at [121, 359] on link "🟨 $61+ V2> World_Design+Dev_Antony-Full-Stack_General" at bounding box center [90, 362] width 123 height 26
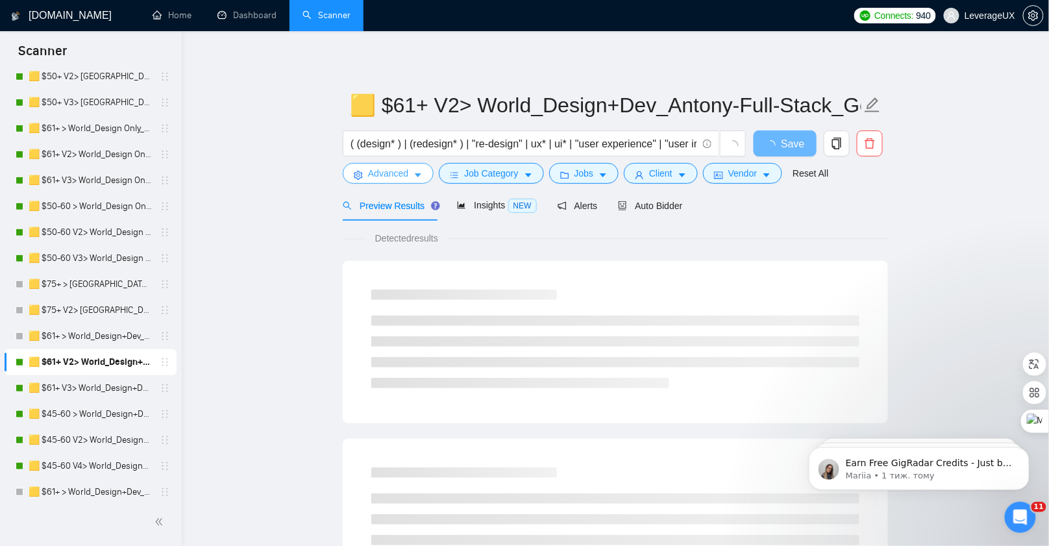
click at [411, 168] on button "Advanced" at bounding box center [388, 173] width 91 height 21
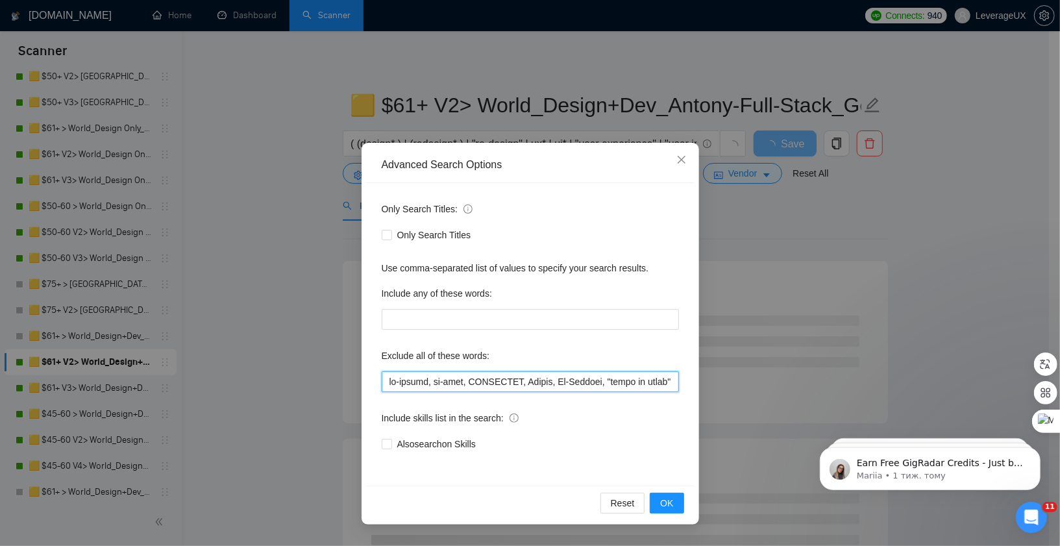
click at [385, 383] on input "text" at bounding box center [530, 381] width 297 height 21
paste input ""MATLAB developer", gambling, casino, [GEOGRAPHIC_DATA], "[GEOGRAPHIC_DATA] onl…"
type input ""LOREMI dolorsita", consecte, adipis, Elitse, "Doeiu temp", "incididu, utlabore…"
drag, startPoint x: 673, startPoint y: 503, endPoint x: 658, endPoint y: 480, distance: 27.4
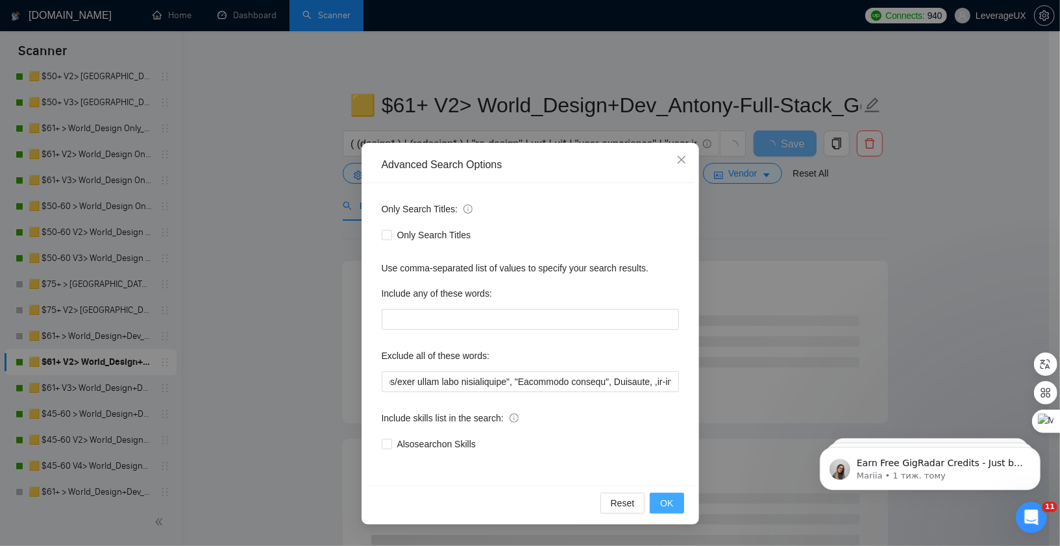
click at [673, 503] on span "OK" at bounding box center [666, 503] width 13 height 14
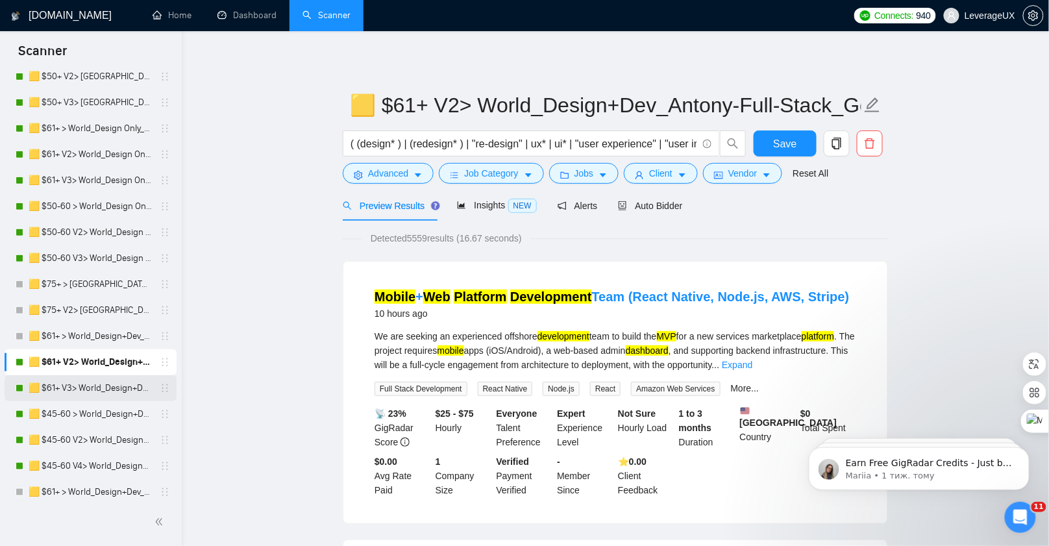
click at [108, 385] on link "🟨 $61+ V3> World_Design+Dev_Antony-Full-Stack_General" at bounding box center [90, 388] width 123 height 26
click at [774, 145] on span "Save" at bounding box center [784, 144] width 23 height 16
click at [108, 391] on link "🟨 $61+ V3> World_Design+Dev_Antony-Full-Stack_General" at bounding box center [90, 388] width 123 height 26
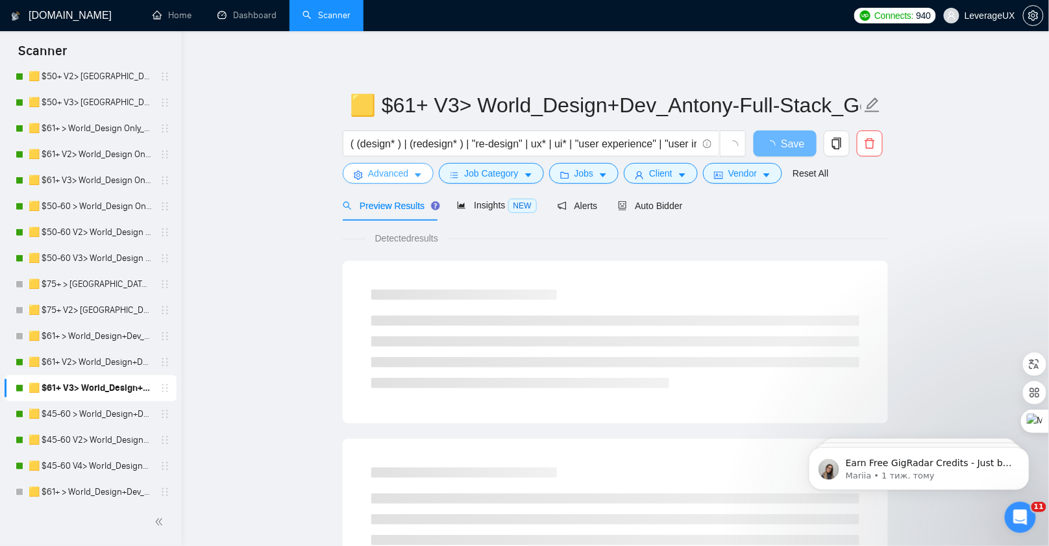
click at [397, 180] on span "Advanced" at bounding box center [388, 173] width 40 height 14
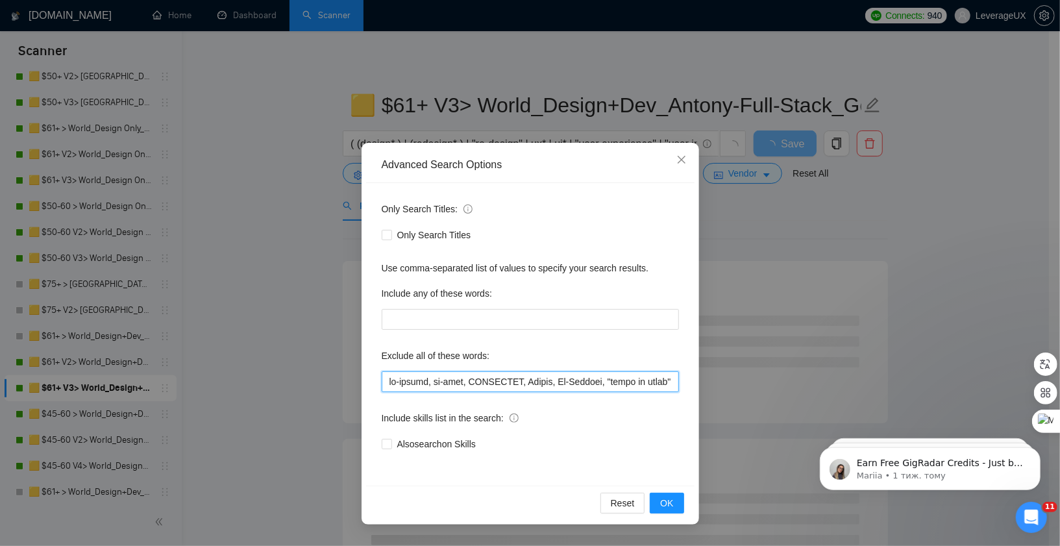
click at [386, 382] on input "text" at bounding box center [530, 381] width 297 height 21
paste input ""MATLAB developer", gambling, casino, [GEOGRAPHIC_DATA], "[GEOGRAPHIC_DATA] onl…"
type input ""LOREMI dolorsita", consecte, adipis, Elitse, "Doeiu temp", "incididu, utlabore…"
click at [676, 506] on button "OK" at bounding box center [667, 503] width 34 height 21
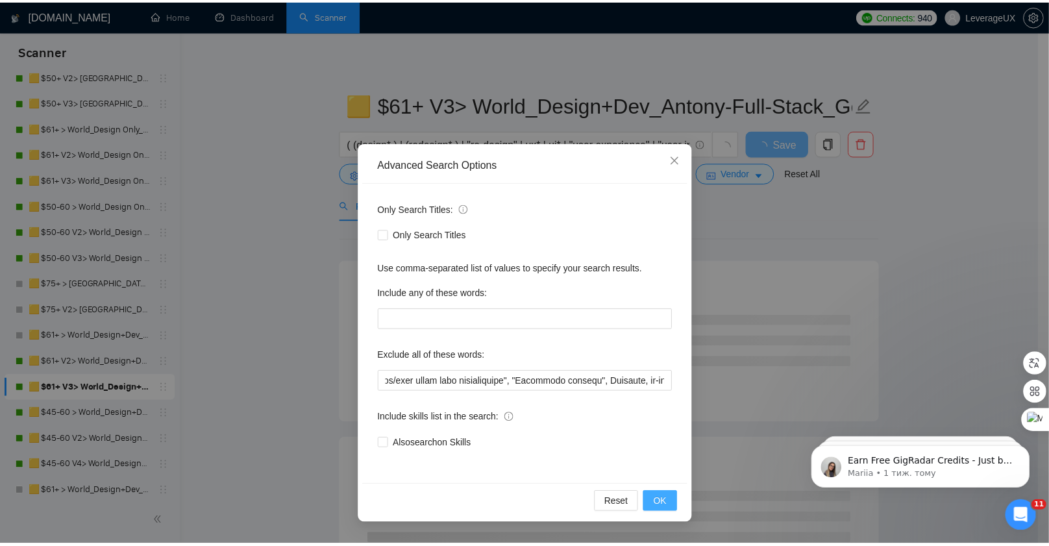
scroll to position [0, 0]
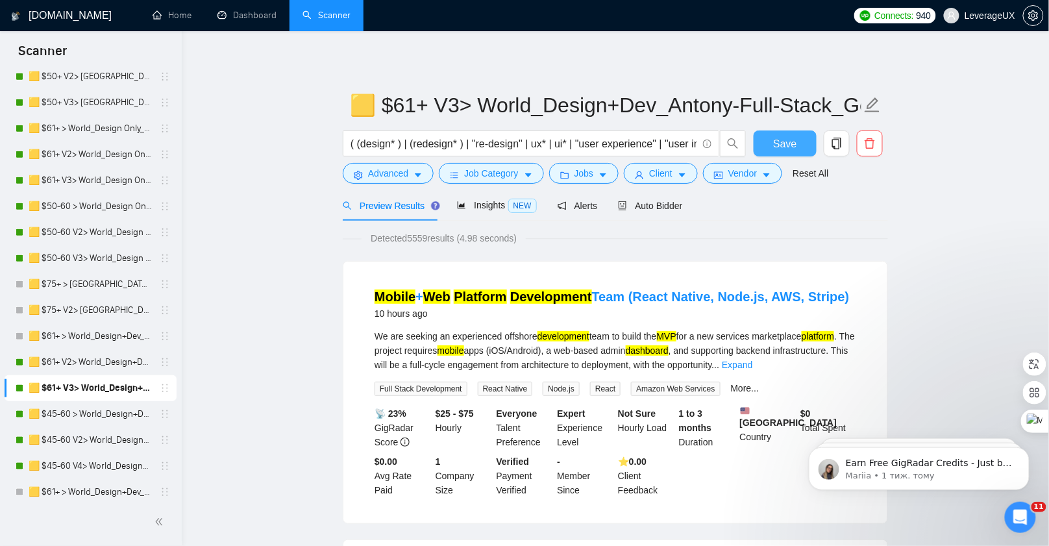
click at [787, 145] on span "Save" at bounding box center [784, 144] width 23 height 16
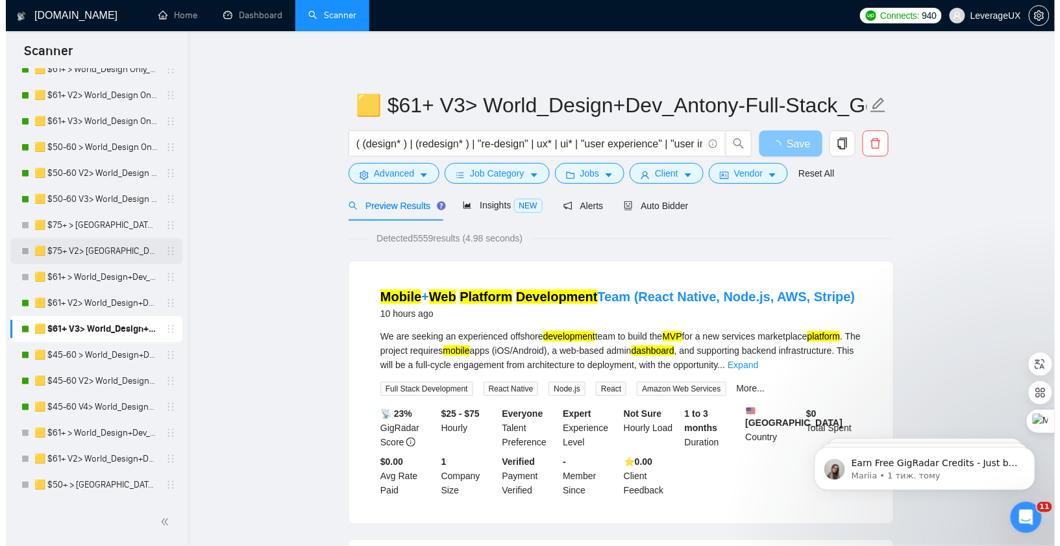
scroll to position [316, 0]
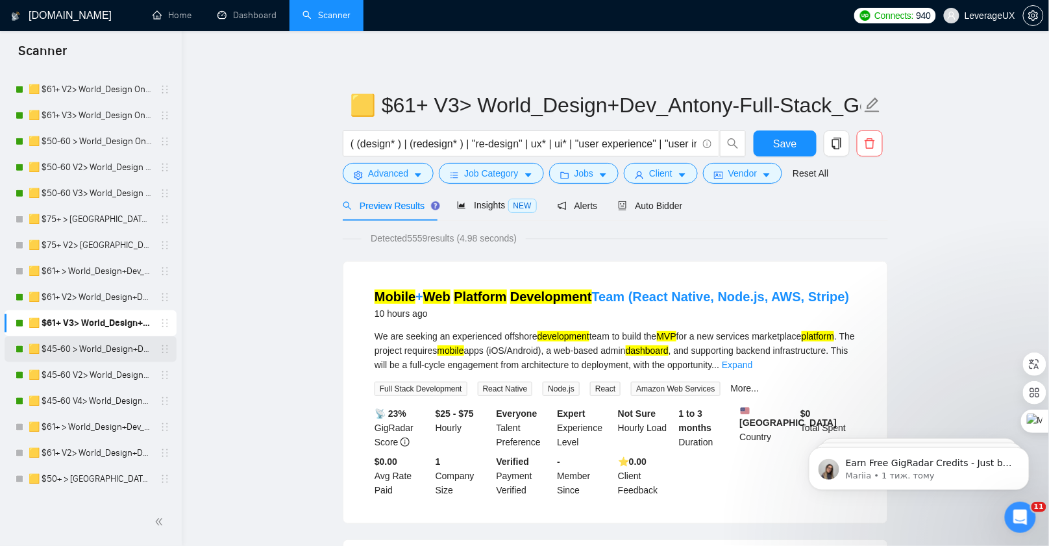
click at [91, 349] on link "🟨 $45-60 > World_Design+Dev_Antony-Front-End_General" at bounding box center [90, 349] width 123 height 26
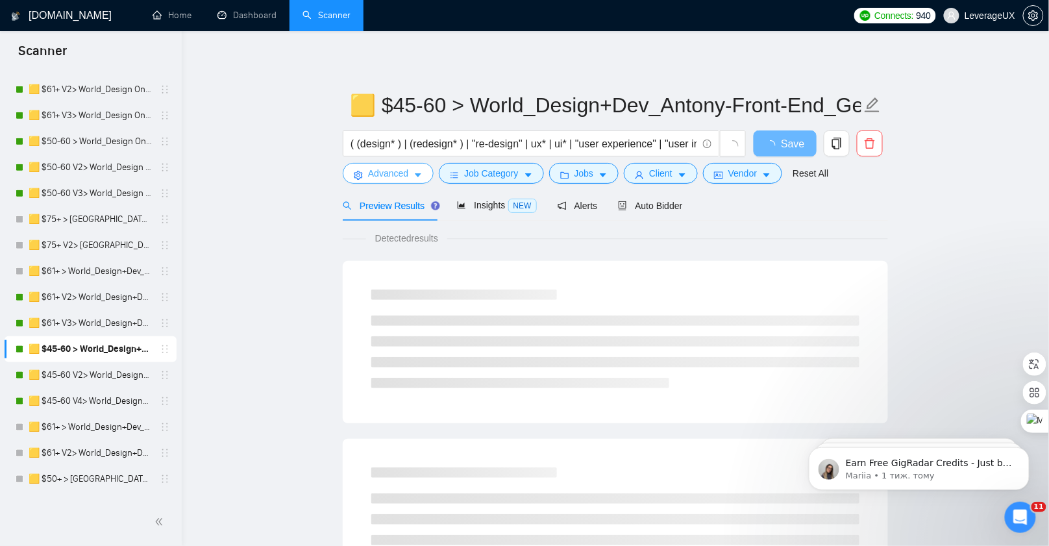
click at [415, 164] on button "Advanced" at bounding box center [388, 173] width 91 height 21
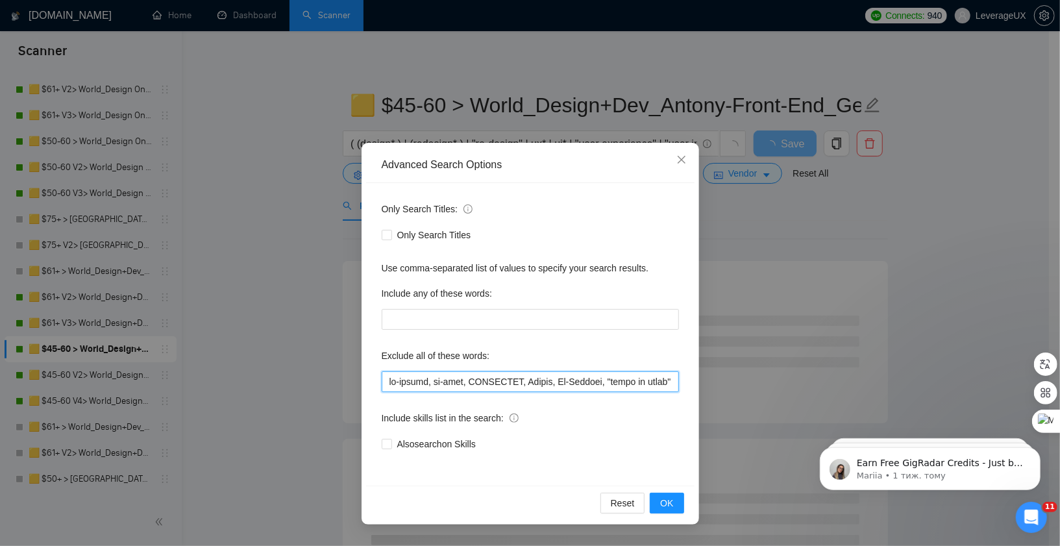
click at [384, 378] on input "text" at bounding box center [530, 381] width 297 height 21
paste input ""MATLAB developer", gambling, casino, [GEOGRAPHIC_DATA], "[GEOGRAPHIC_DATA] onl…"
type input ""LOREMI dolorsita", consecte, adipis, Elitse, "Doeiu temp", "incididu, utlabore…"
click at [673, 509] on span "OK" at bounding box center [666, 503] width 13 height 14
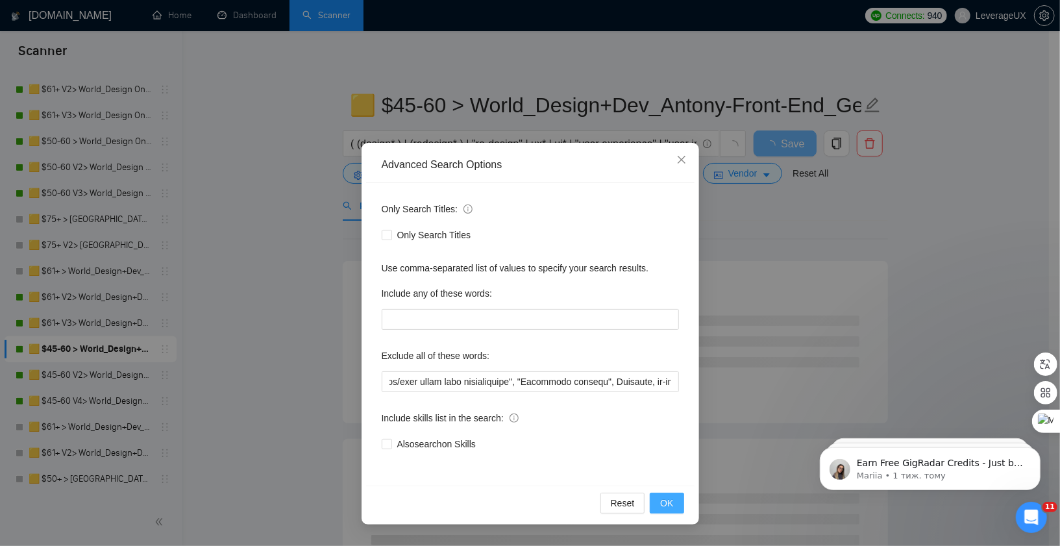
scroll to position [0, 0]
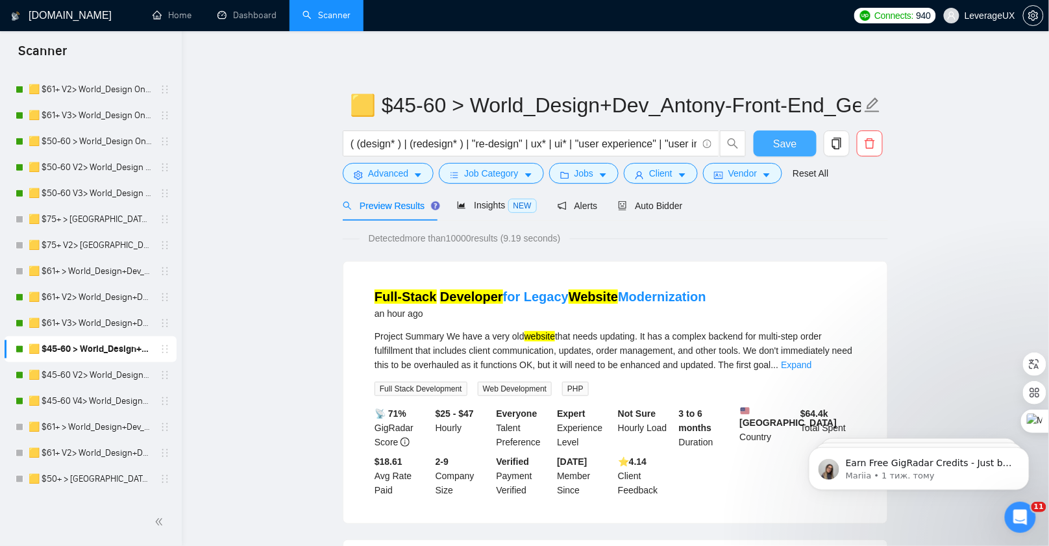
click at [784, 145] on span "Save" at bounding box center [784, 144] width 23 height 16
click at [136, 380] on link "🟨 $45-60 V2> World_Design+Dev_Antony-Front-End_General" at bounding box center [90, 375] width 123 height 26
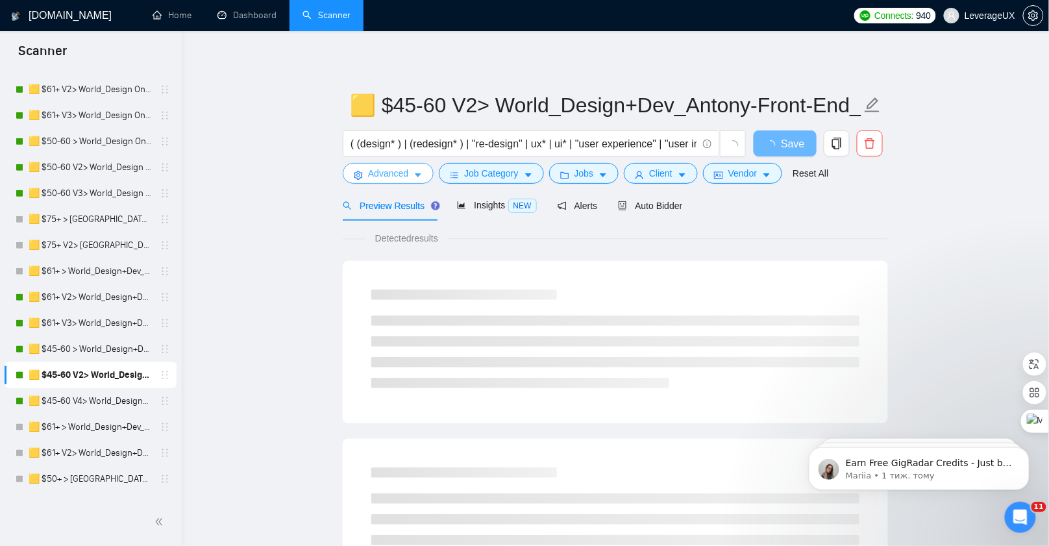
click at [393, 176] on span "Advanced" at bounding box center [388, 173] width 40 height 14
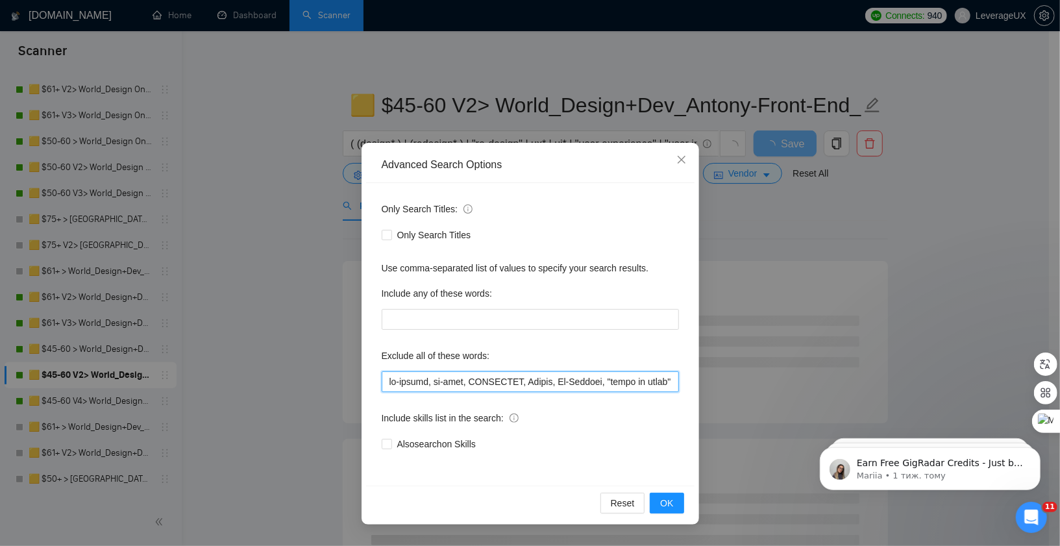
click at [384, 383] on input "text" at bounding box center [530, 381] width 297 height 21
paste input ""MATLAB developer", gambling, casino, [GEOGRAPHIC_DATA], "[GEOGRAPHIC_DATA] onl…"
type input ""LOREMI dolorsita", consecte, adipis, Elitse, "Doeiu temp", "incididu, utlabore…"
drag, startPoint x: 665, startPoint y: 504, endPoint x: 634, endPoint y: 462, distance: 52.5
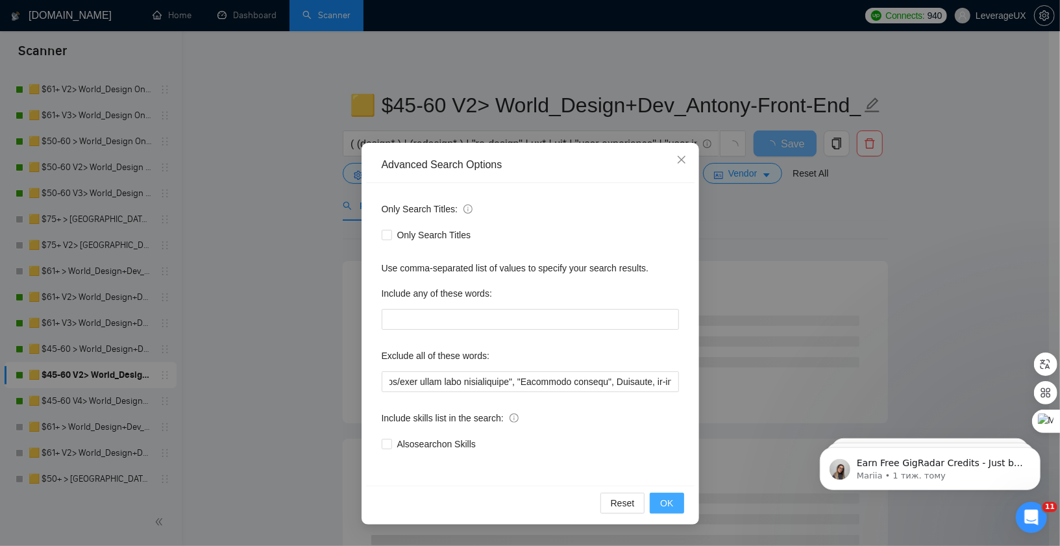
click at [665, 504] on span "OK" at bounding box center [666, 503] width 13 height 14
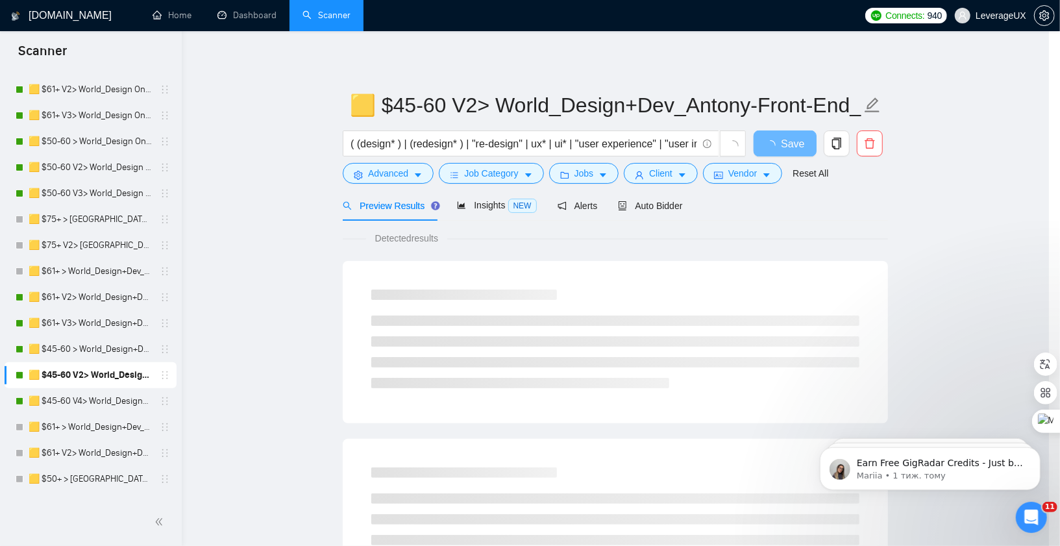
scroll to position [0, 0]
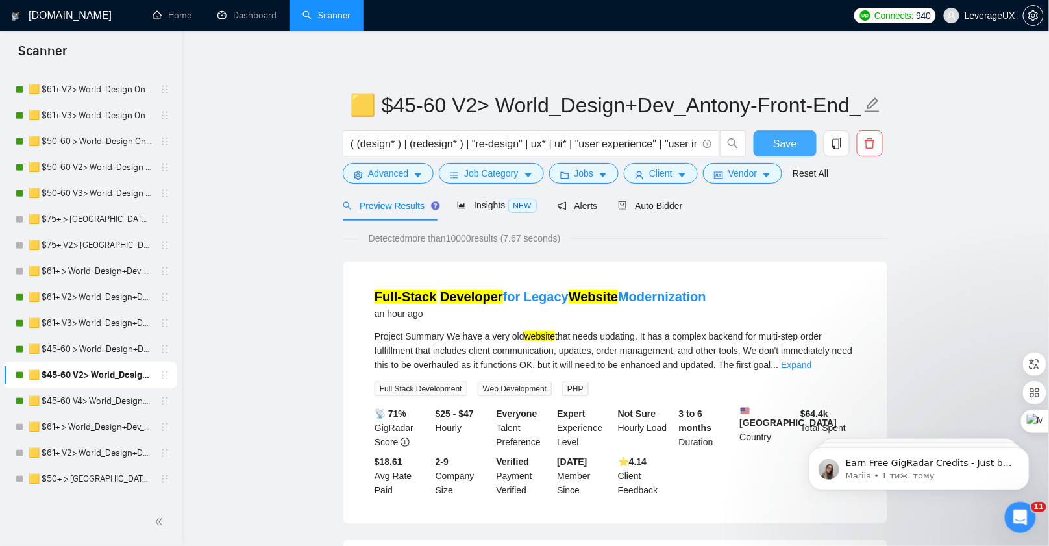
click at [794, 138] on span "Save" at bounding box center [784, 144] width 23 height 16
click at [121, 398] on link "🟨 $45-60 V4> World_Design+Dev_Antony-Front-End_General" at bounding box center [90, 401] width 123 height 26
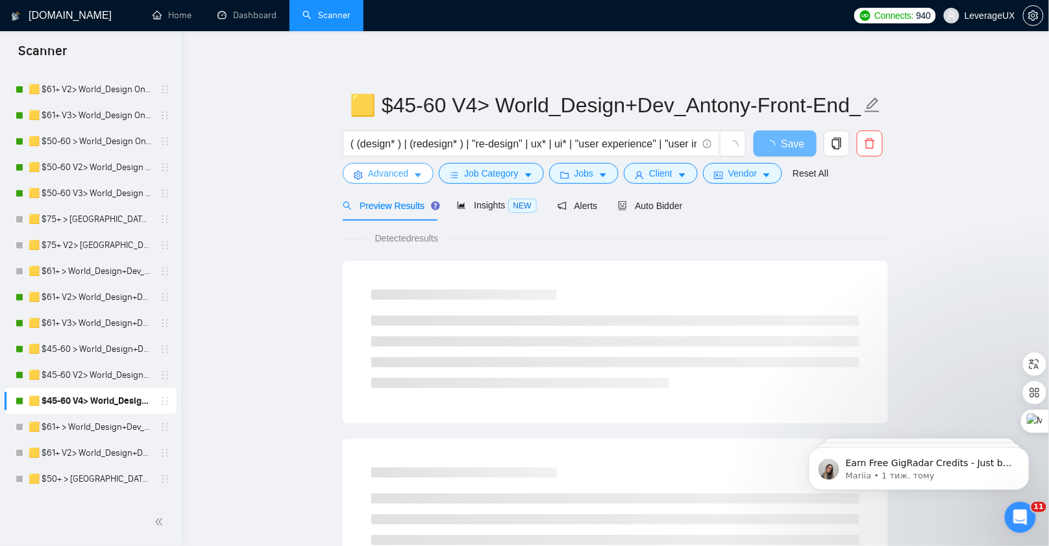
click at [414, 179] on button "Advanced" at bounding box center [388, 173] width 91 height 21
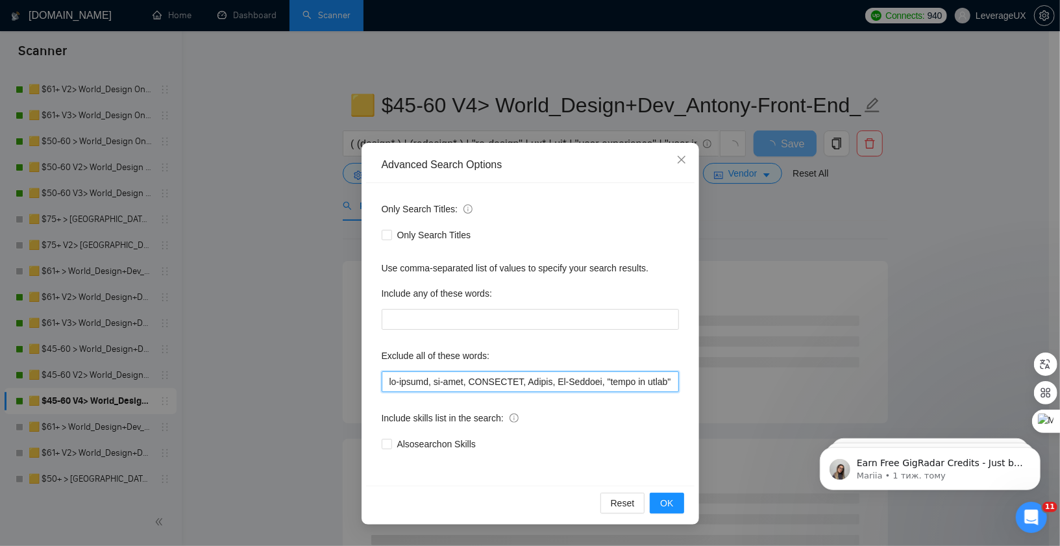
click at [388, 386] on input "text" at bounding box center [530, 381] width 297 height 21
paste input ""MATLAB developer", gambling, casino, [GEOGRAPHIC_DATA], "[GEOGRAPHIC_DATA] onl…"
type input ""LOREMI dolorsita", consecte, adipis, Elitse, "Doeiu temp", "incididu, utlabore…"
click at [674, 502] on button "OK" at bounding box center [667, 503] width 34 height 21
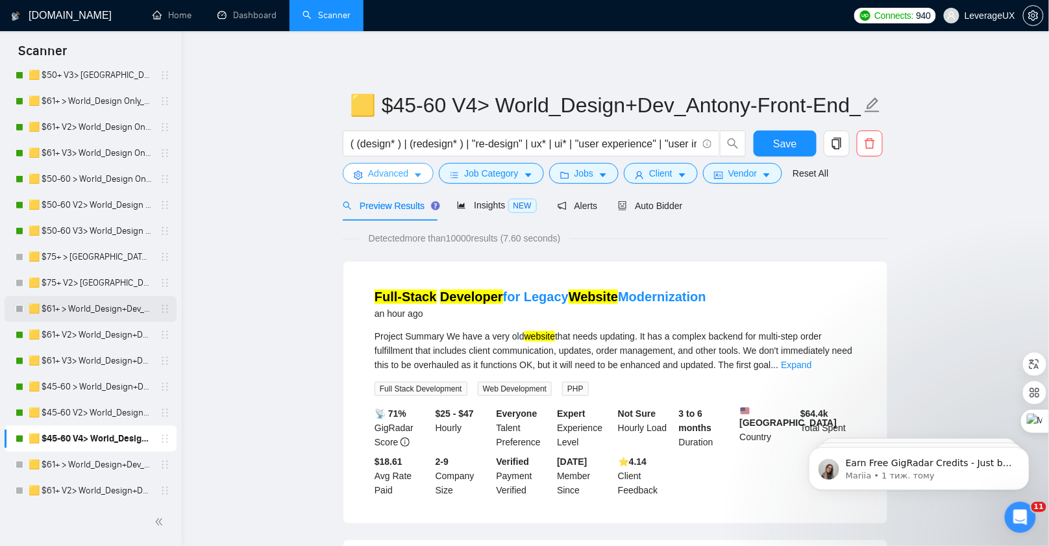
scroll to position [280, 0]
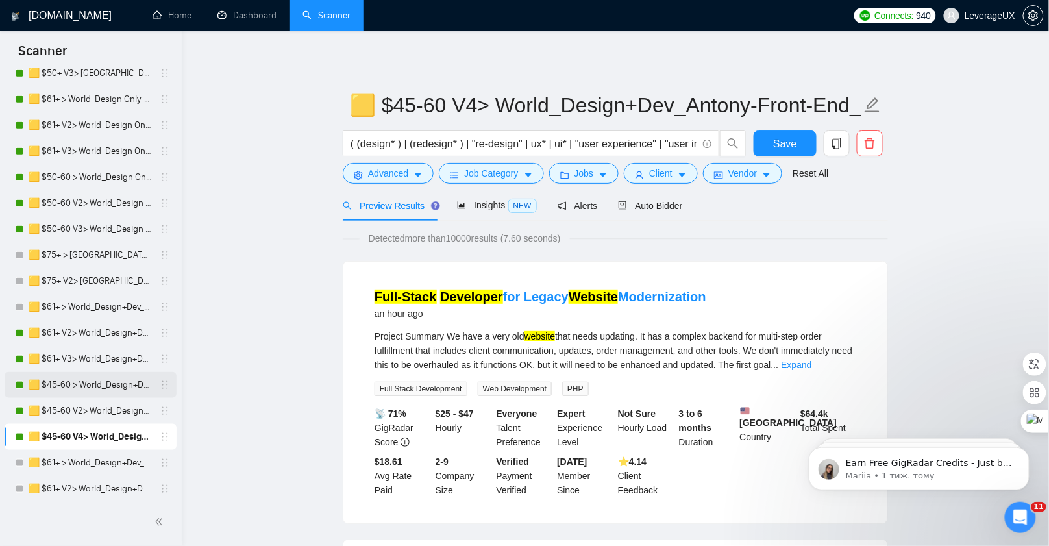
click at [108, 393] on link "🟨 $45-60 > World_Design+Dev_Antony-Front-End_General" at bounding box center [90, 385] width 123 height 26
click at [806, 145] on button "Save" at bounding box center [785, 143] width 63 height 26
click at [109, 391] on link "🟨 $45-60 > World_Design+Dev_Antony-Front-End_General" at bounding box center [90, 385] width 123 height 26
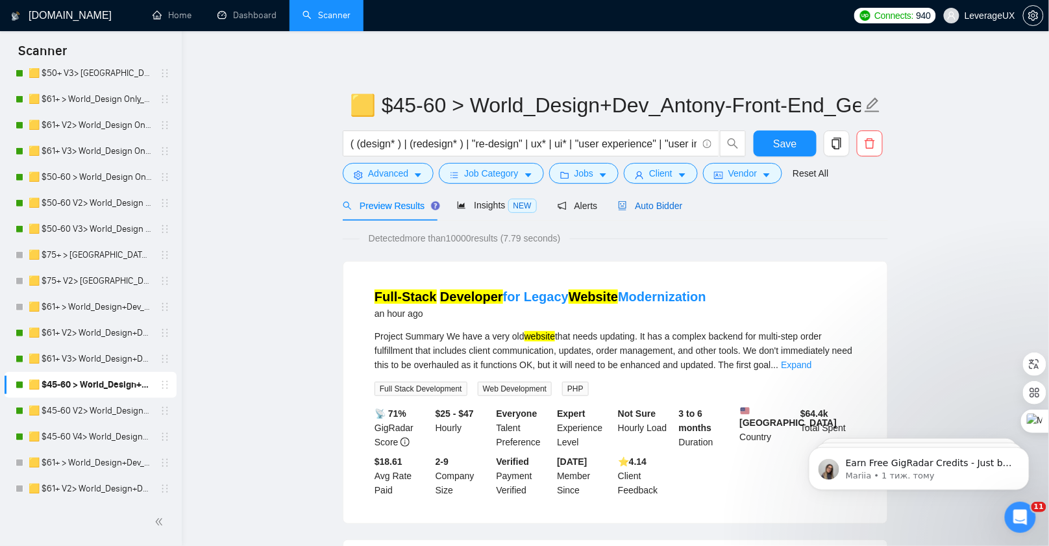
click at [673, 206] on span "Auto Bidder" at bounding box center [650, 206] width 64 height 10
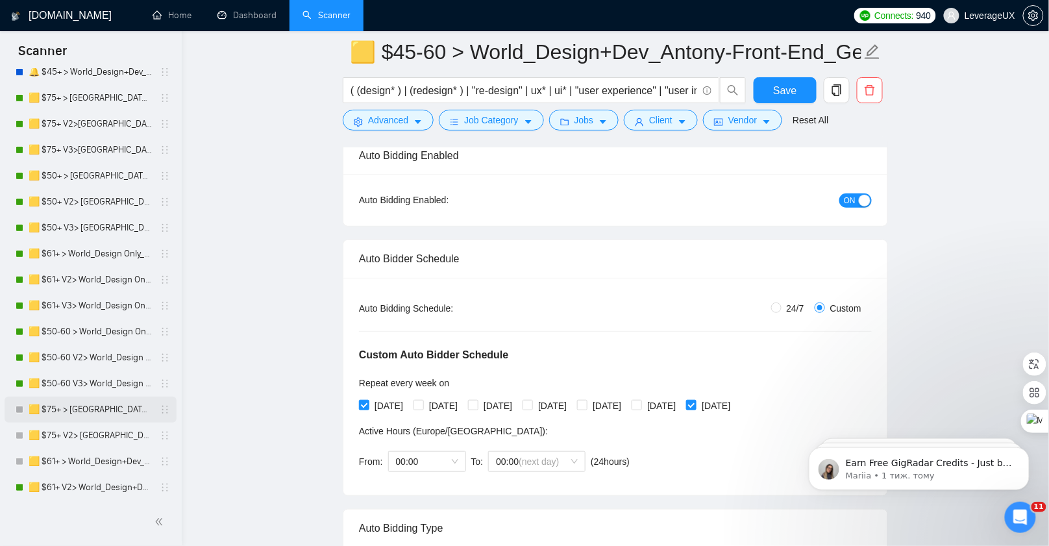
scroll to position [88, 0]
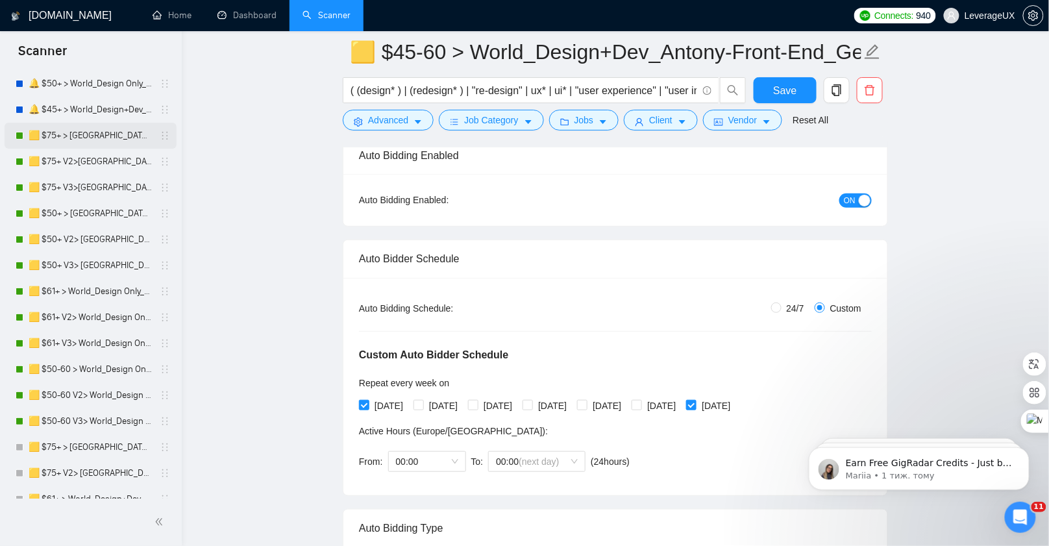
click at [99, 143] on link "🟨 $75+ > [GEOGRAPHIC_DATA]+[GEOGRAPHIC_DATA] Only_Tony-UX/UI_General" at bounding box center [90, 136] width 123 height 26
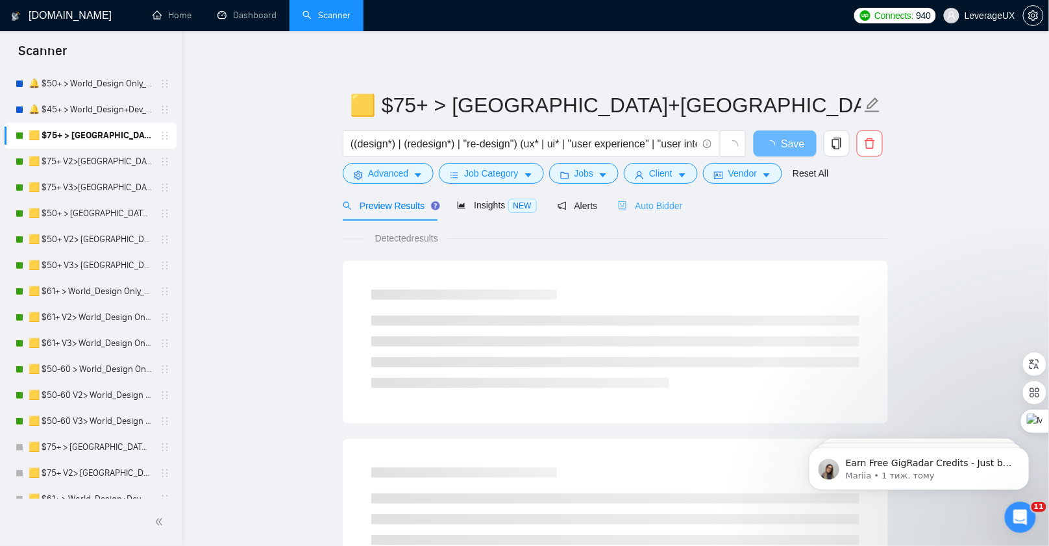
click at [670, 212] on div "Auto Bidder" at bounding box center [650, 205] width 64 height 31
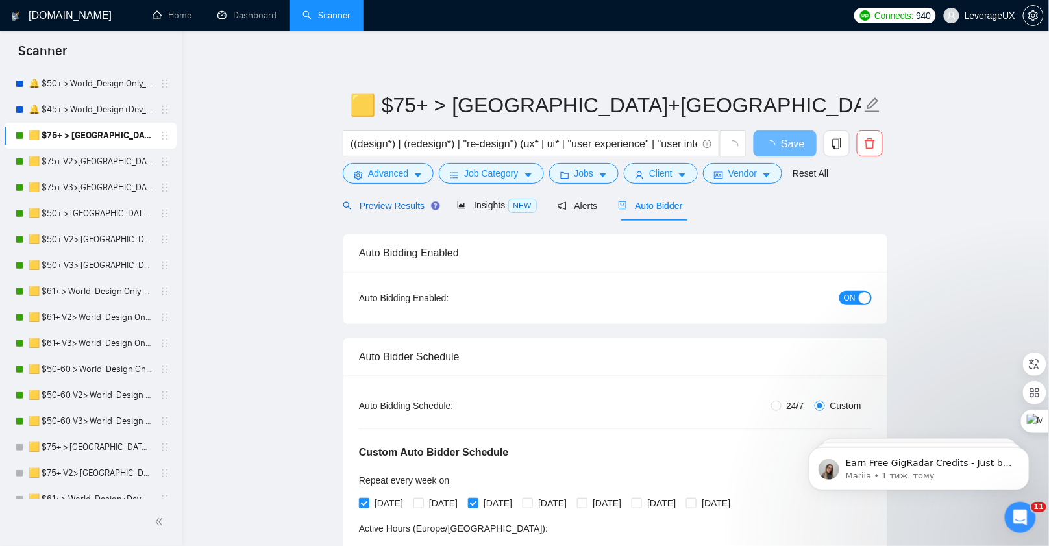
click at [367, 208] on span "Preview Results" at bounding box center [389, 206] width 93 height 10
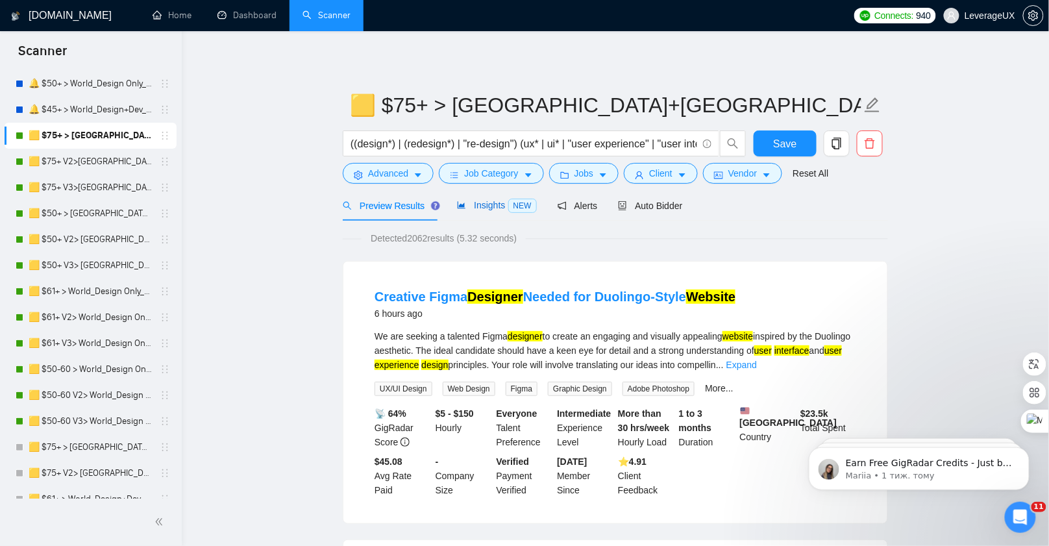
click at [485, 210] on span "Insights NEW" at bounding box center [496, 205] width 79 height 10
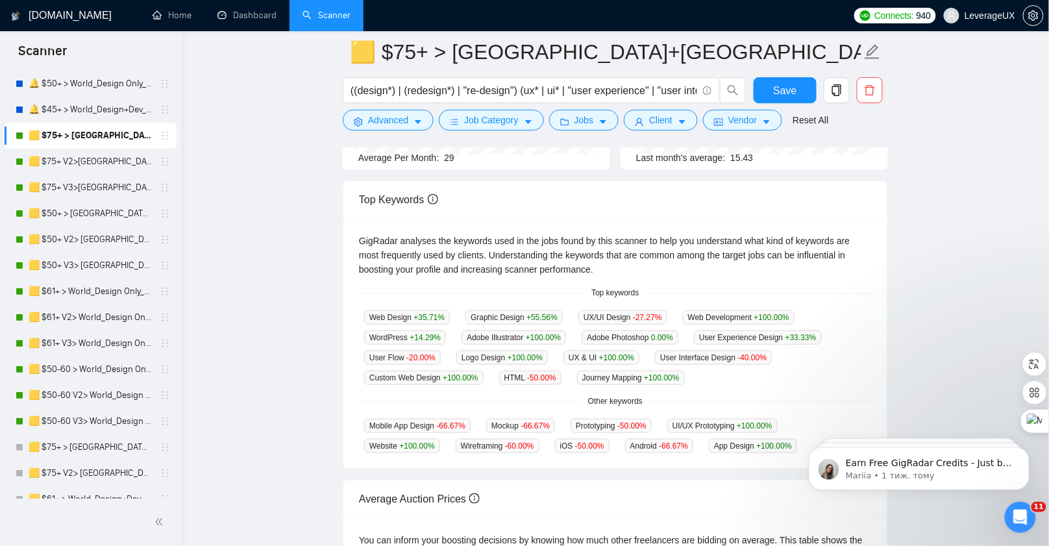
scroll to position [221, 0]
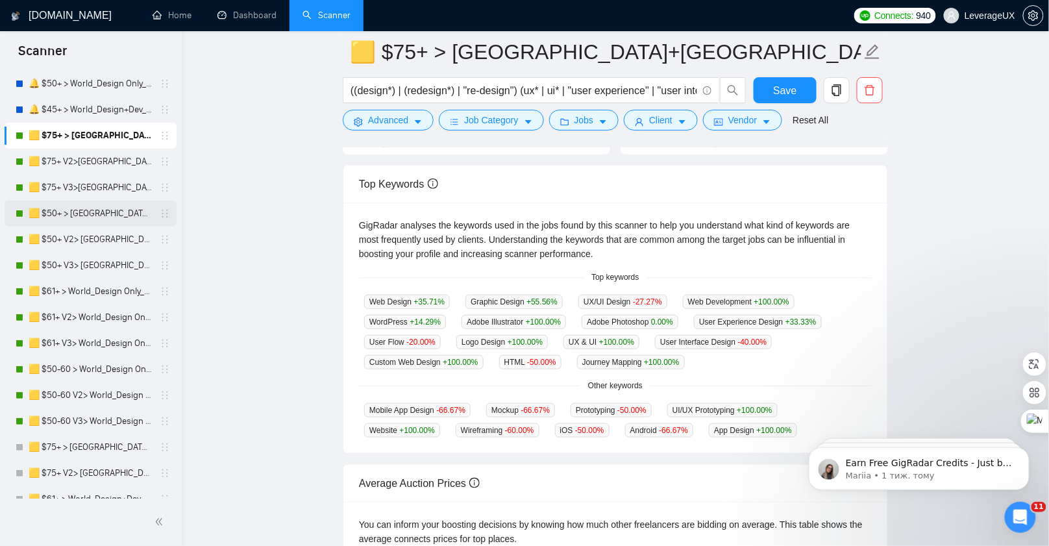
click at [60, 216] on link "🟨 $50+ > [GEOGRAPHIC_DATA]+[GEOGRAPHIC_DATA] Only_Tony-UX/UI_General" at bounding box center [90, 214] width 123 height 26
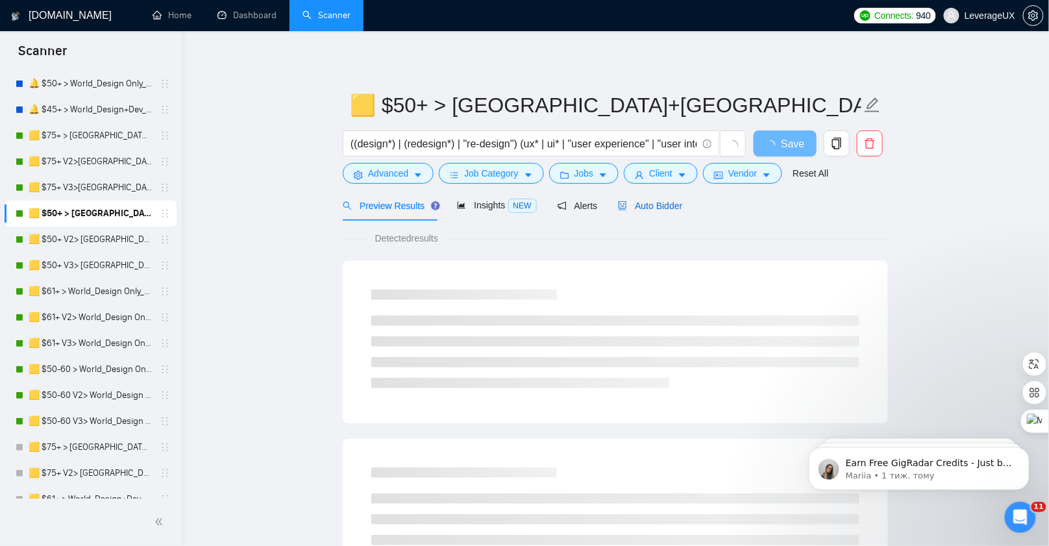
click at [667, 207] on span "Auto Bidder" at bounding box center [650, 206] width 64 height 10
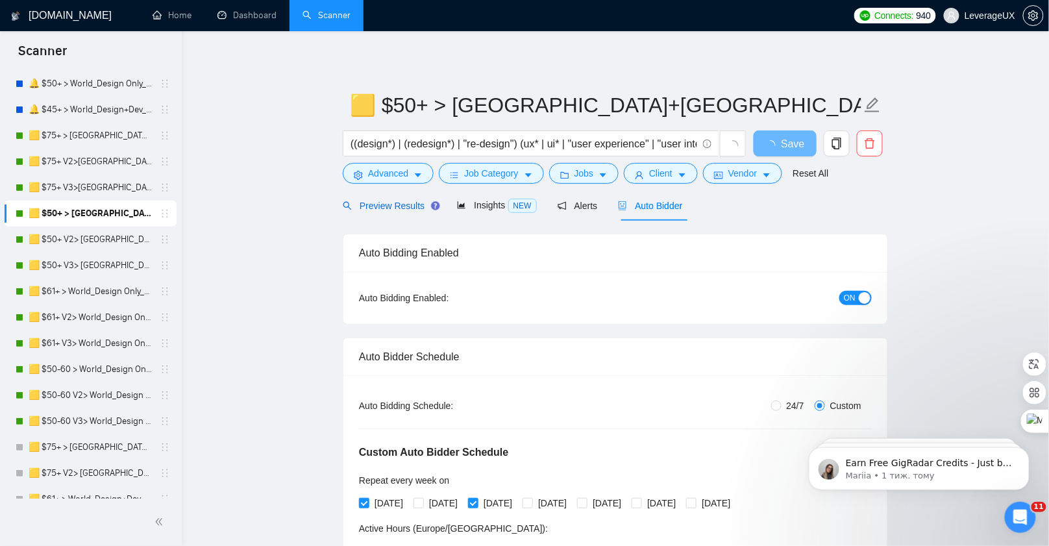
click at [388, 208] on span "Preview Results" at bounding box center [389, 206] width 93 height 10
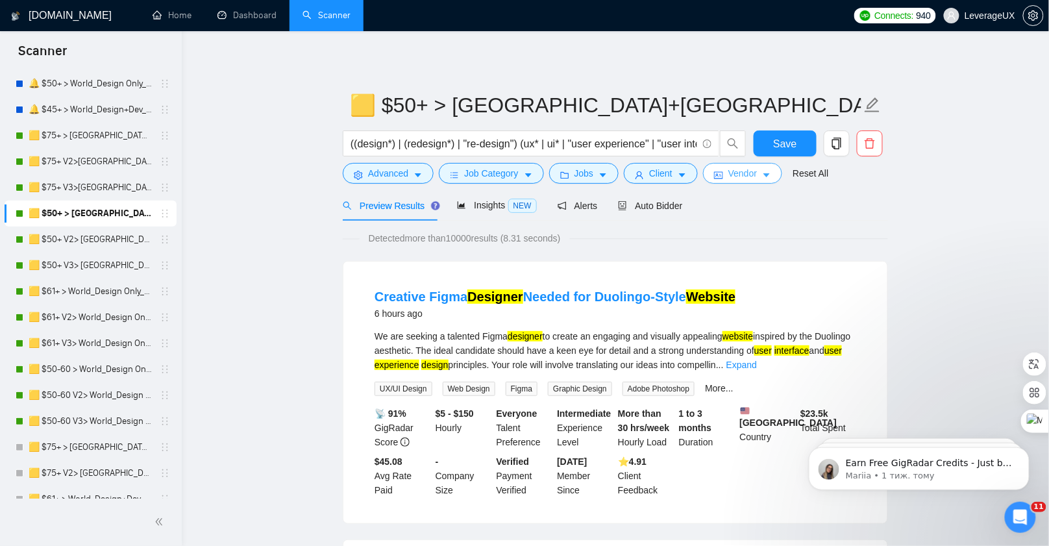
click at [769, 182] on button "Vendor" at bounding box center [742, 173] width 79 height 21
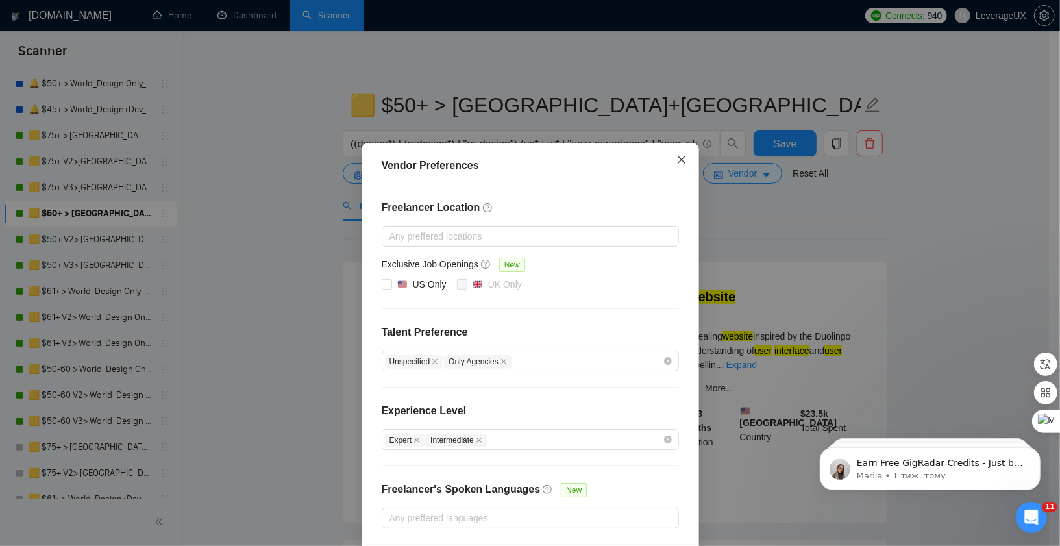
click at [676, 164] on icon "close" at bounding box center [681, 159] width 10 height 10
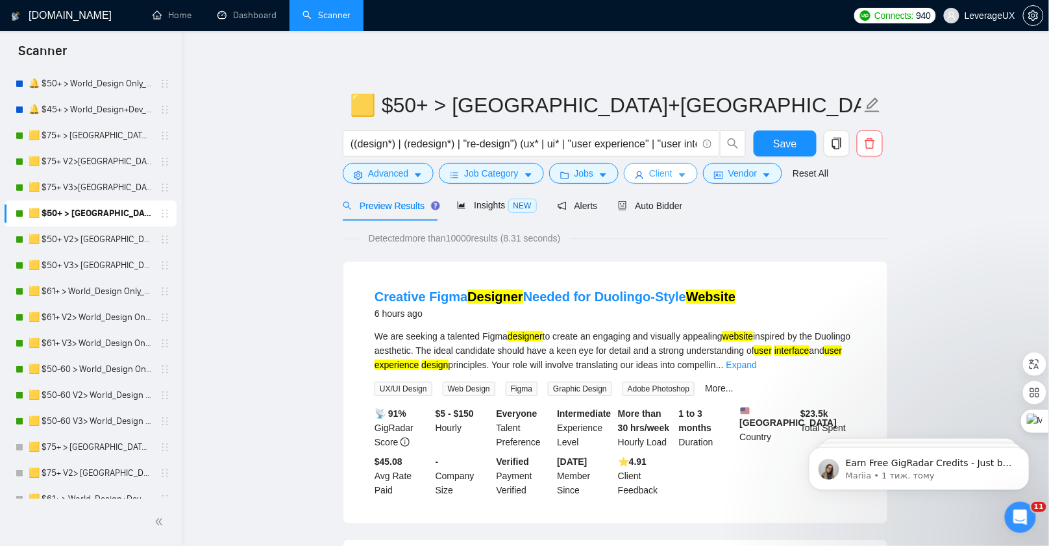
click at [687, 181] on button "Client" at bounding box center [661, 173] width 74 height 21
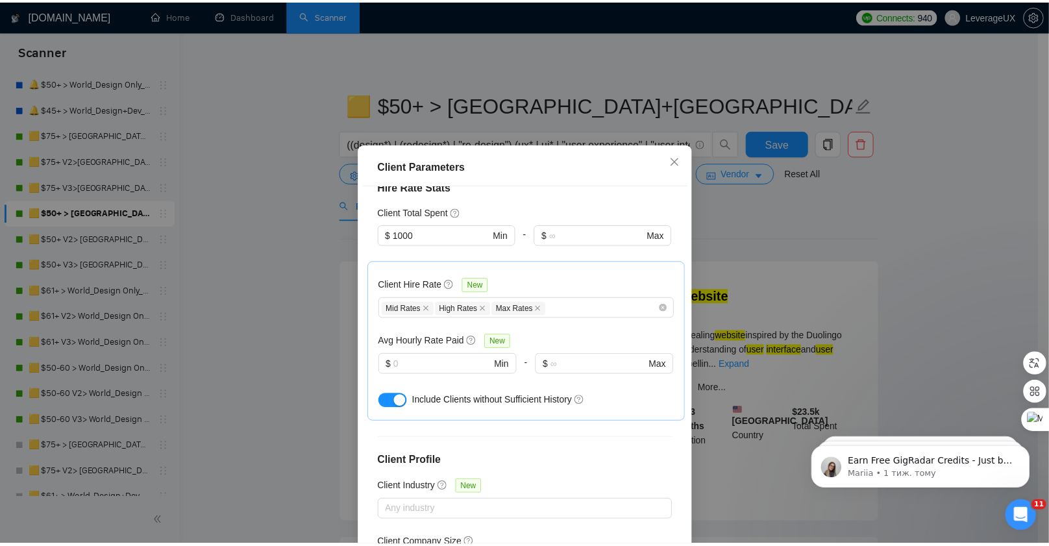
scroll to position [332, 0]
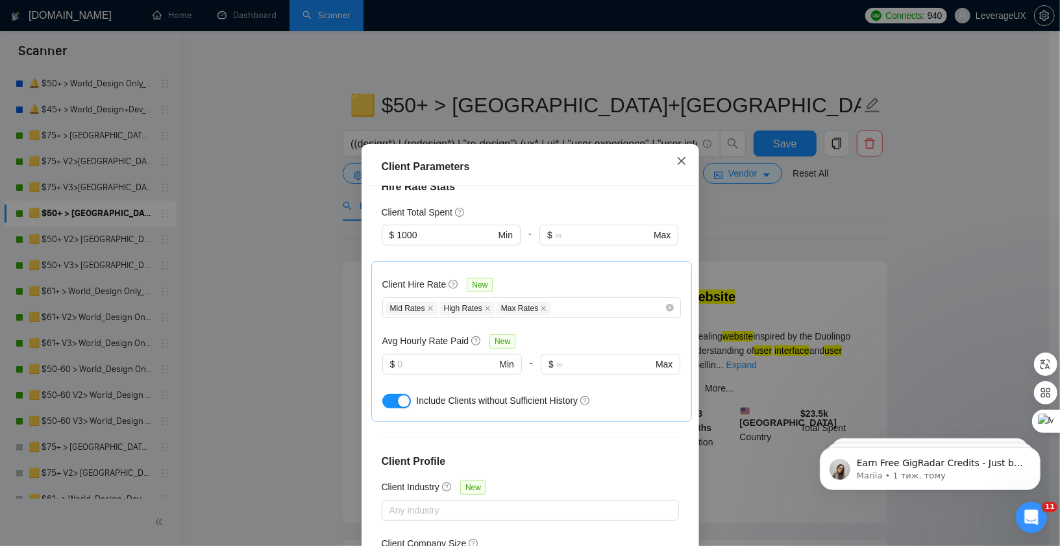
click at [680, 164] on icon "close" at bounding box center [681, 161] width 10 height 10
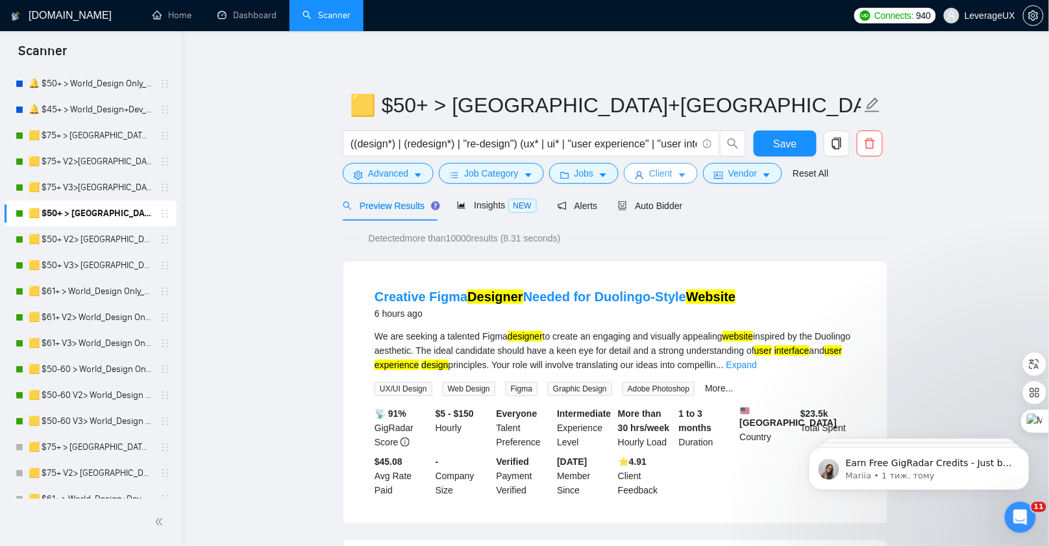
click at [686, 178] on icon "caret-down" at bounding box center [682, 175] width 9 height 9
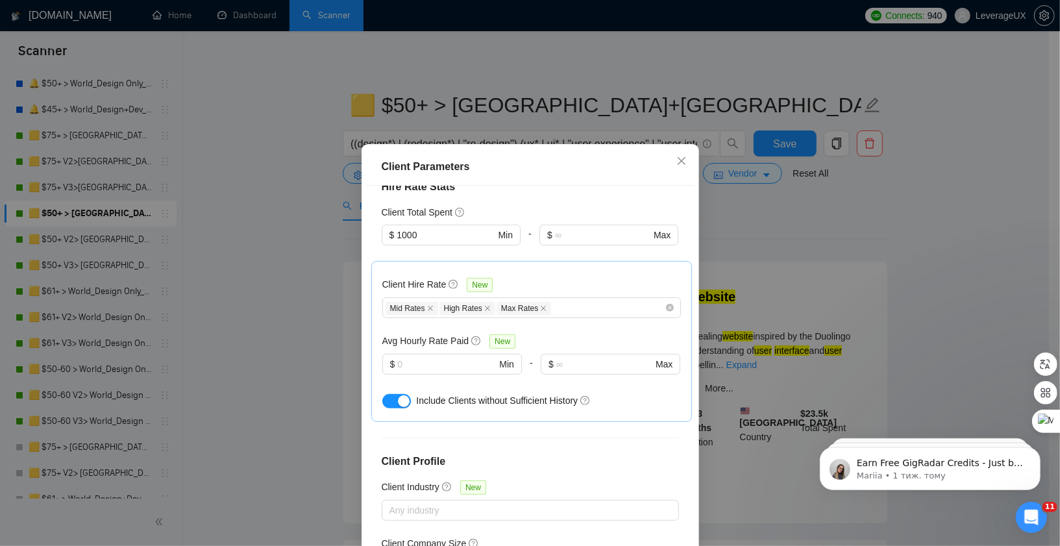
click at [267, 320] on div "Client Parameters Client Location Include Client Countries [GEOGRAPHIC_DATA] [G…" at bounding box center [530, 273] width 1060 height 546
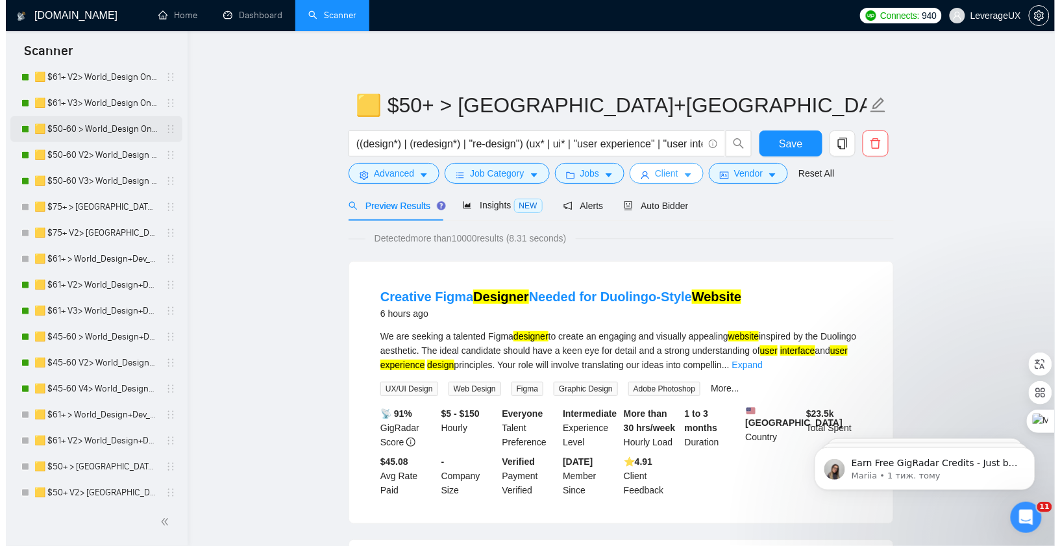
scroll to position [329, 0]
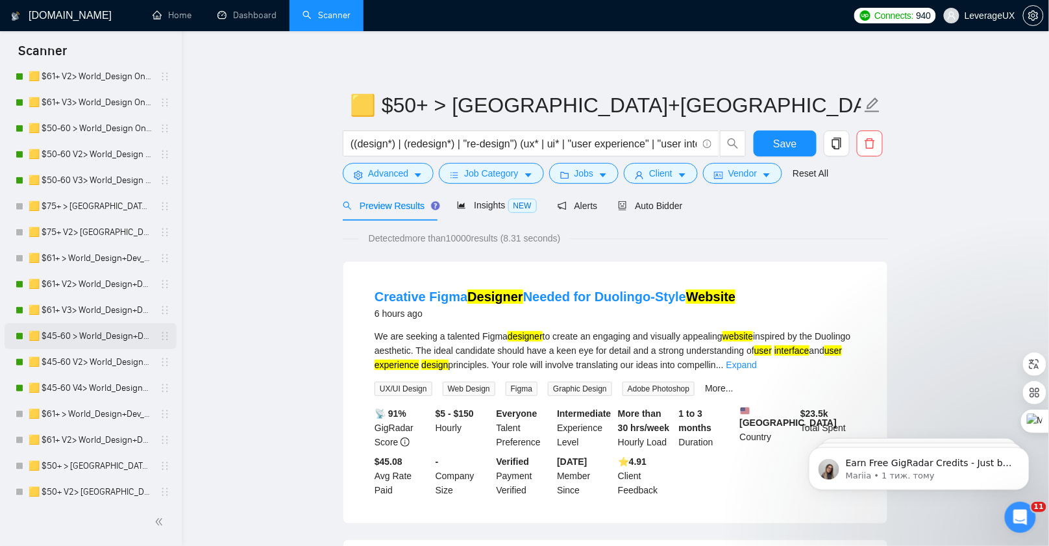
click at [112, 338] on link "🟨 $45-60 > World_Design+Dev_Antony-Front-End_General" at bounding box center [90, 336] width 123 height 26
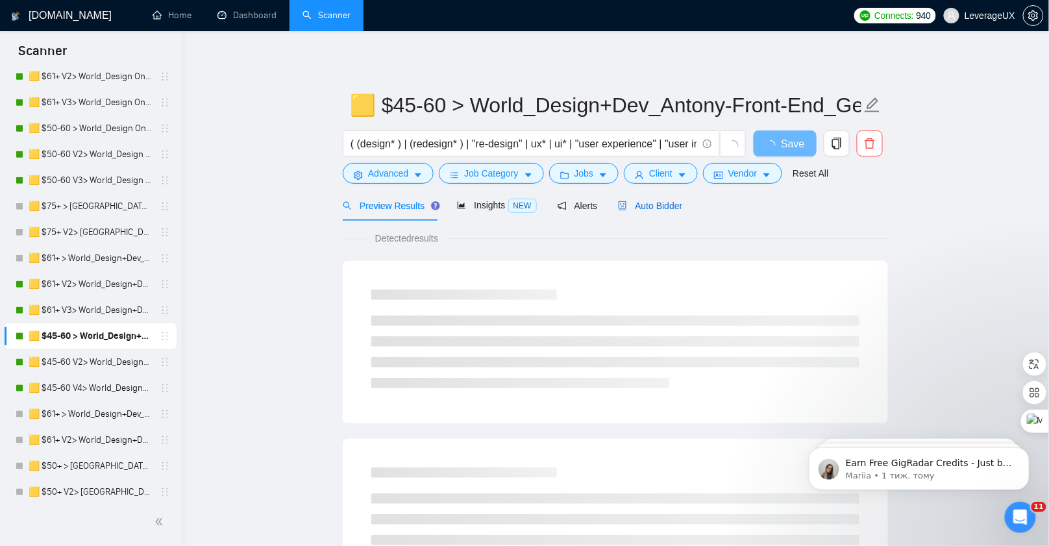
click at [682, 204] on span "Auto Bidder" at bounding box center [650, 206] width 64 height 10
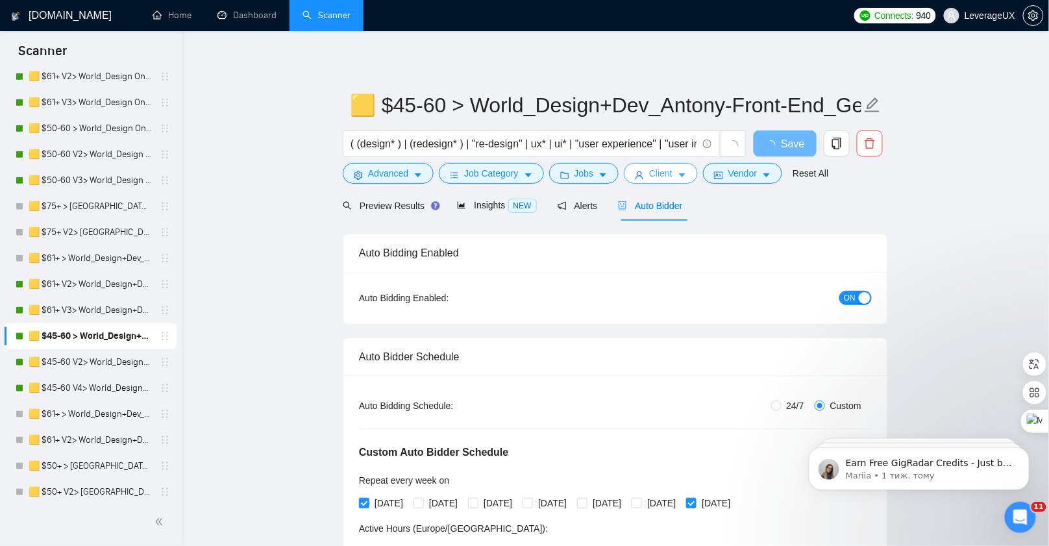
click at [686, 175] on icon "caret-down" at bounding box center [682, 176] width 6 height 4
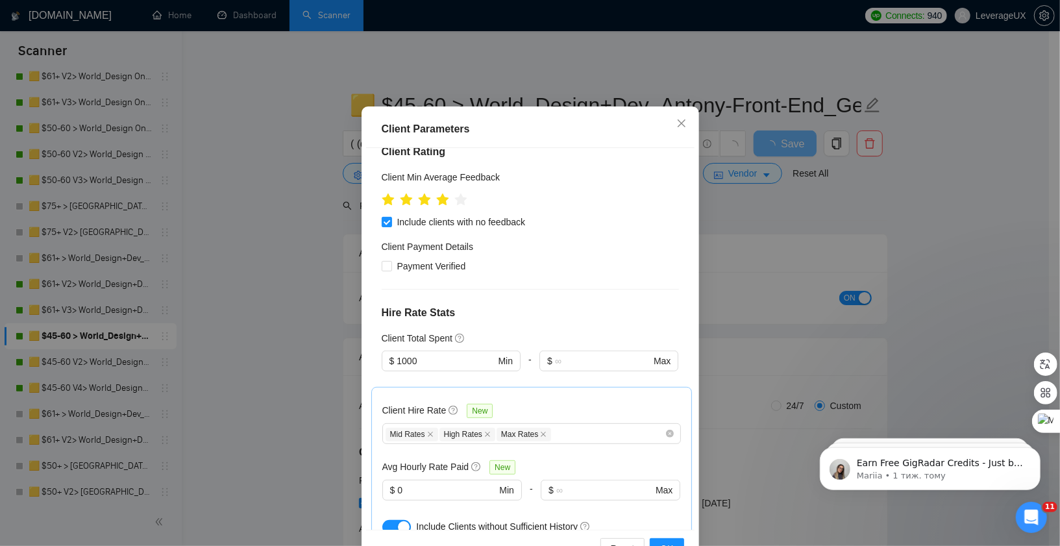
scroll to position [38, 0]
click at [382, 520] on button "button" at bounding box center [396, 527] width 29 height 14
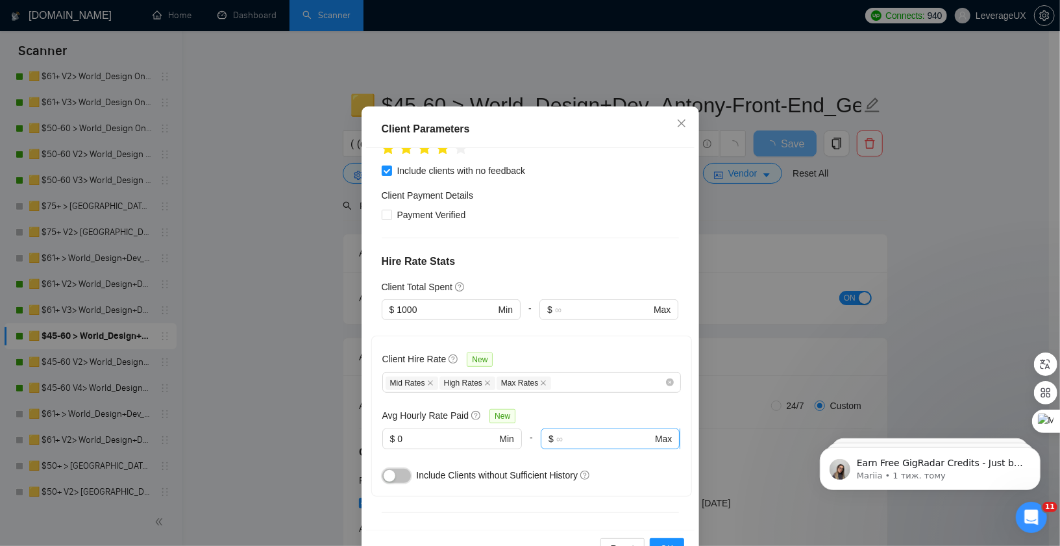
scroll to position [420, 0]
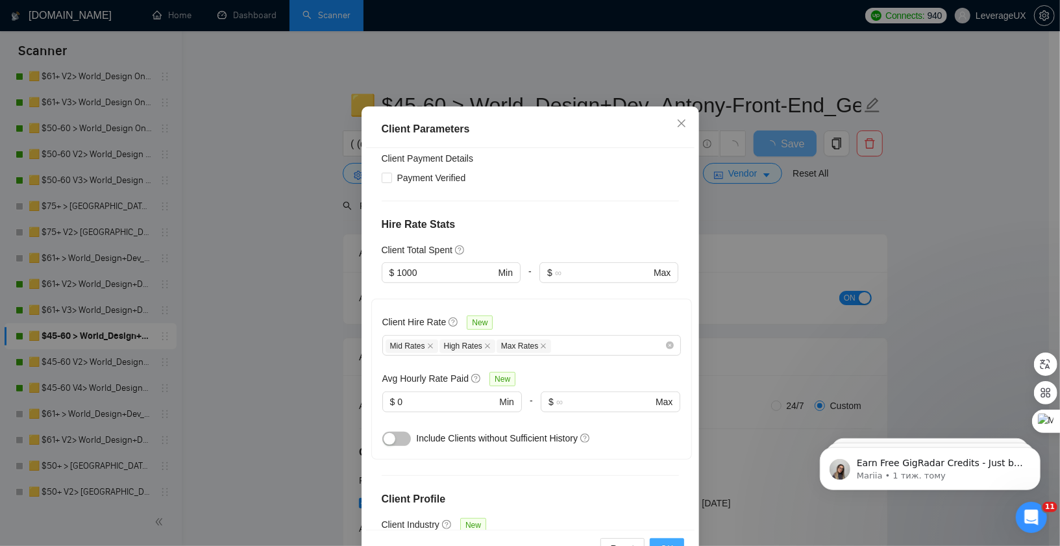
click at [661, 538] on button "OK" at bounding box center [667, 548] width 34 height 21
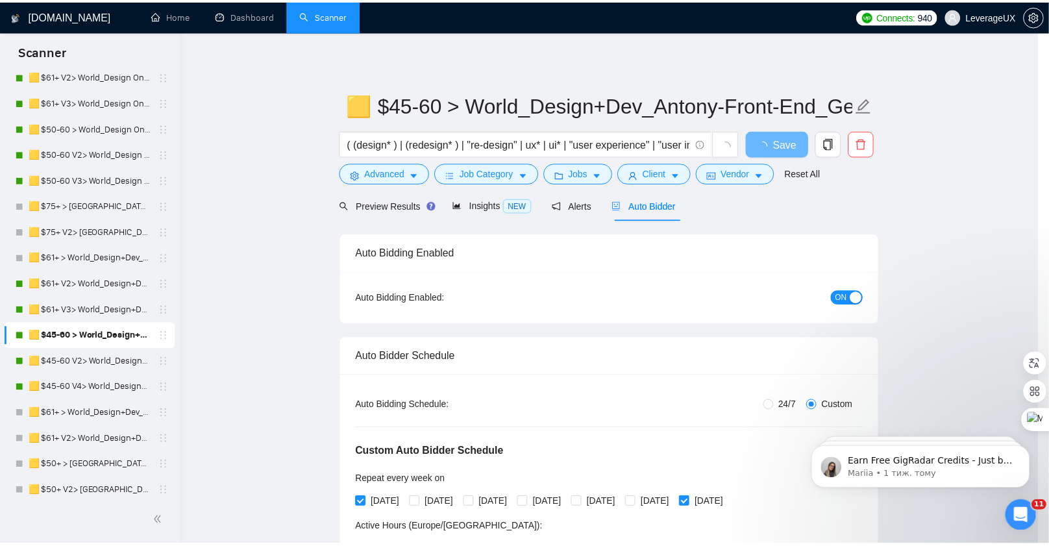
scroll to position [12, 0]
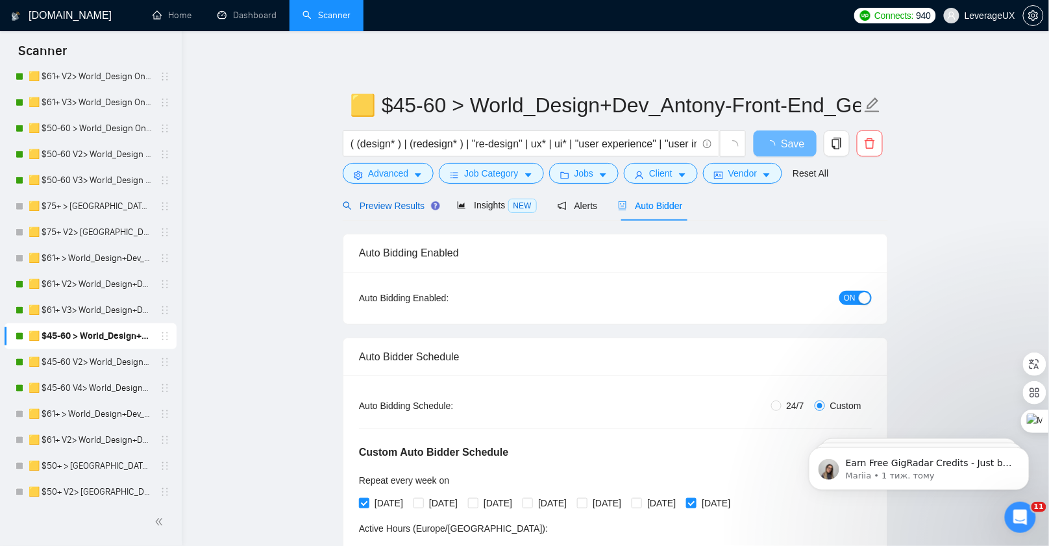
click at [358, 206] on span "Preview Results" at bounding box center [389, 206] width 93 height 10
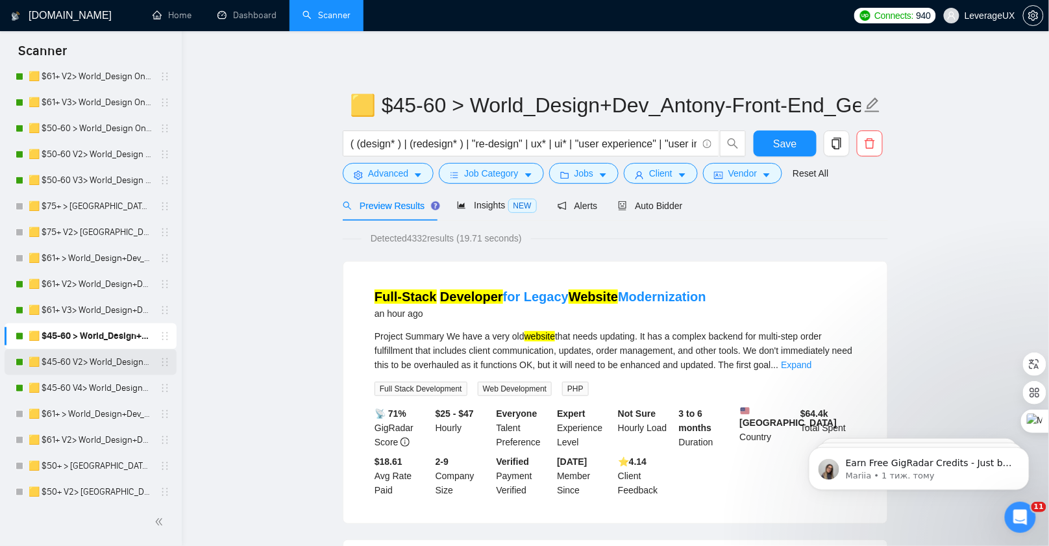
click at [110, 360] on link "🟨 $45-60 V2> World_Design+Dev_Antony-Front-End_General" at bounding box center [90, 362] width 123 height 26
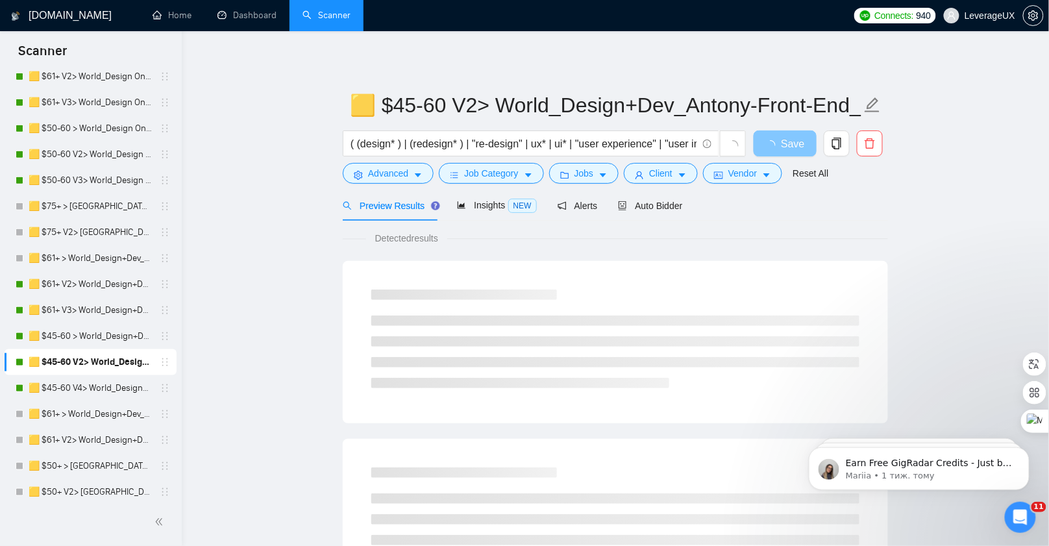
click at [769, 141] on button "Save" at bounding box center [785, 143] width 63 height 26
click at [667, 206] on span "Auto Bidder" at bounding box center [650, 206] width 64 height 10
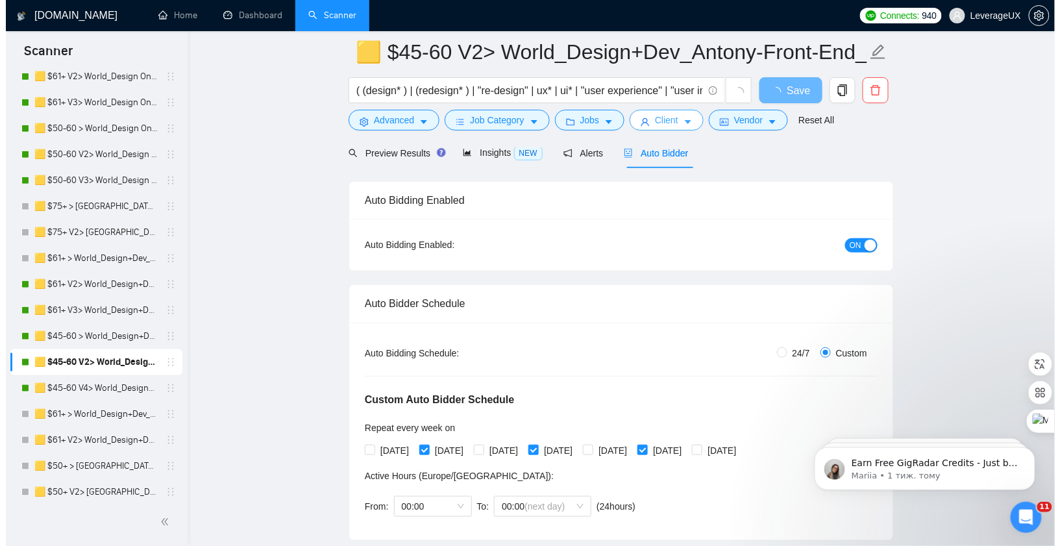
scroll to position [31, 0]
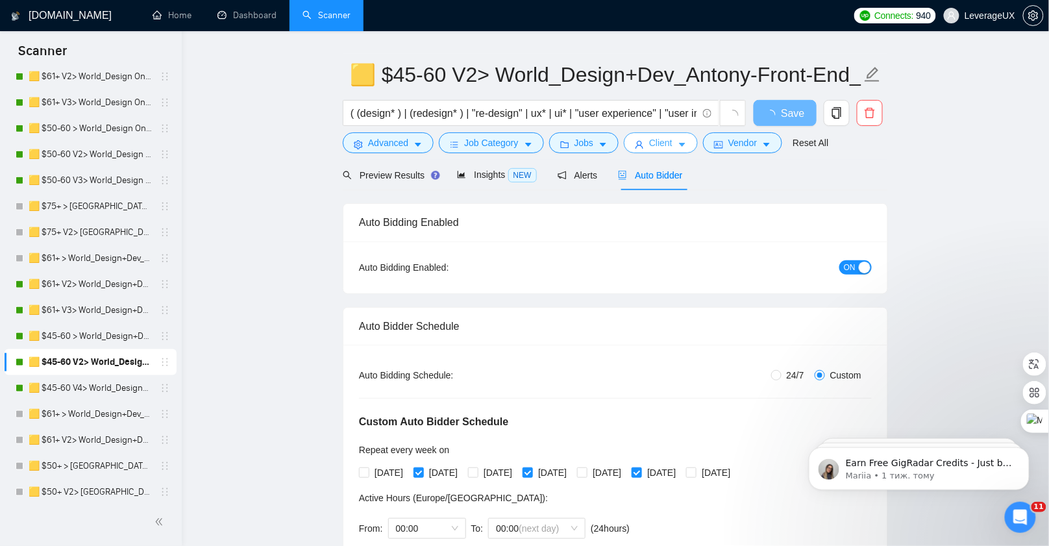
click at [680, 146] on button "Client" at bounding box center [661, 142] width 74 height 21
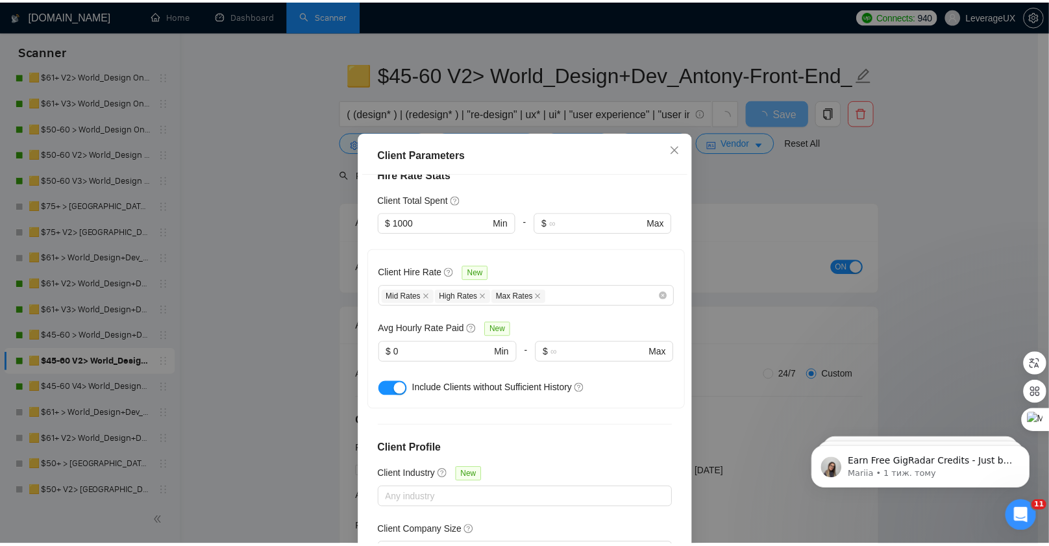
scroll to position [495, 0]
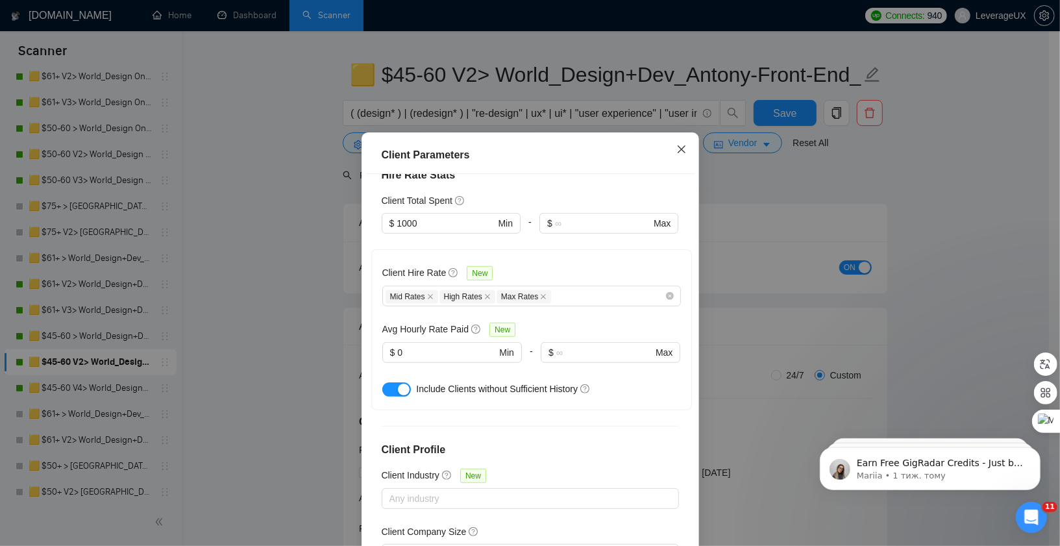
click at [676, 154] on icon "close" at bounding box center [681, 149] width 10 height 10
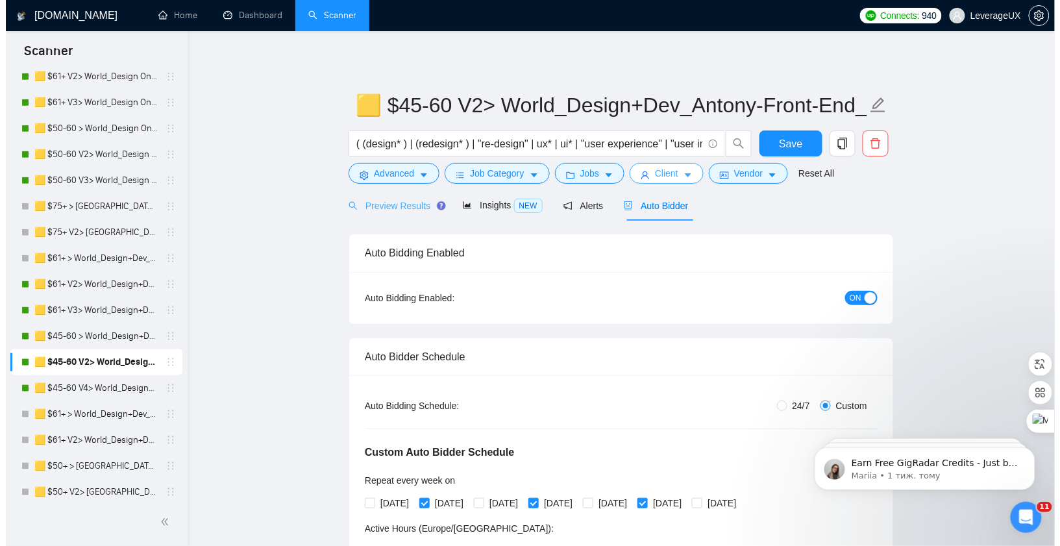
scroll to position [0, 0]
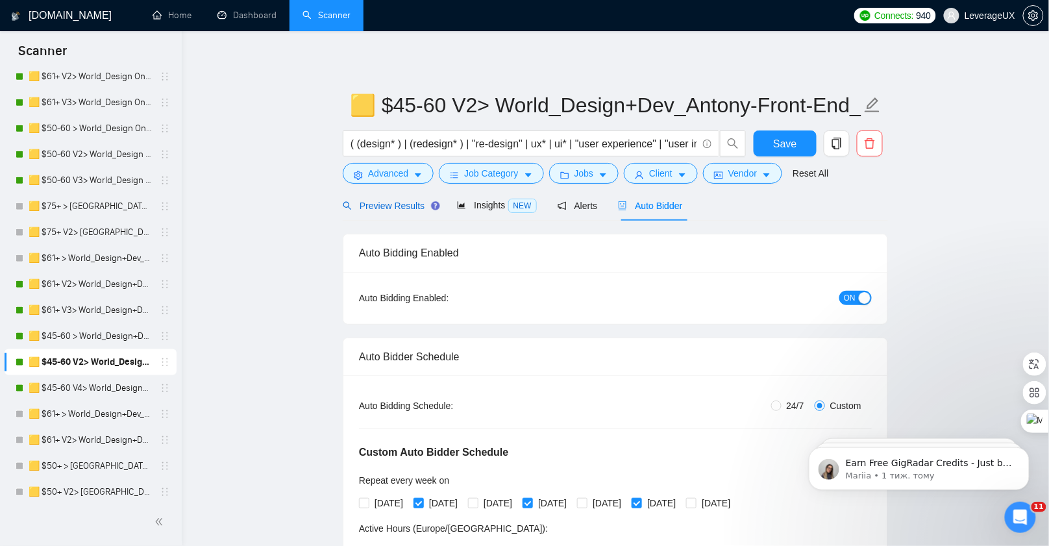
click at [382, 208] on span "Preview Results" at bounding box center [389, 206] width 93 height 10
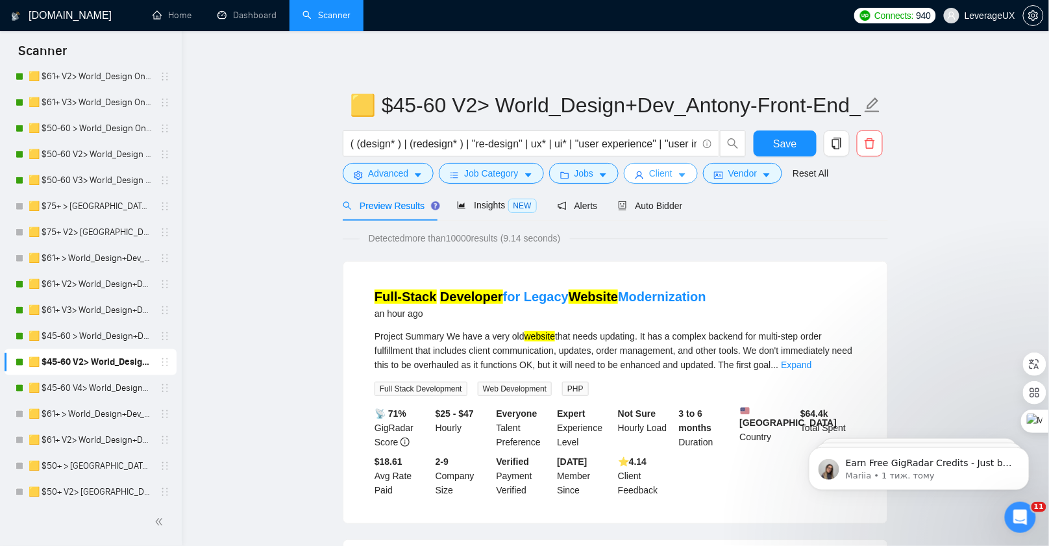
click at [687, 178] on icon "caret-down" at bounding box center [682, 175] width 9 height 9
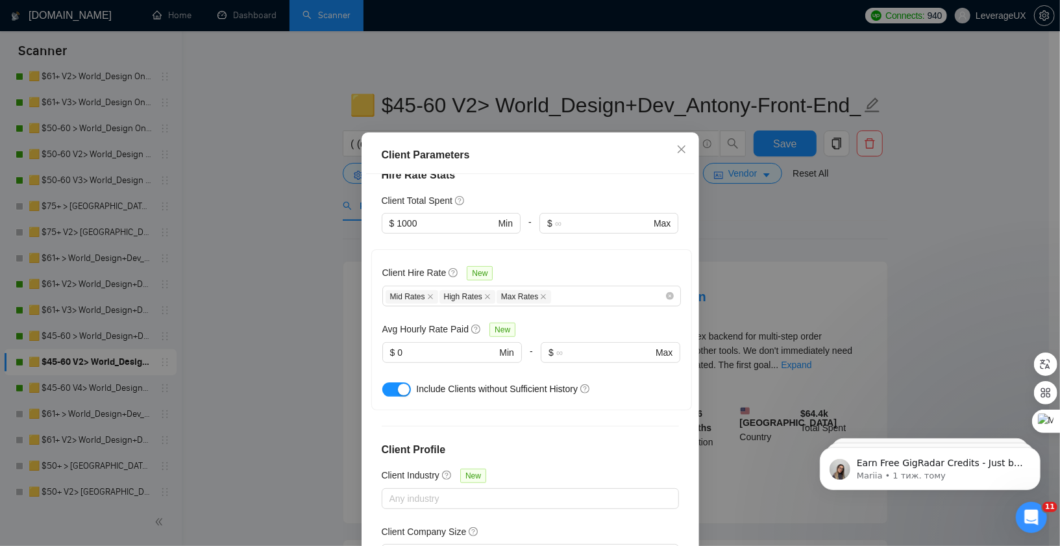
click at [386, 382] on button "button" at bounding box center [396, 389] width 29 height 14
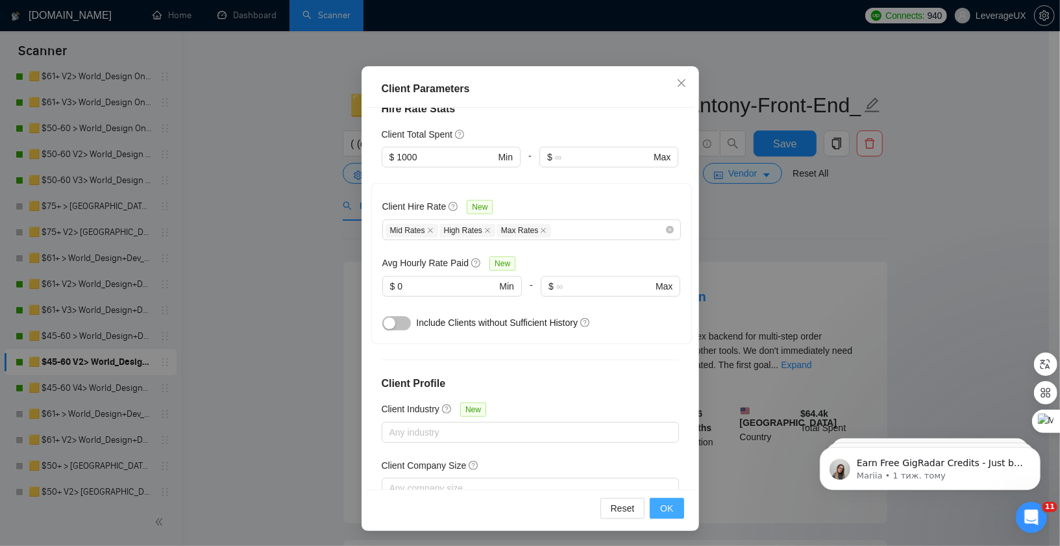
click at [664, 502] on span "OK" at bounding box center [666, 508] width 13 height 14
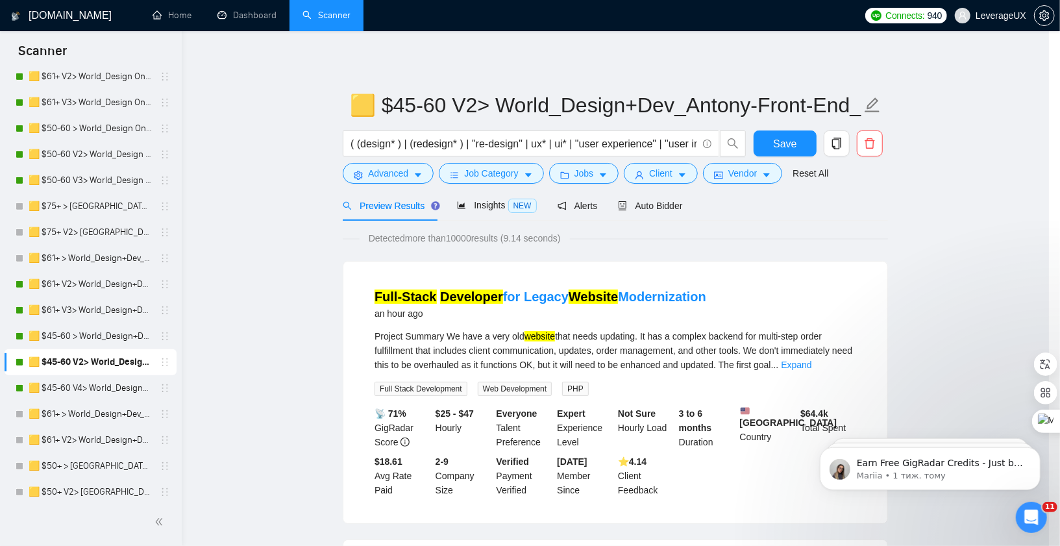
scroll to position [12, 0]
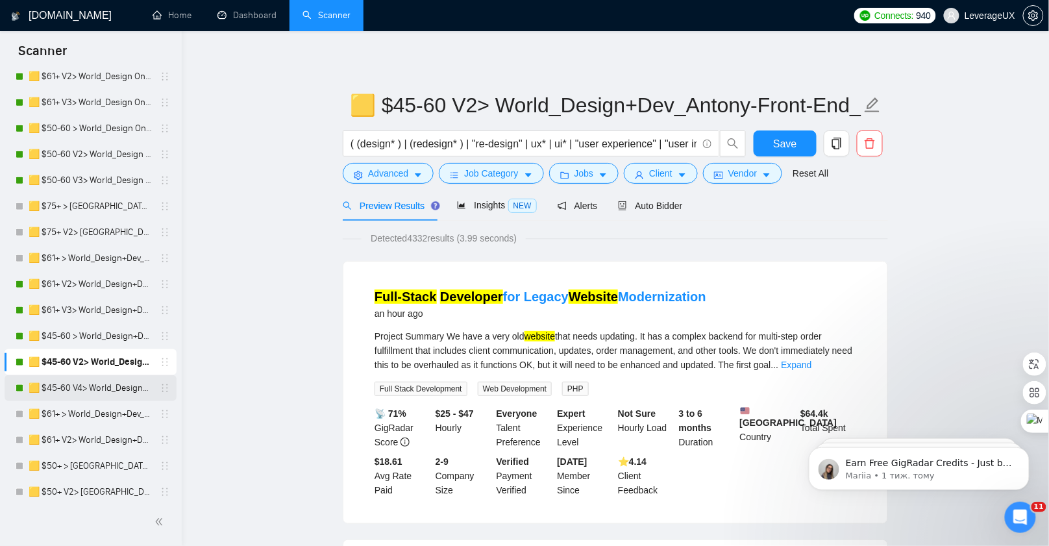
click at [97, 388] on link "🟨 $45-60 V4> World_Design+Dev_Antony-Front-End_General" at bounding box center [90, 388] width 123 height 26
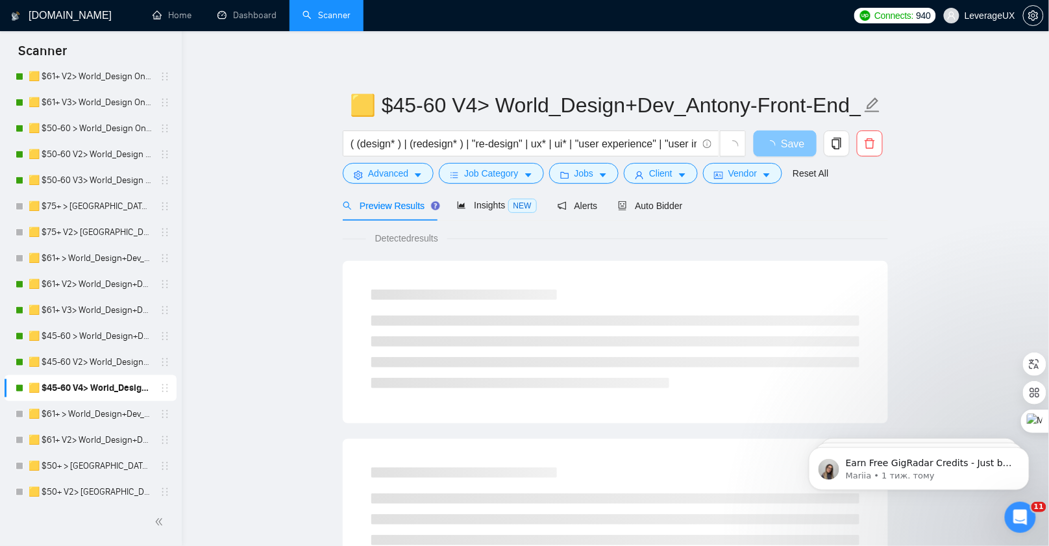
click at [763, 142] on button "Save" at bounding box center [785, 143] width 63 height 26
click at [86, 355] on link "🟨 $45-60 V2> World_Design+Dev_Antony-Front-End_General" at bounding box center [90, 362] width 123 height 26
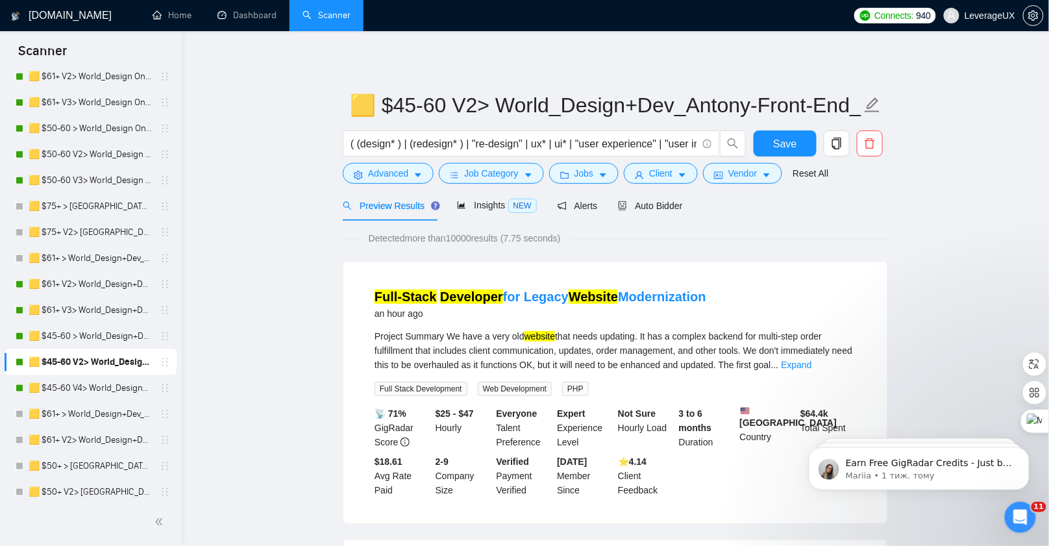
click at [107, 391] on link "🟨 $45-60 V4> World_Design+Dev_Antony-Front-End_General" at bounding box center [90, 388] width 123 height 26
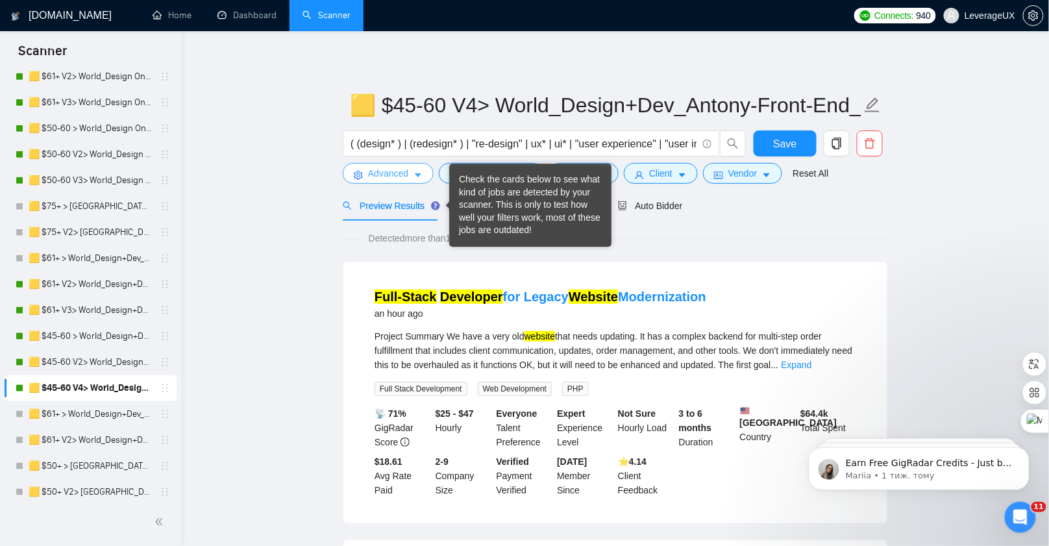
click at [407, 178] on span "Advanced" at bounding box center [388, 173] width 40 height 14
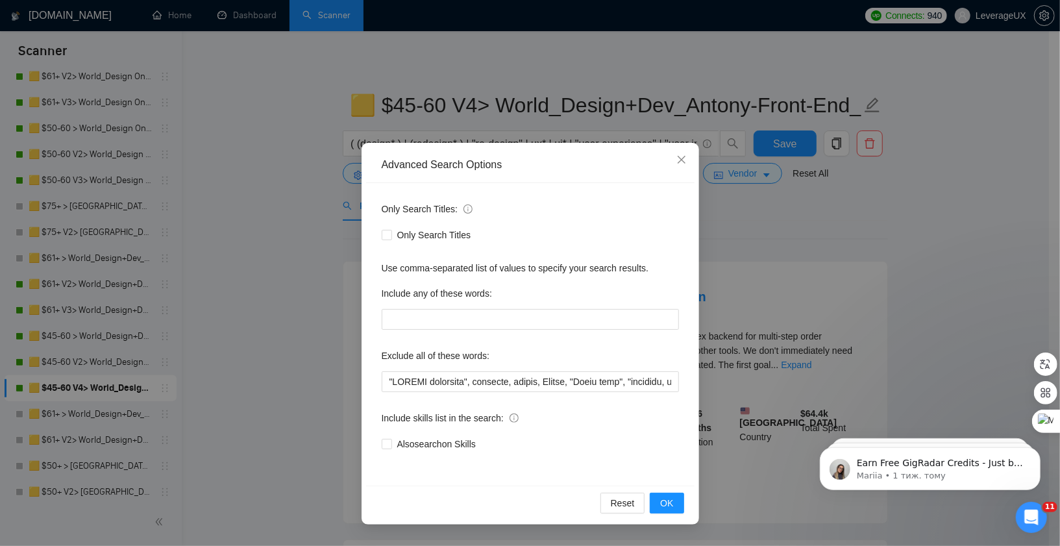
click at [305, 225] on div "Advanced Search Options Only Search Titles: Only Search Titles Use comma-separa…" at bounding box center [530, 273] width 1060 height 546
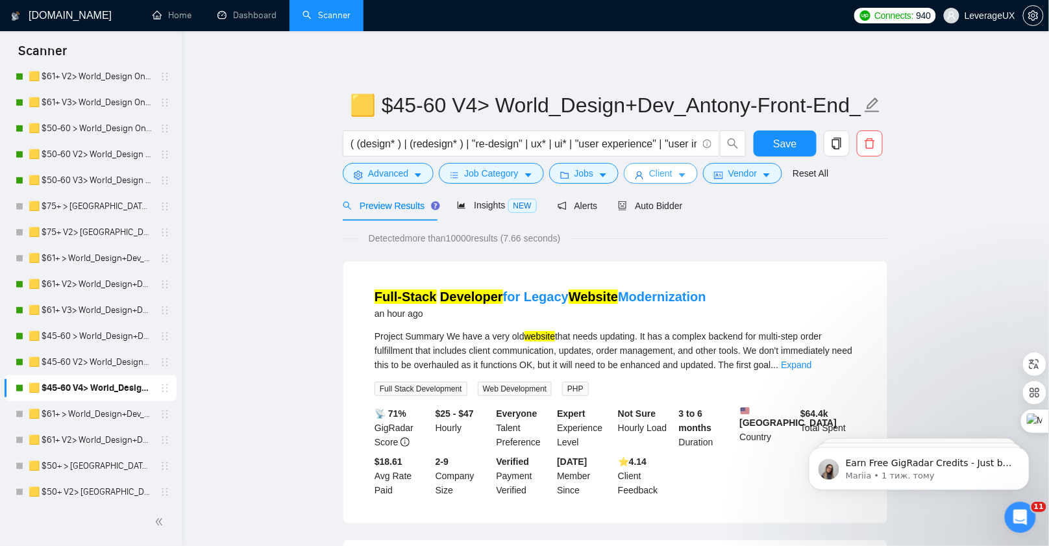
click at [686, 173] on icon "caret-down" at bounding box center [682, 175] width 9 height 9
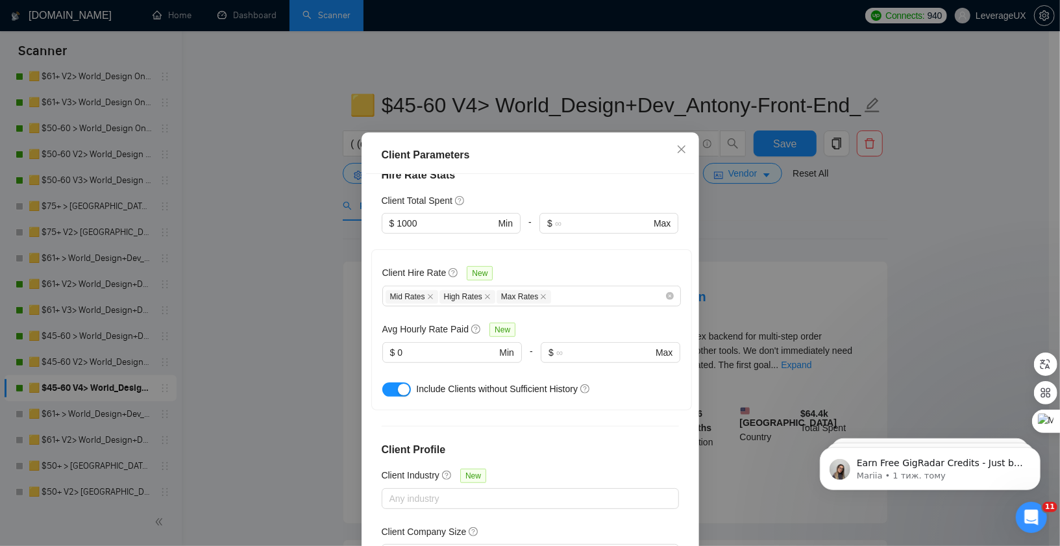
click at [386, 382] on button "button" at bounding box center [396, 389] width 29 height 14
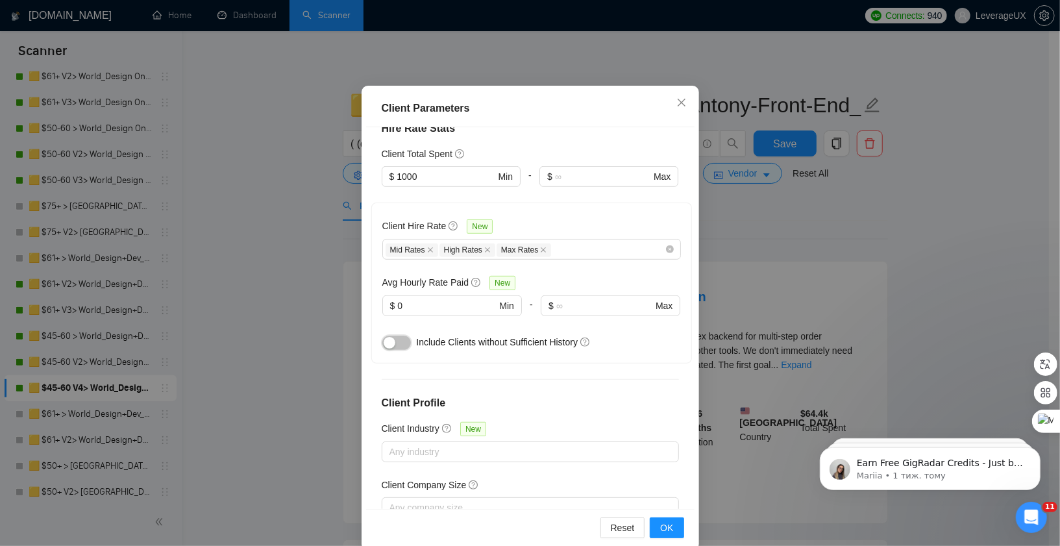
scroll to position [78, 0]
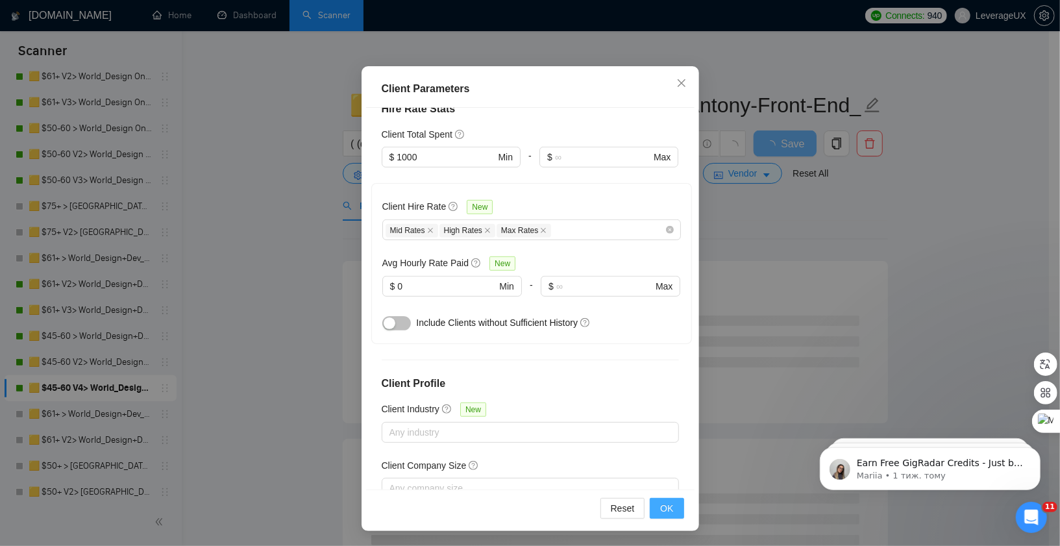
click at [660, 508] on span "OK" at bounding box center [666, 508] width 13 height 14
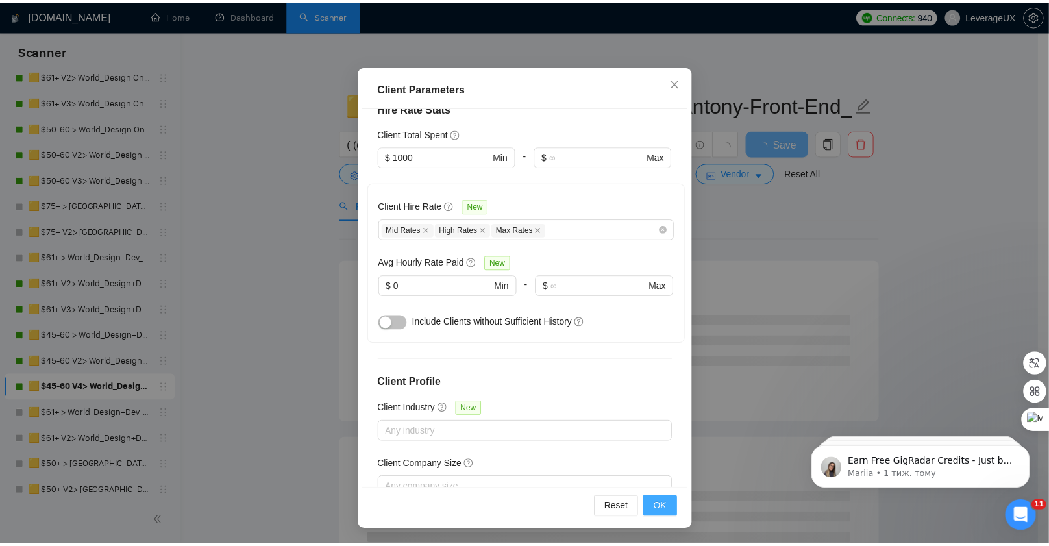
scroll to position [12, 0]
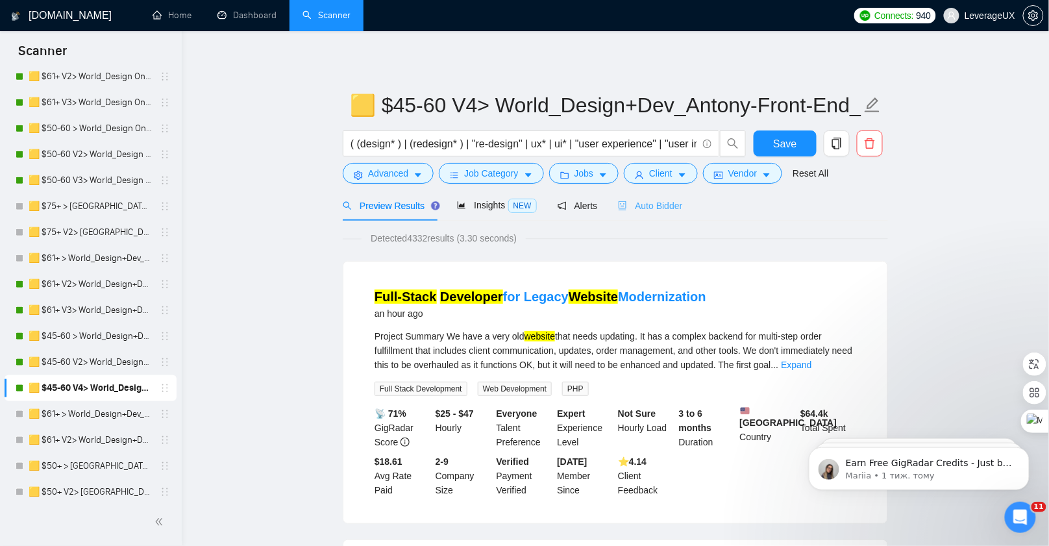
click at [663, 216] on div "Auto Bidder" at bounding box center [650, 205] width 64 height 31
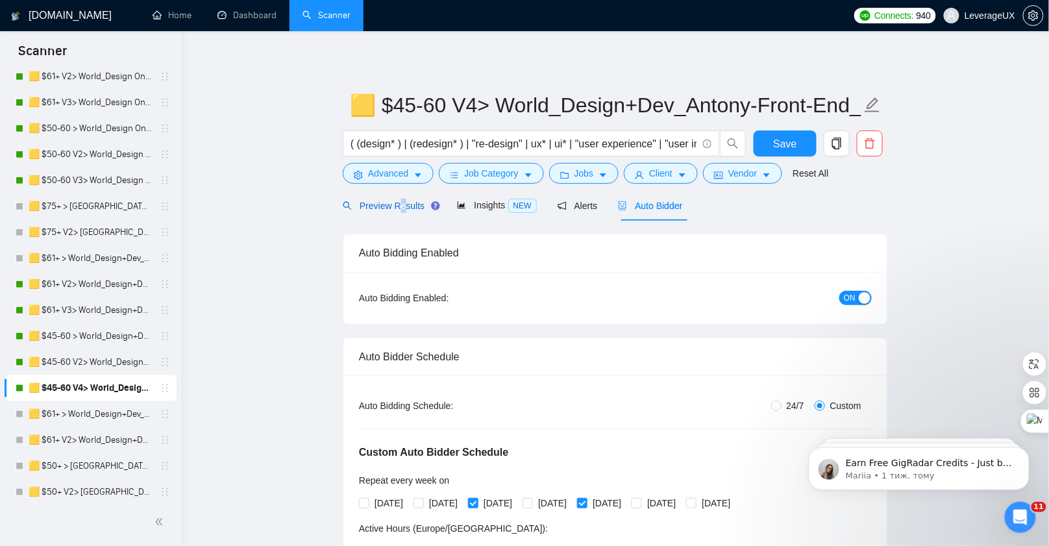
click at [403, 202] on span "Preview Results" at bounding box center [389, 206] width 93 height 10
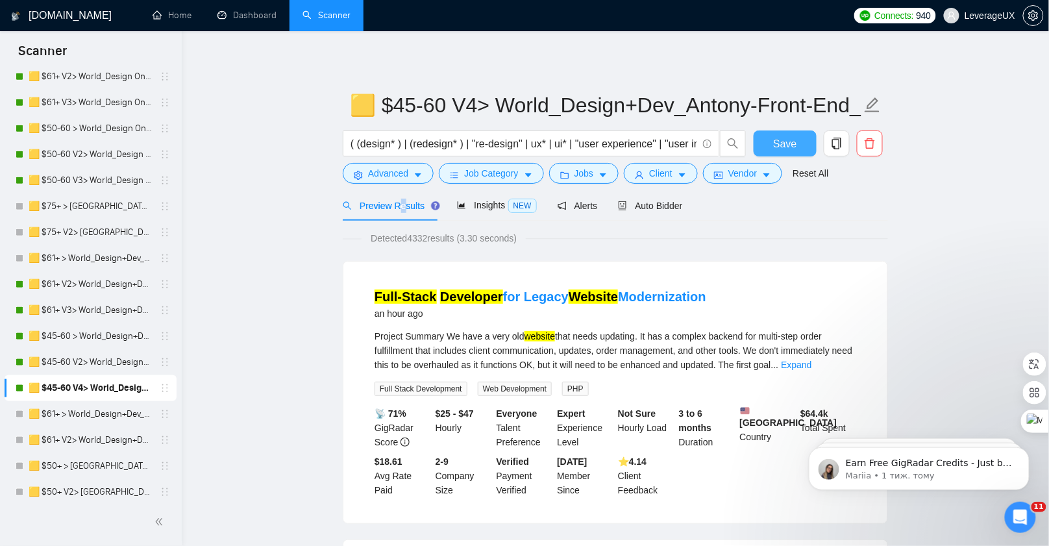
click at [785, 136] on span "Save" at bounding box center [784, 144] width 23 height 16
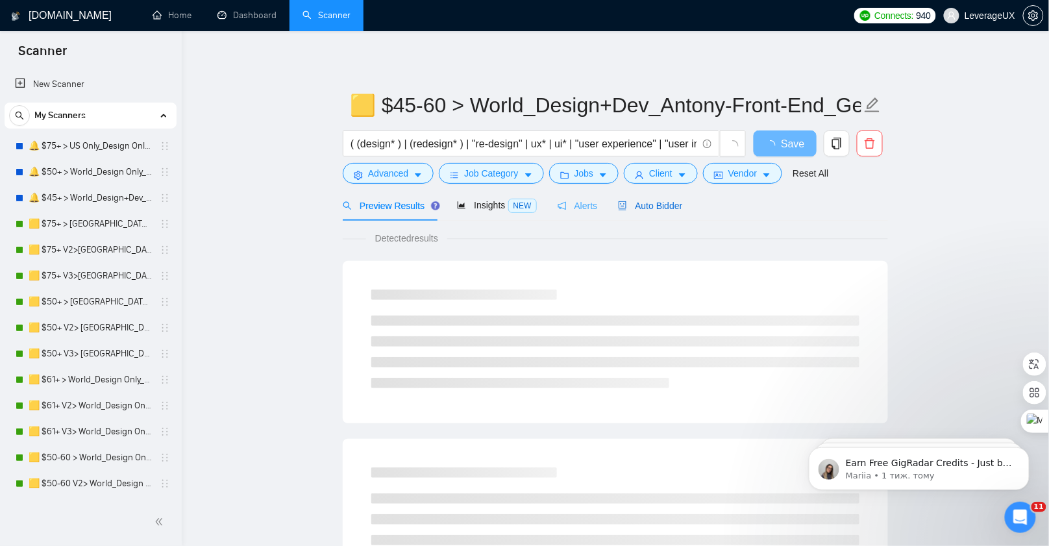
drag, startPoint x: 663, startPoint y: 207, endPoint x: 587, endPoint y: 217, distance: 75.9
click at [663, 207] on span "Auto Bidder" at bounding box center [650, 206] width 64 height 10
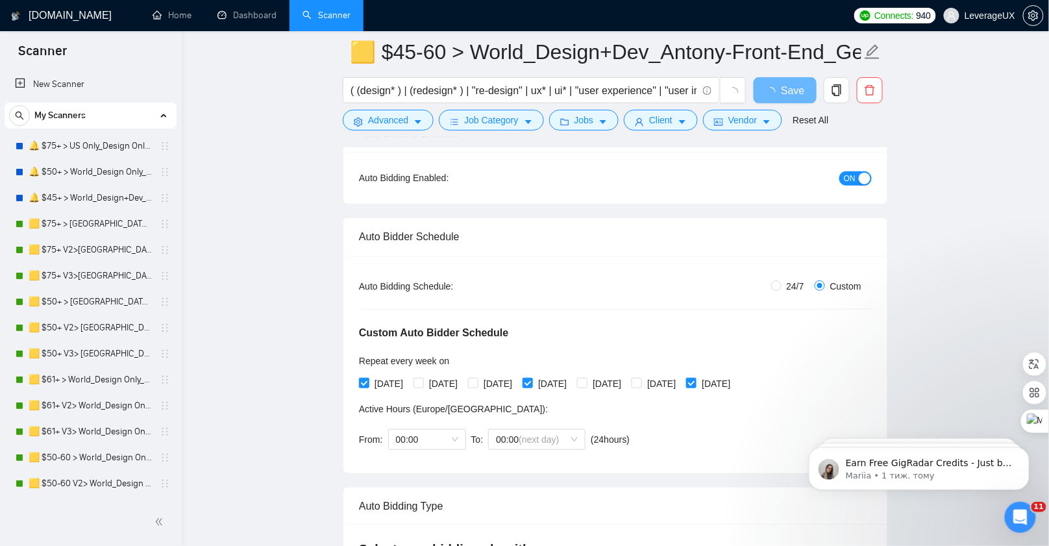
scroll to position [132, 0]
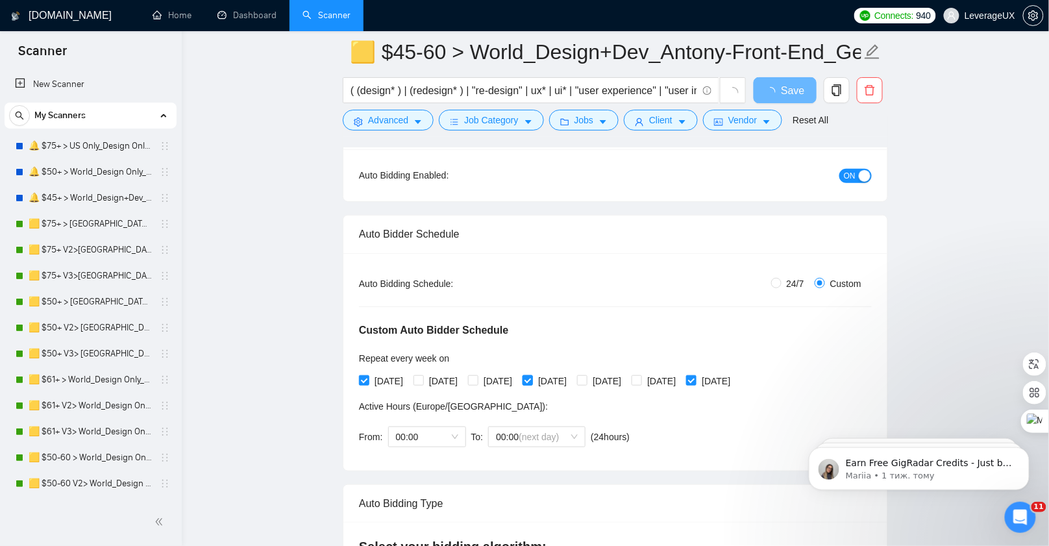
click at [532, 377] on input "[DATE]" at bounding box center [527, 379] width 9 height 9
checkbox input "false"
click at [778, 90] on span "loading" at bounding box center [773, 92] width 16 height 10
click at [778, 90] on span "Save" at bounding box center [784, 90] width 23 height 16
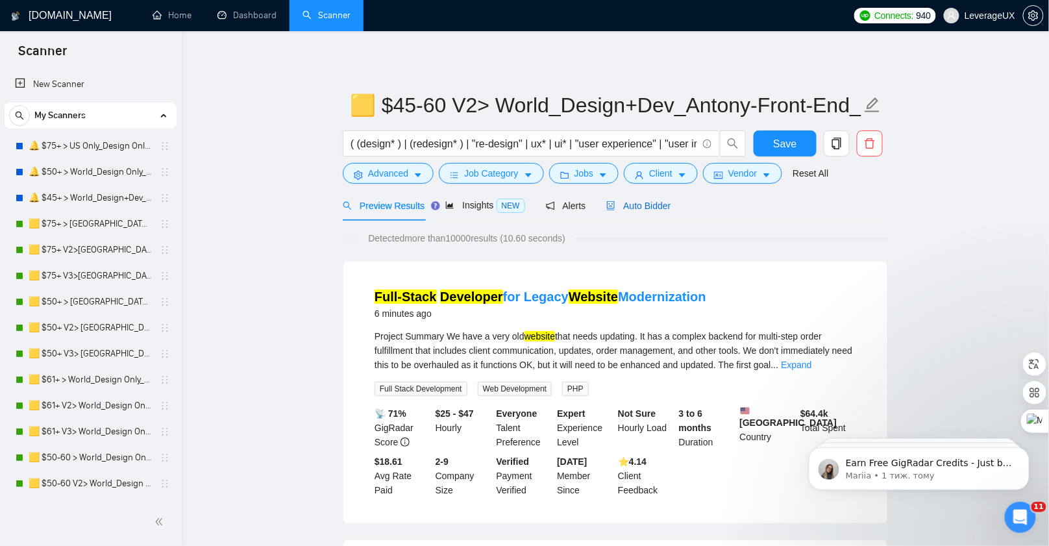
click at [639, 201] on span "Auto Bidder" at bounding box center [638, 206] width 64 height 10
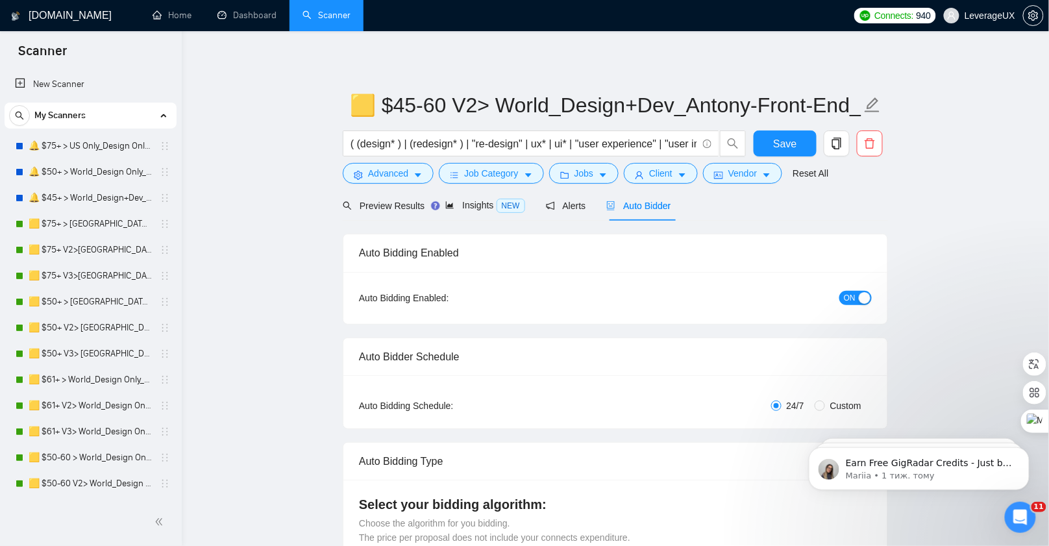
radio input "false"
radio input "true"
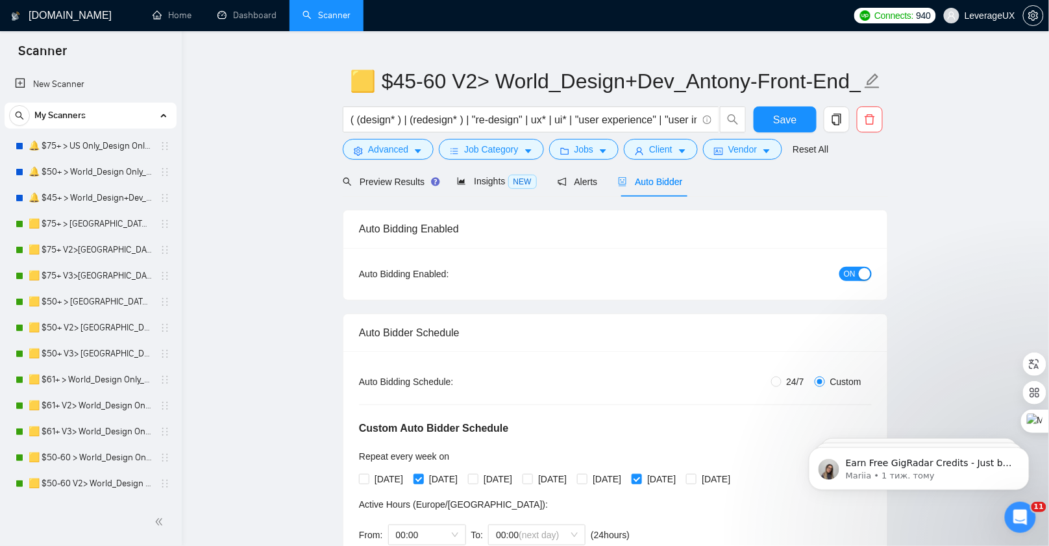
scroll to position [50, 0]
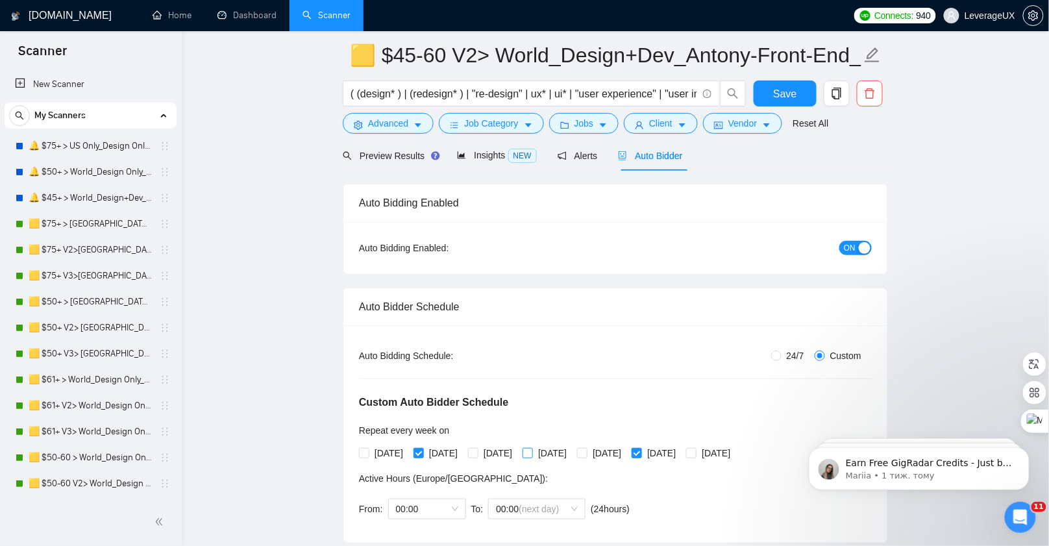
click at [532, 452] on input "[DATE]" at bounding box center [527, 452] width 9 height 9
checkbox input "true"
click at [780, 96] on span "Save" at bounding box center [784, 94] width 23 height 16
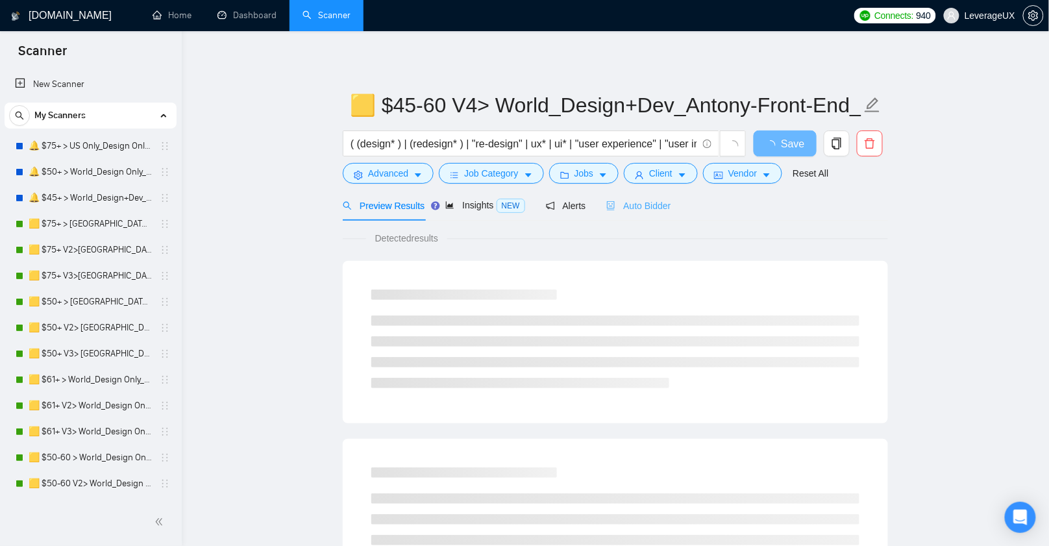
click at [645, 195] on div "Auto Bidder" at bounding box center [638, 205] width 64 height 31
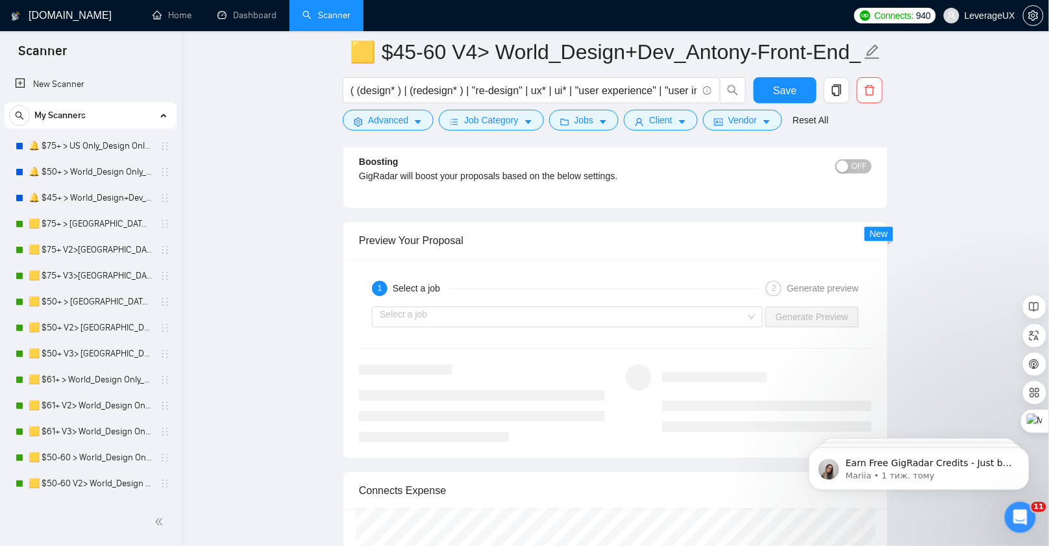
scroll to position [2577, 0]
click at [238, 15] on link "Dashboard" at bounding box center [246, 15] width 59 height 11
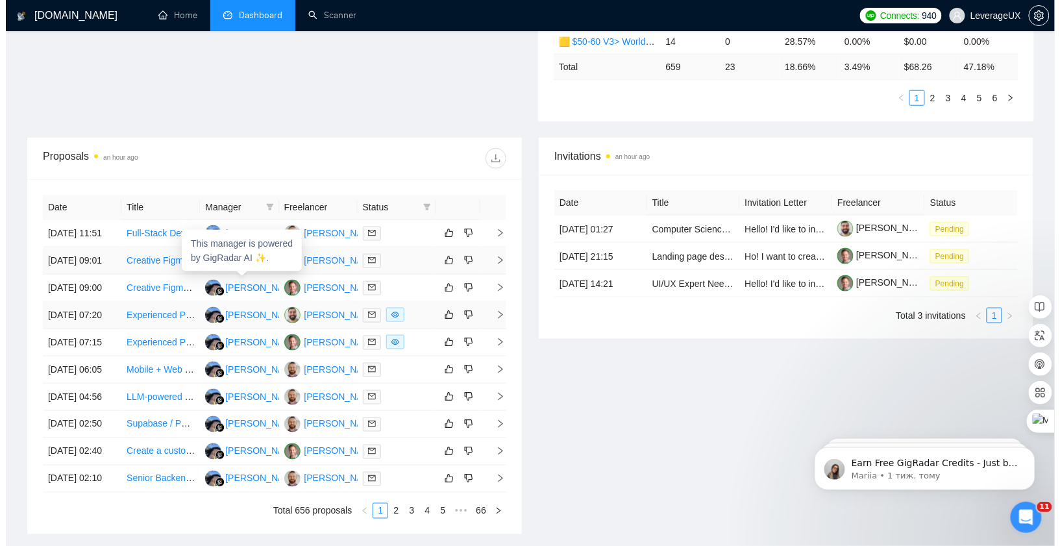
scroll to position [381, 0]
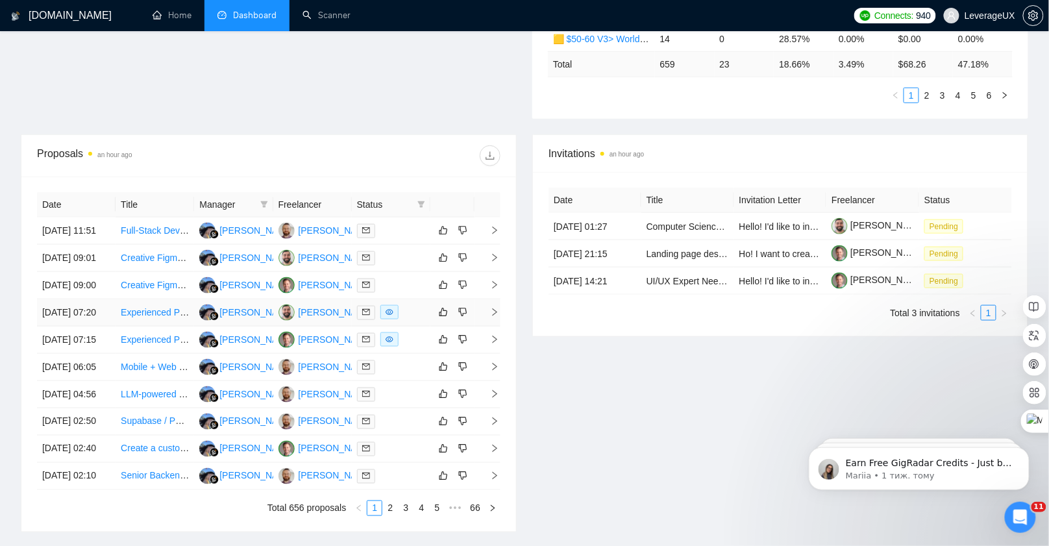
click at [496, 317] on icon "right" at bounding box center [494, 312] width 9 height 9
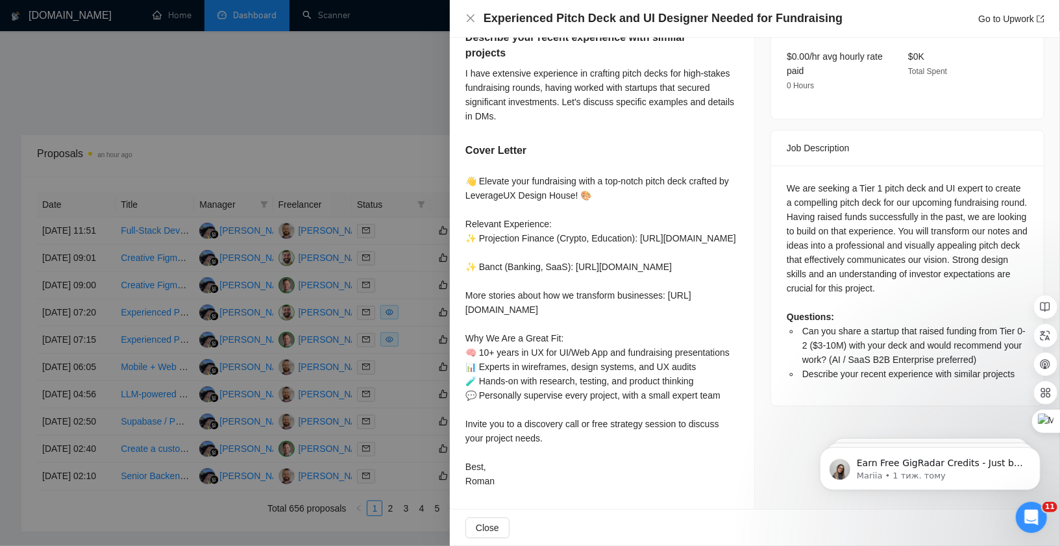
scroll to position [524, 0]
click at [426, 254] on div at bounding box center [530, 273] width 1060 height 546
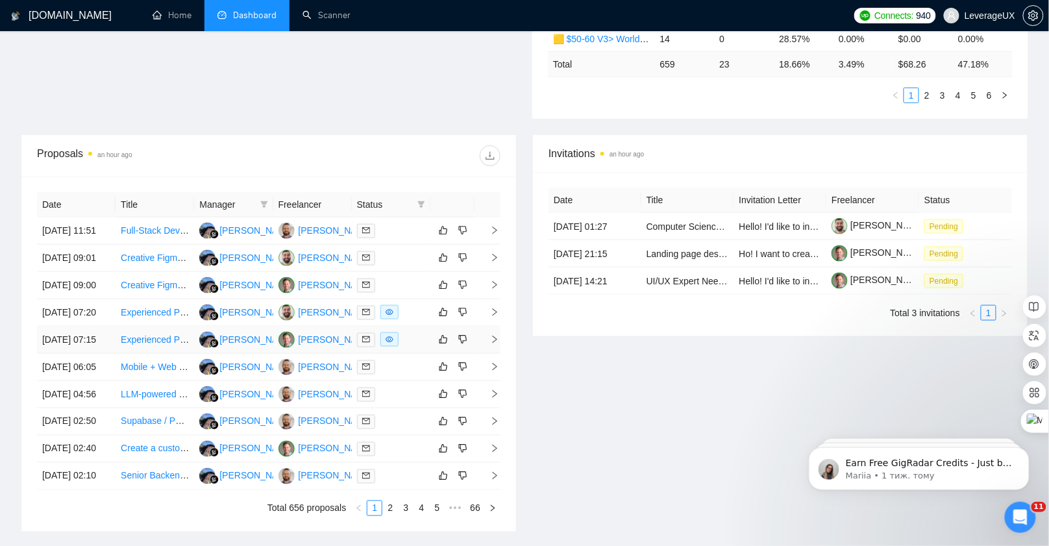
click at [498, 344] on icon "right" at bounding box center [494, 339] width 9 height 9
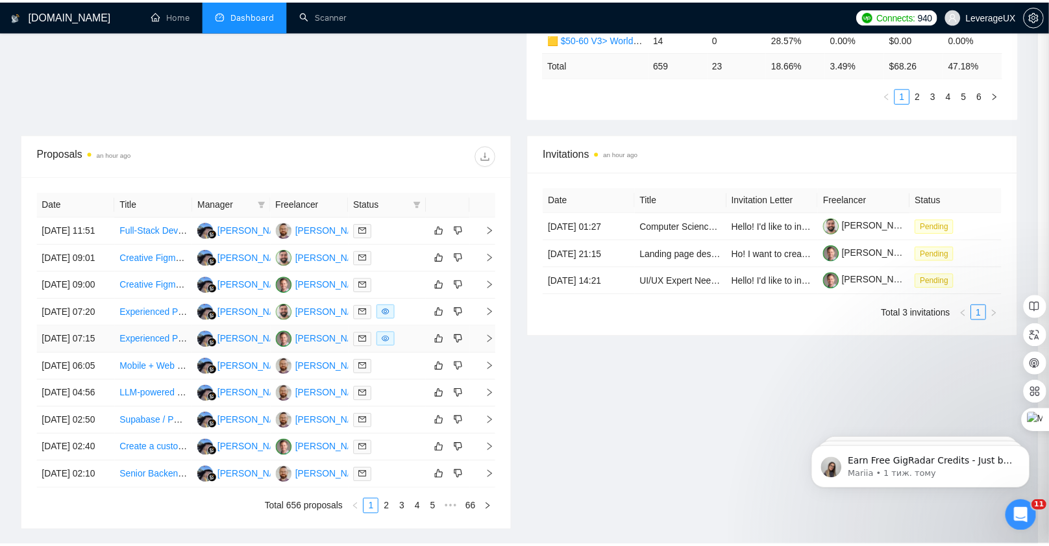
scroll to position [508, 0]
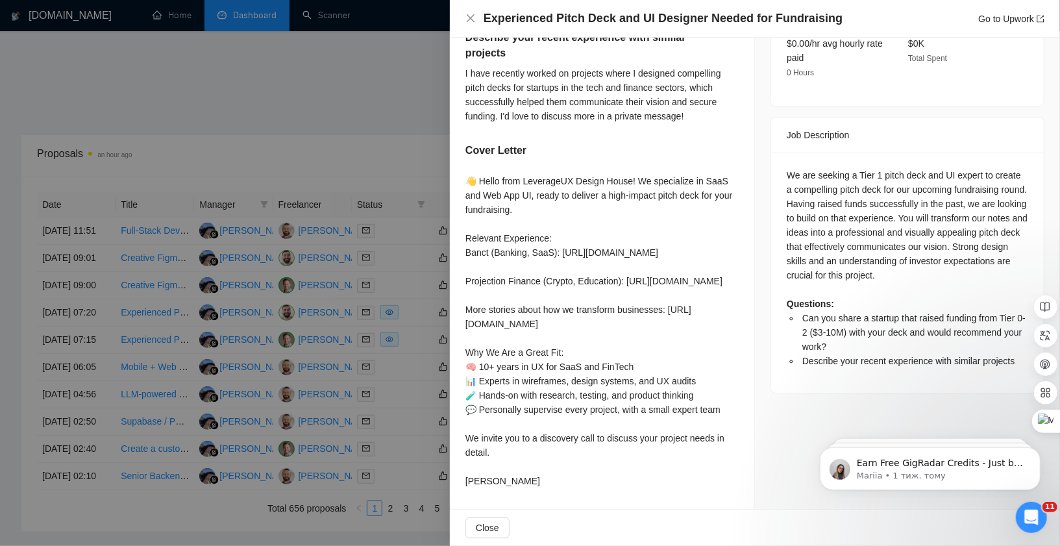
click at [382, 312] on div at bounding box center [530, 273] width 1060 height 546
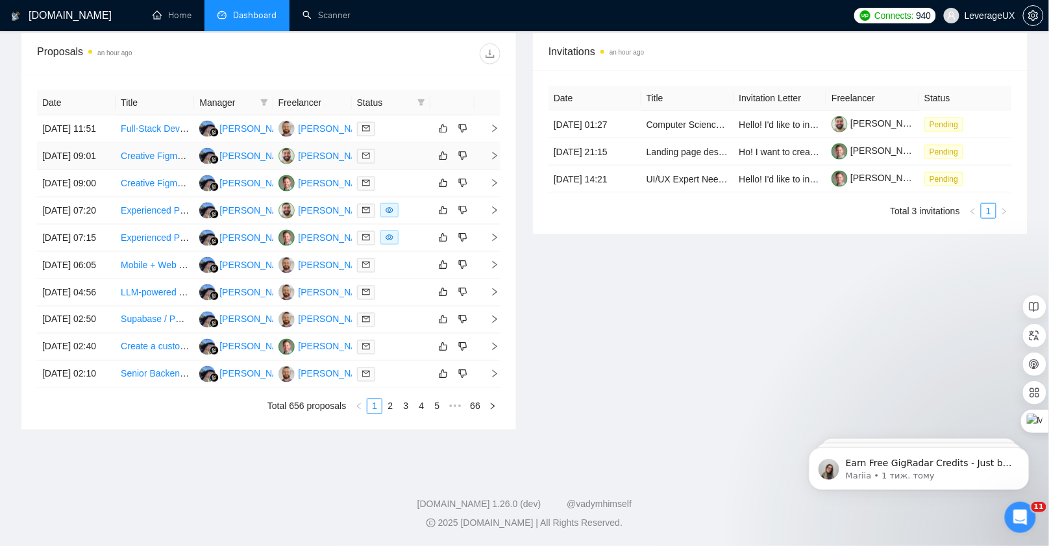
scroll to position [599, 0]
click at [391, 410] on link "2" at bounding box center [390, 406] width 14 height 14
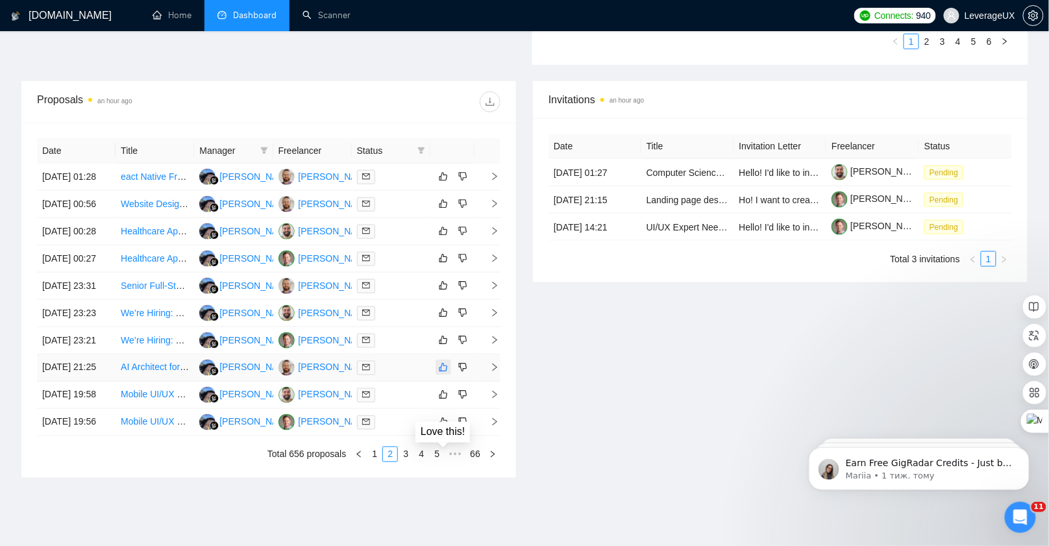
scroll to position [599, 0]
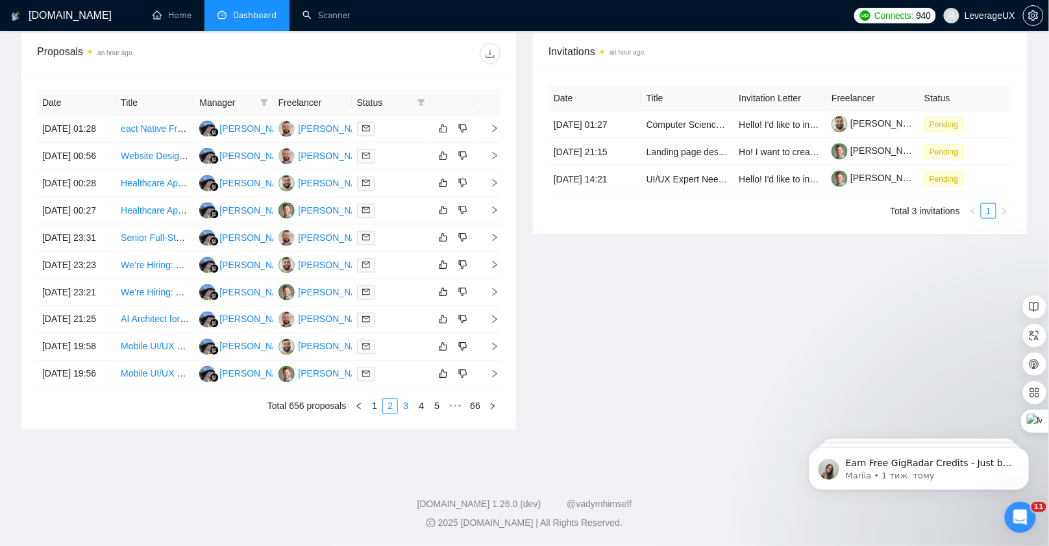
drag, startPoint x: 412, startPoint y: 409, endPoint x: 408, endPoint y: 399, distance: 10.9
click at [411, 409] on link "3" at bounding box center [406, 406] width 14 height 14
click at [491, 260] on icon "right" at bounding box center [494, 264] width 9 height 9
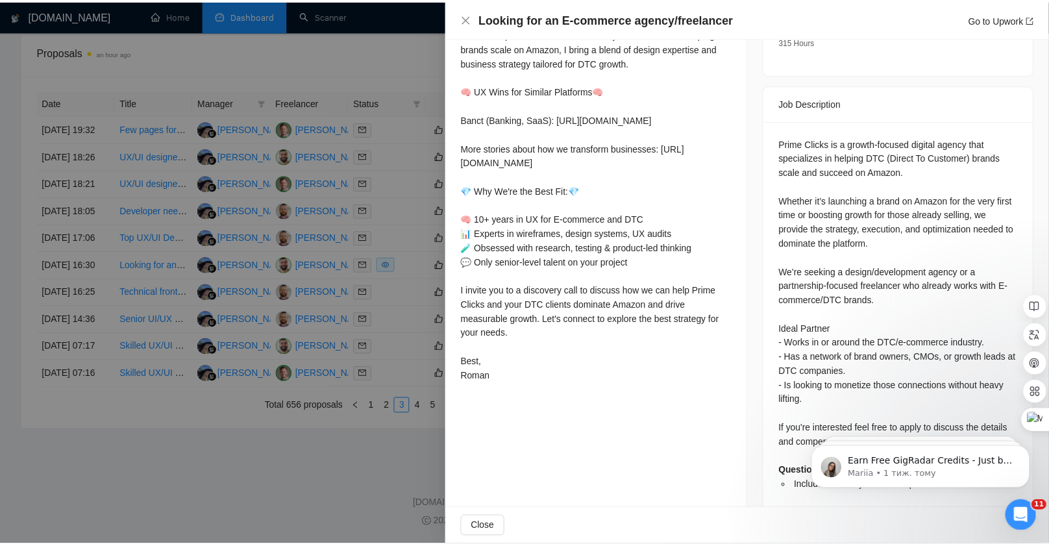
scroll to position [504, 0]
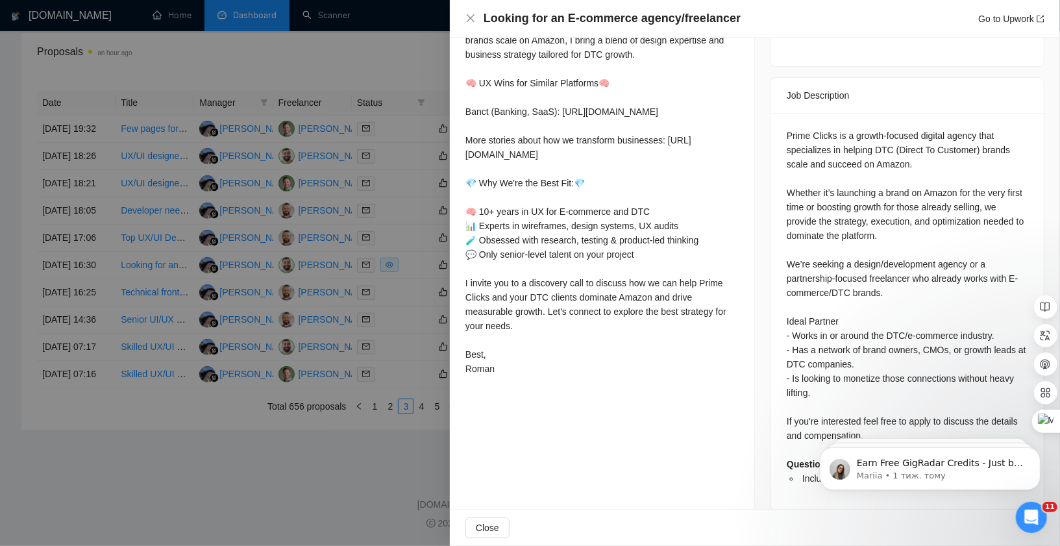
click at [417, 273] on div at bounding box center [530, 273] width 1060 height 546
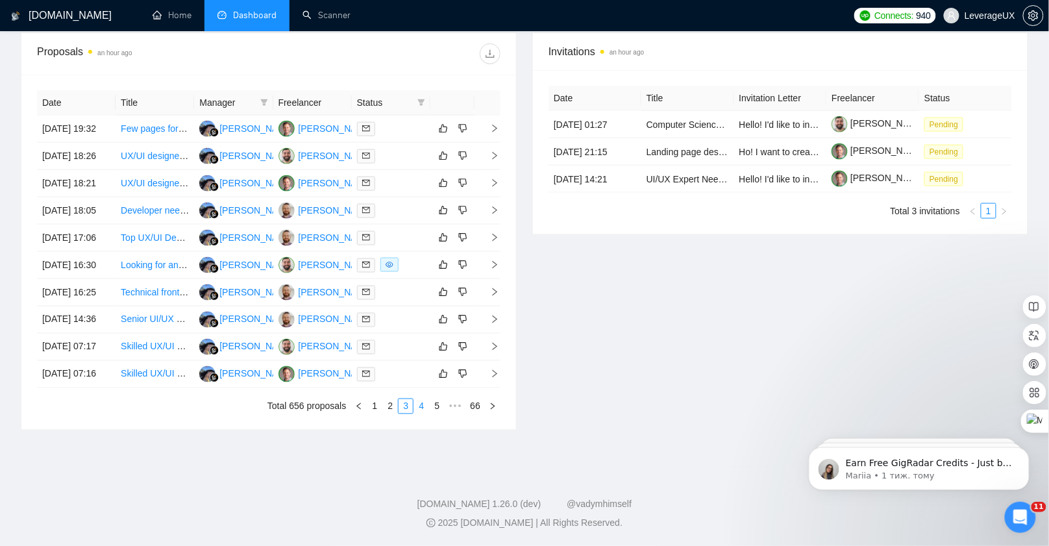
click at [420, 406] on link "4" at bounding box center [421, 406] width 14 height 14
click at [494, 206] on icon "right" at bounding box center [494, 210] width 9 height 9
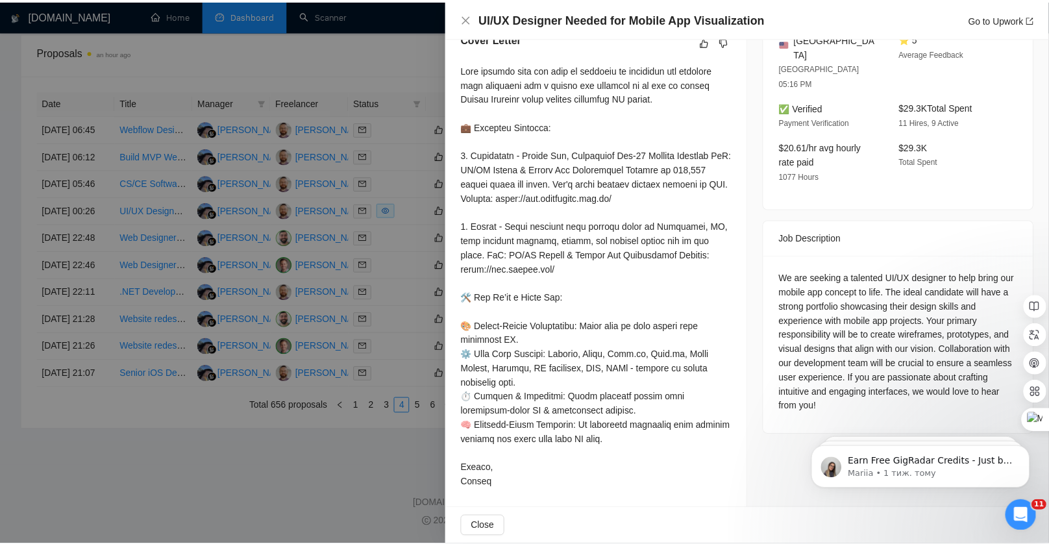
scroll to position [377, 0]
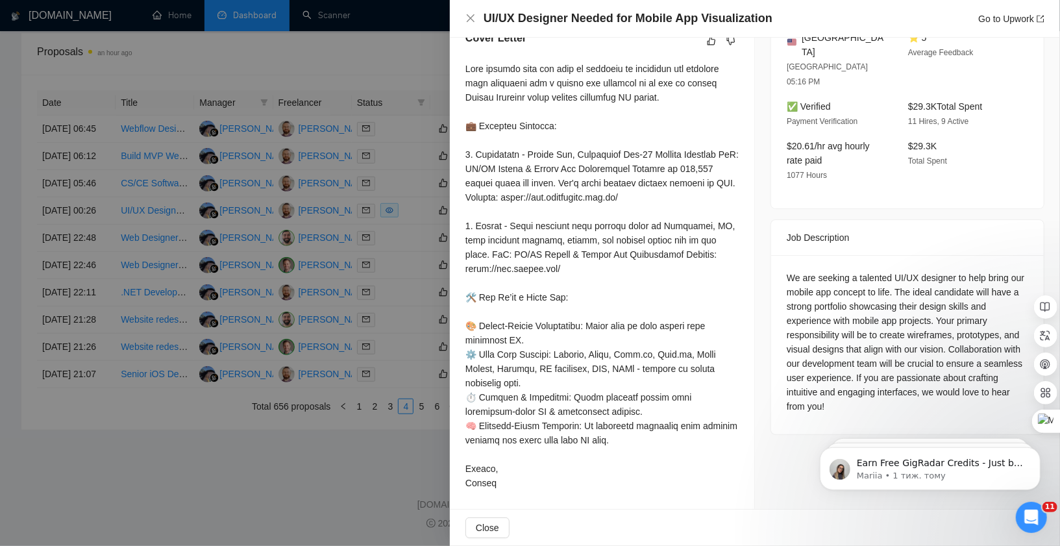
click at [408, 208] on div at bounding box center [530, 273] width 1060 height 546
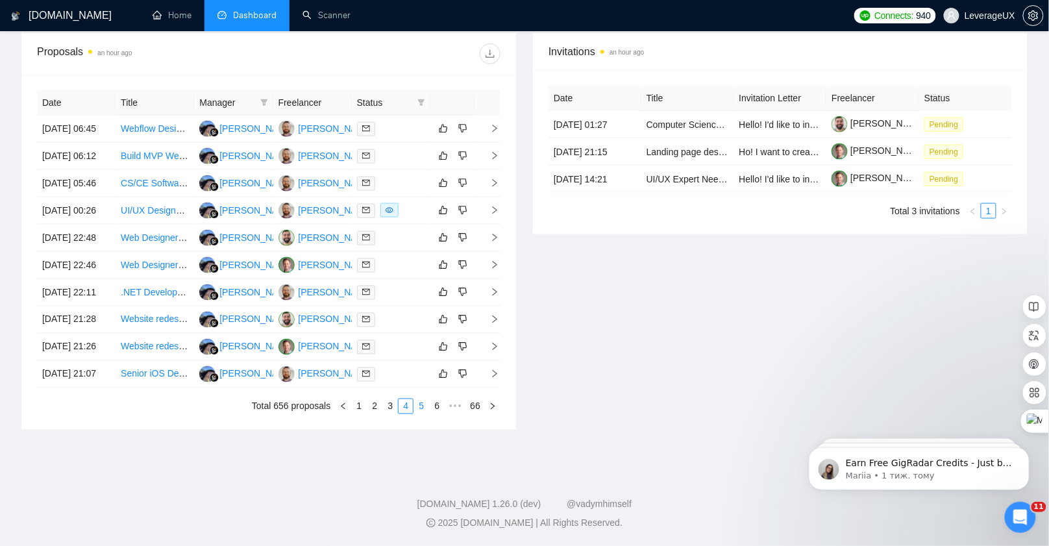
click at [421, 414] on link "5" at bounding box center [421, 406] width 14 height 14
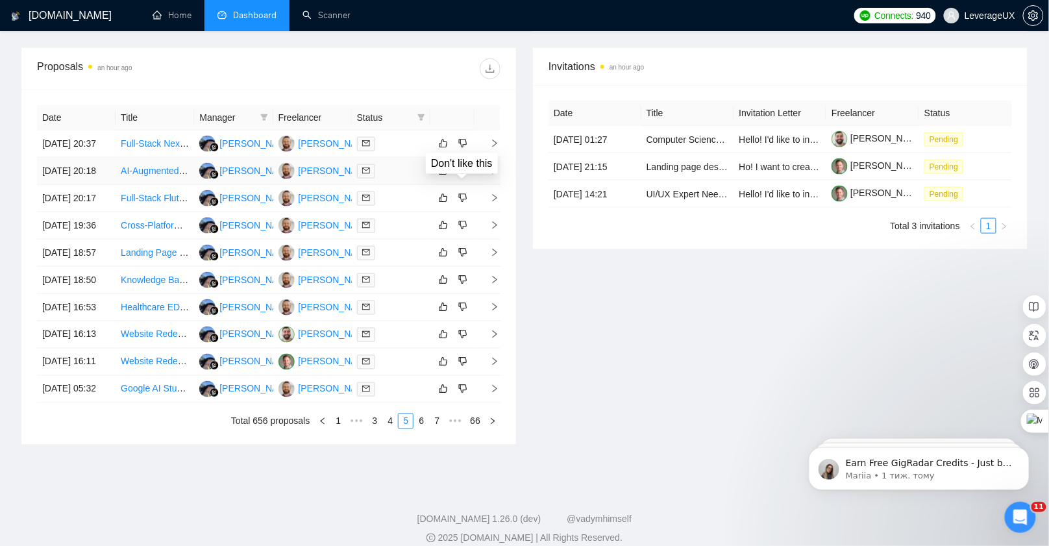
scroll to position [599, 0]
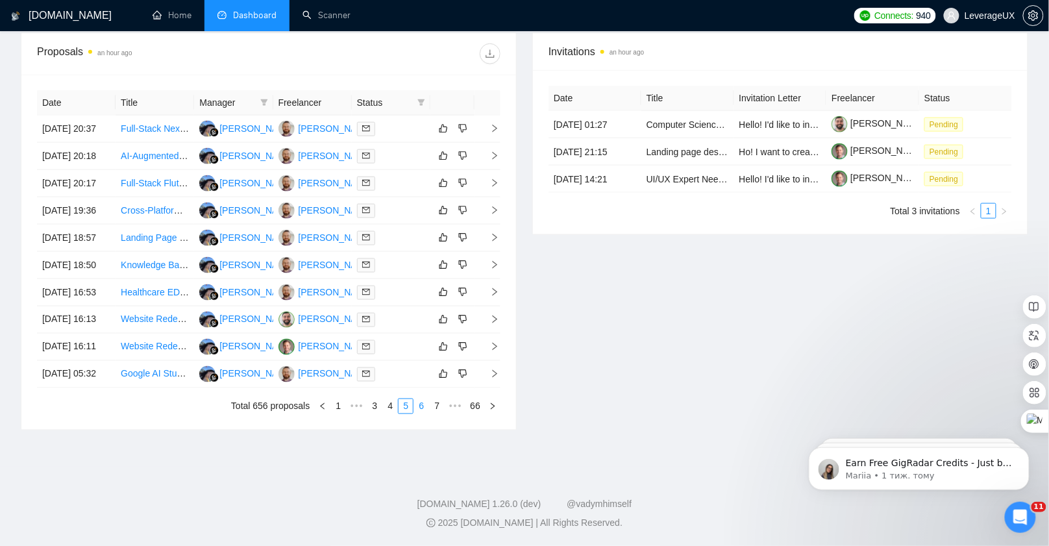
click at [421, 404] on link "6" at bounding box center [421, 406] width 14 height 14
click at [421, 414] on link "7" at bounding box center [421, 406] width 14 height 14
click at [428, 414] on link "8" at bounding box center [421, 406] width 14 height 14
click at [419, 414] on link "9" at bounding box center [418, 406] width 14 height 14
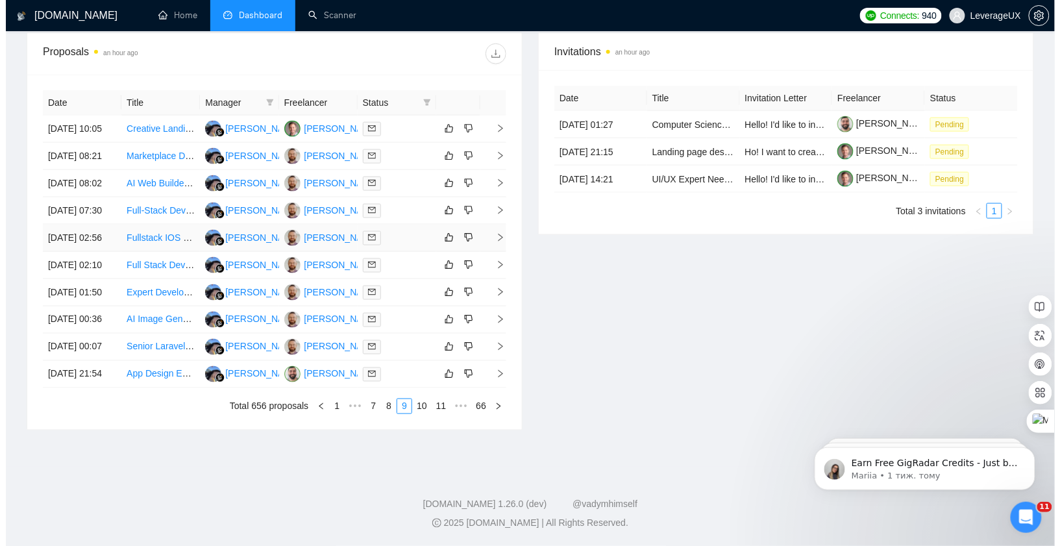
scroll to position [500, 0]
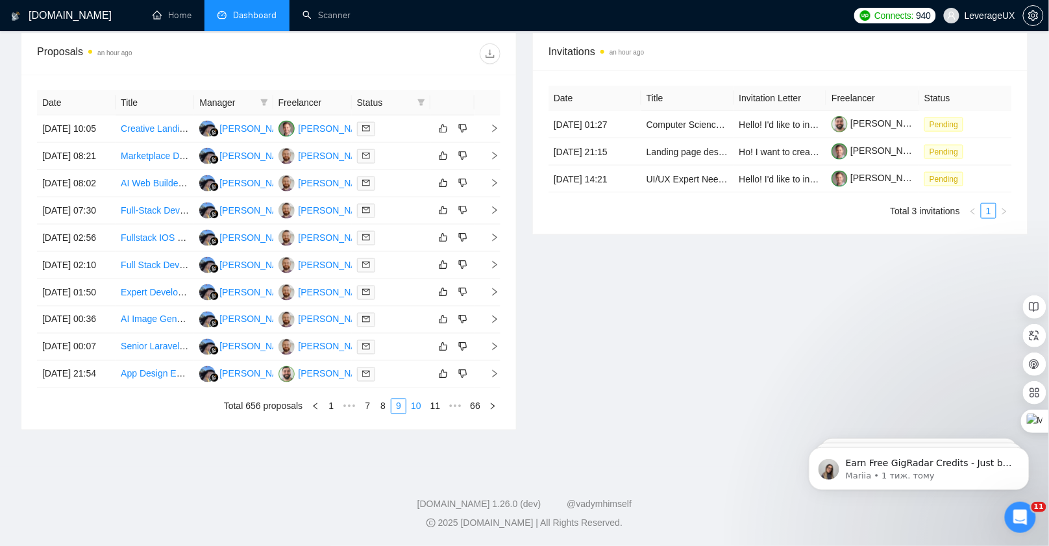
click at [417, 414] on link "10" at bounding box center [416, 406] width 18 height 14
click at [415, 414] on link "11" at bounding box center [416, 406] width 18 height 14
click at [493, 269] on icon "right" at bounding box center [494, 264] width 9 height 9
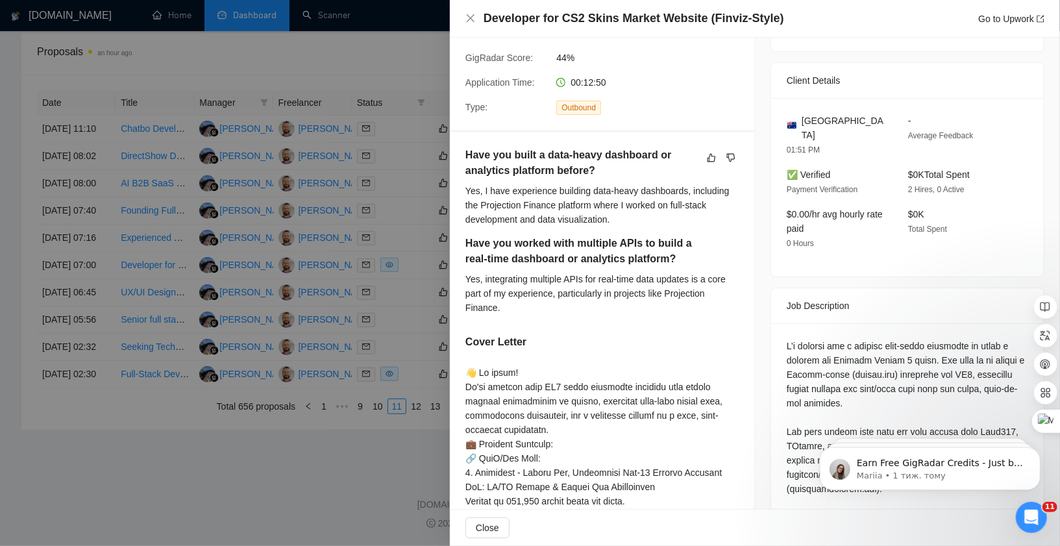
scroll to position [423, 0]
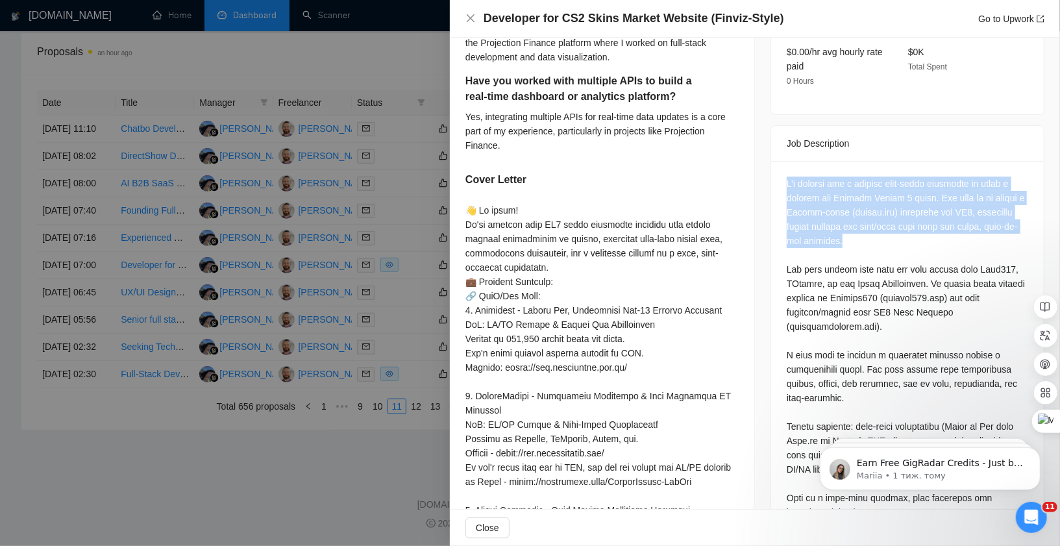
drag, startPoint x: 780, startPoint y: 167, endPoint x: 862, endPoint y: 197, distance: 87.5
click at [919, 221] on div "Questions: Have you built a data-heavy dashboard or analytics platform before? …" at bounding box center [907, 424] width 273 height 526
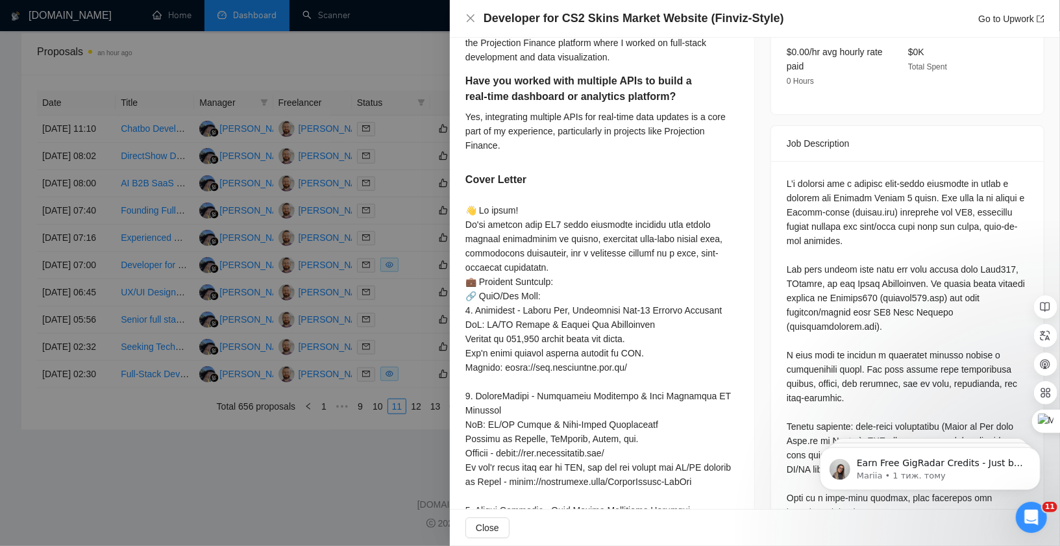
click at [908, 243] on div "Questions: Have you built a data-heavy dashboard or analytics platform before? …" at bounding box center [907, 420] width 241 height 486
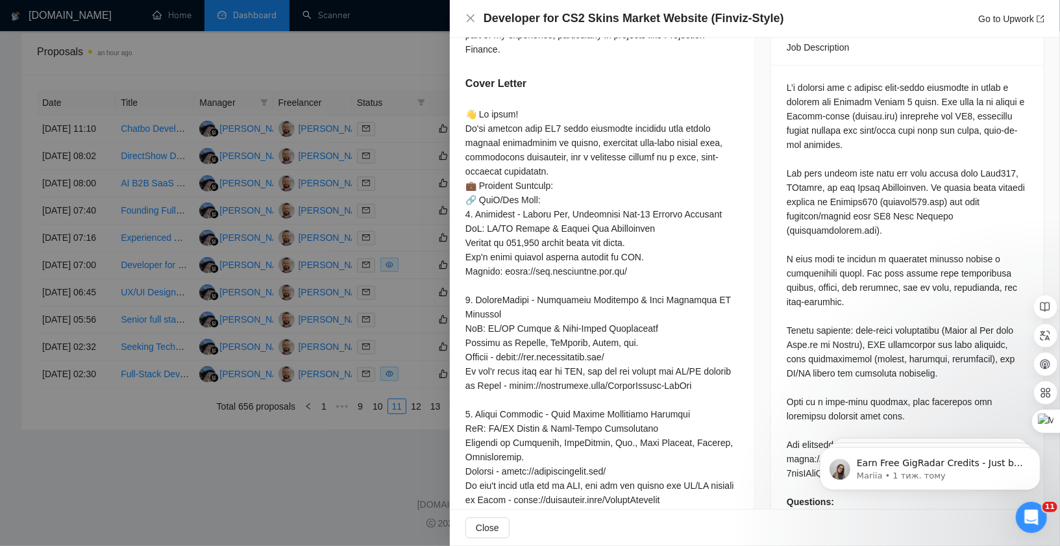
scroll to position [491, 0]
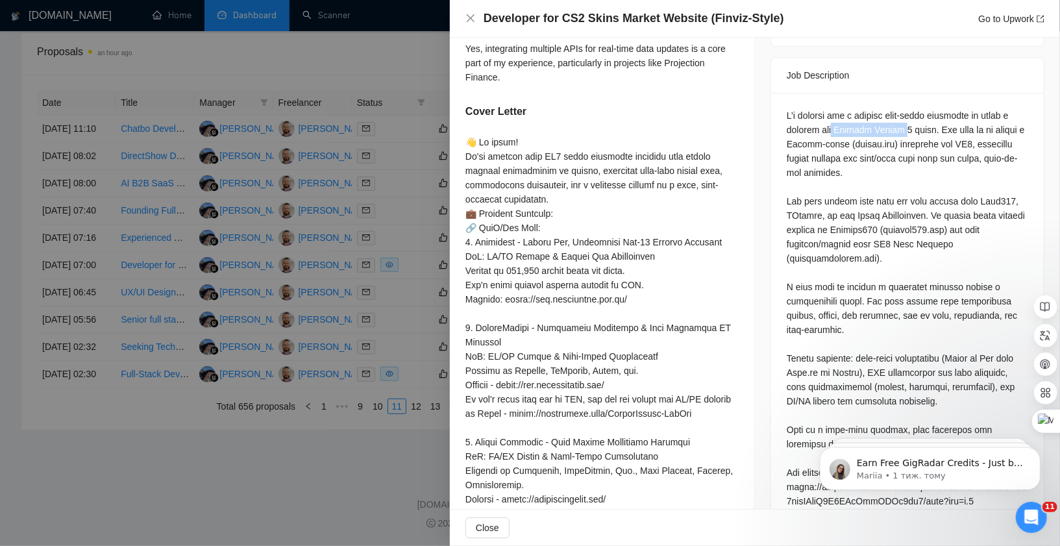
drag, startPoint x: 828, startPoint y: 115, endPoint x: 893, endPoint y: 117, distance: 65.0
click at [893, 117] on div "Questions: Have you built a data-heavy dashboard or analytics platform before? …" at bounding box center [907, 351] width 241 height 486
click at [889, 73] on div "Job Description" at bounding box center [907, 75] width 241 height 35
click at [999, 20] on link "Go to Upwork" at bounding box center [1011, 19] width 66 height 10
